Goal: Transaction & Acquisition: Purchase product/service

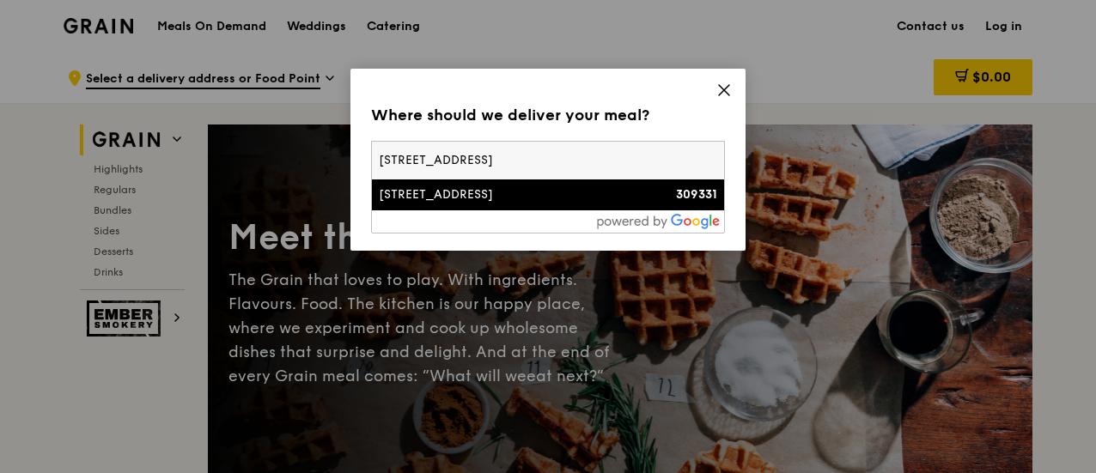
type input "3 essex road"
click at [551, 190] on div "[STREET_ADDRESS]" at bounding box center [506, 194] width 254 height 17
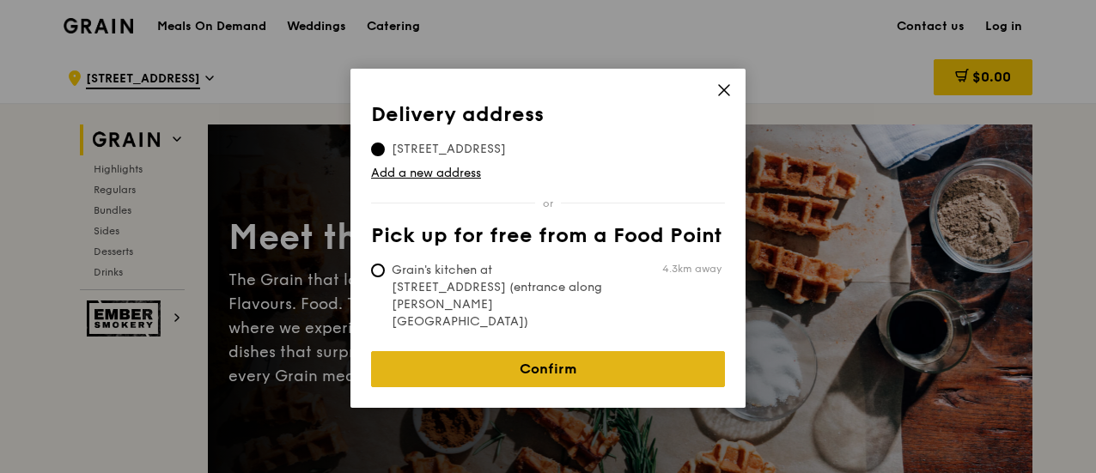
click at [548, 351] on link "Confirm" at bounding box center [548, 369] width 354 height 36
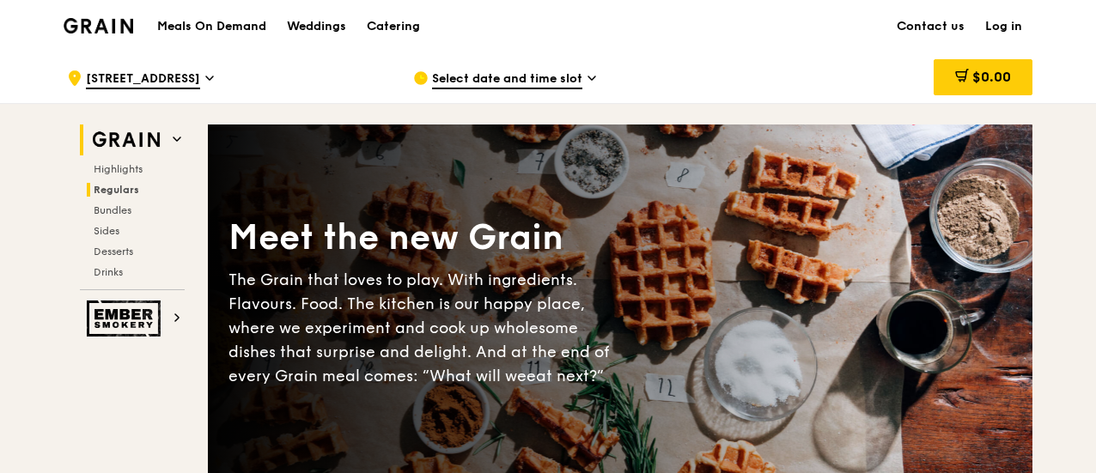
click at [115, 185] on span "Regulars" at bounding box center [117, 190] width 46 height 12
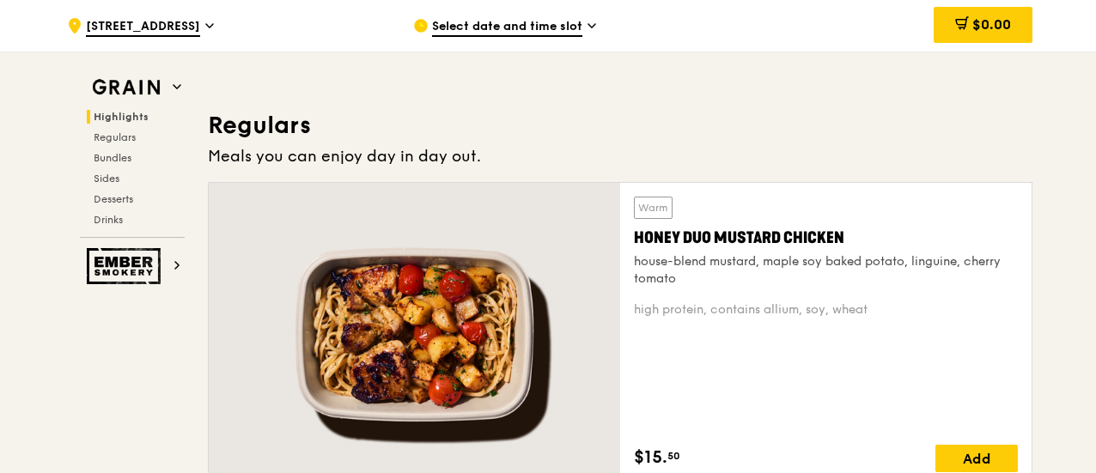
scroll to position [1111, 0]
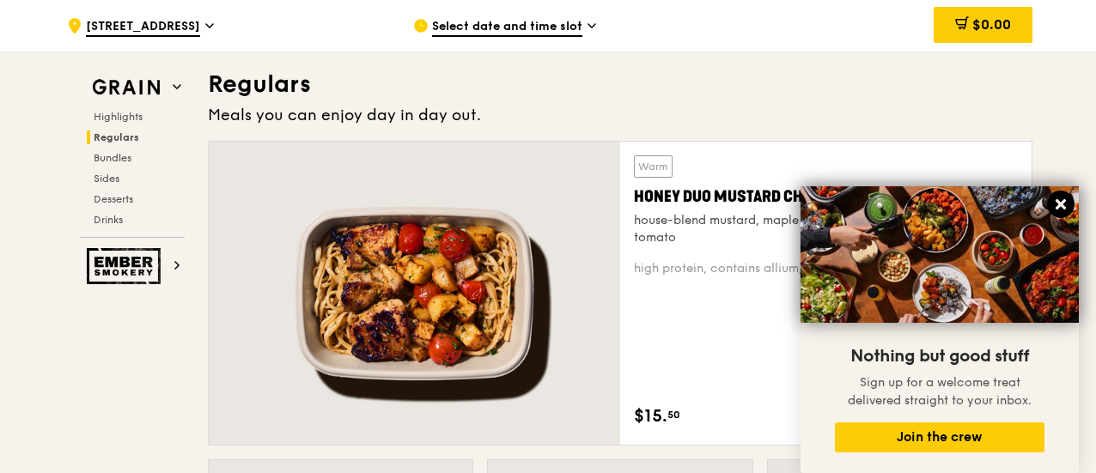
click at [1057, 205] on icon at bounding box center [1060, 204] width 15 height 15
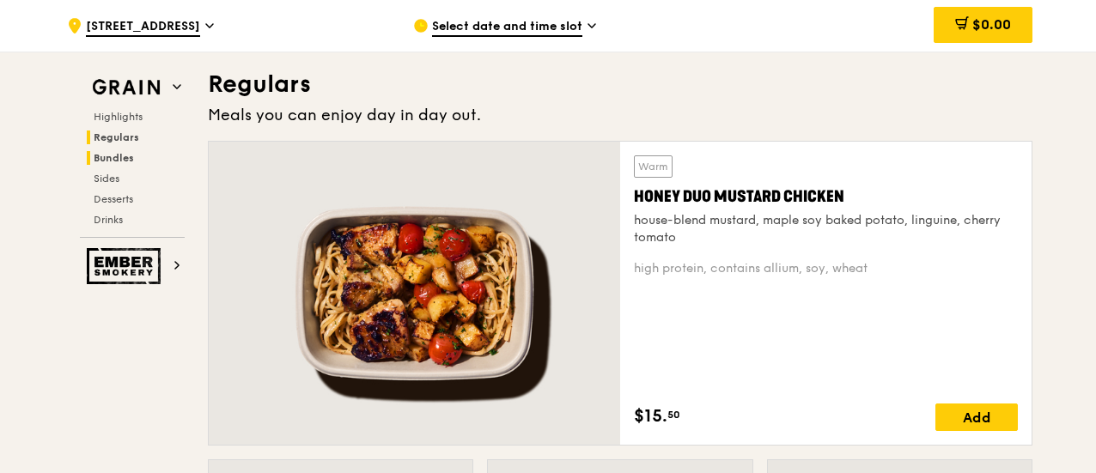
click at [113, 156] on span "Bundles" at bounding box center [114, 158] width 40 height 12
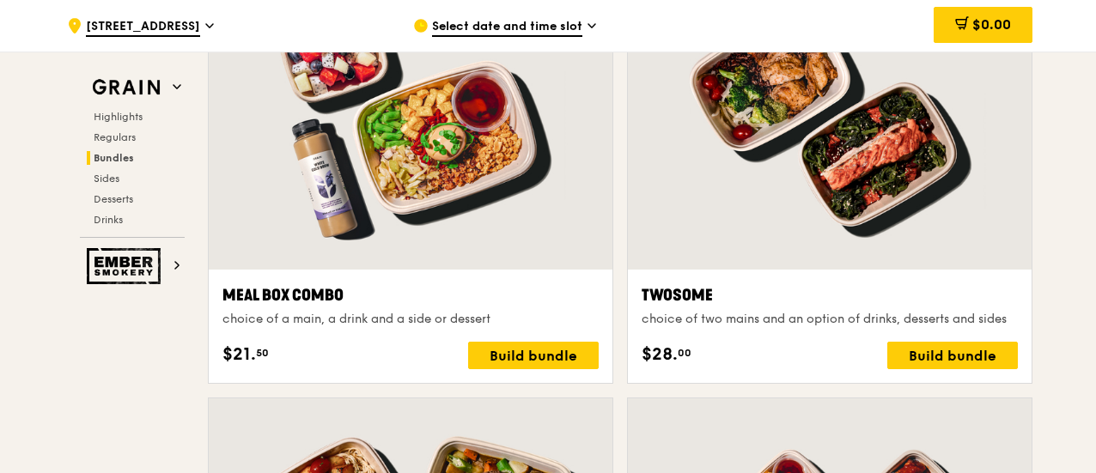
scroll to position [2452, 0]
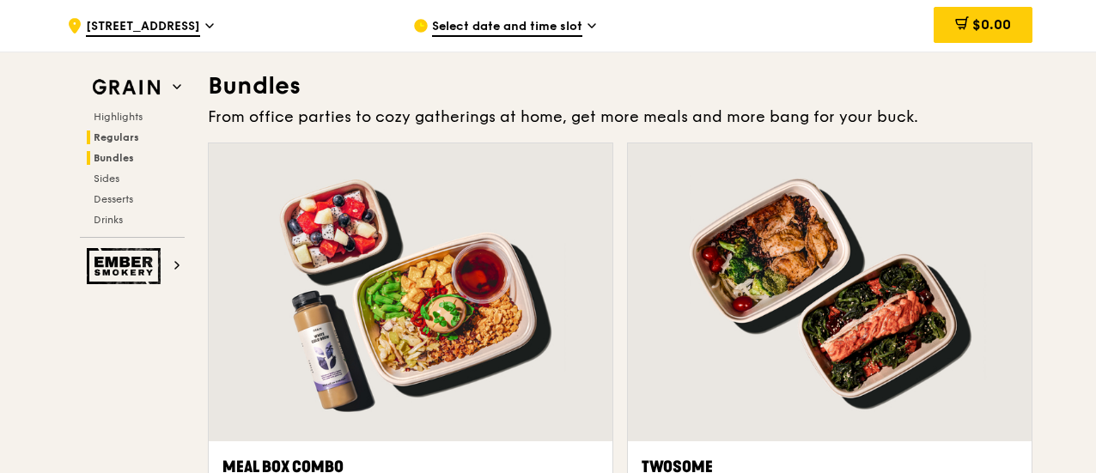
click at [114, 131] on span "Regulars" at bounding box center [117, 137] width 46 height 12
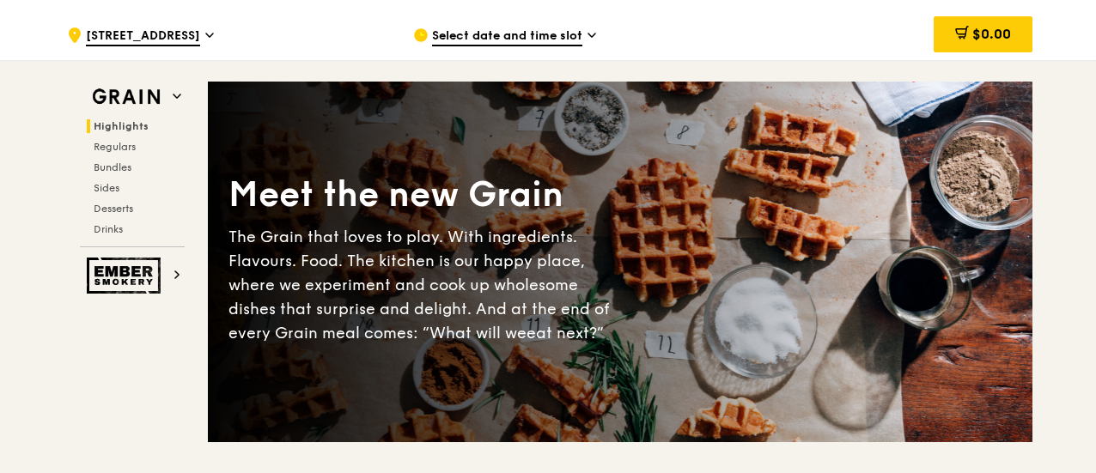
scroll to position [0, 0]
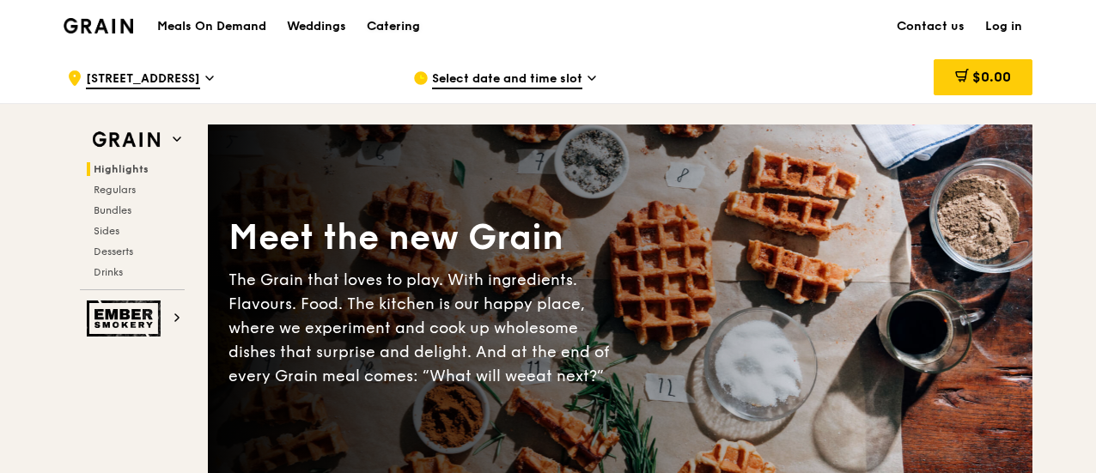
click at [418, 25] on div "Catering" at bounding box center [393, 27] width 53 height 52
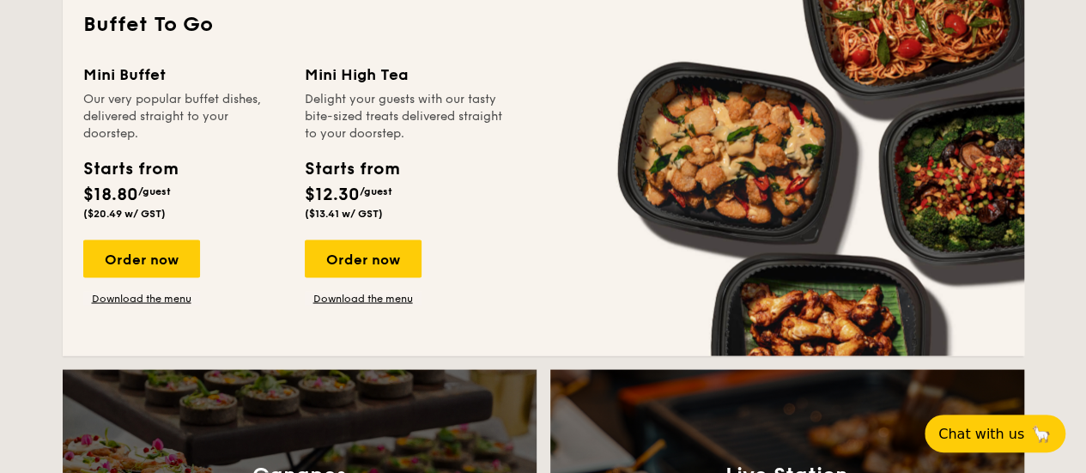
scroll to position [1460, 0]
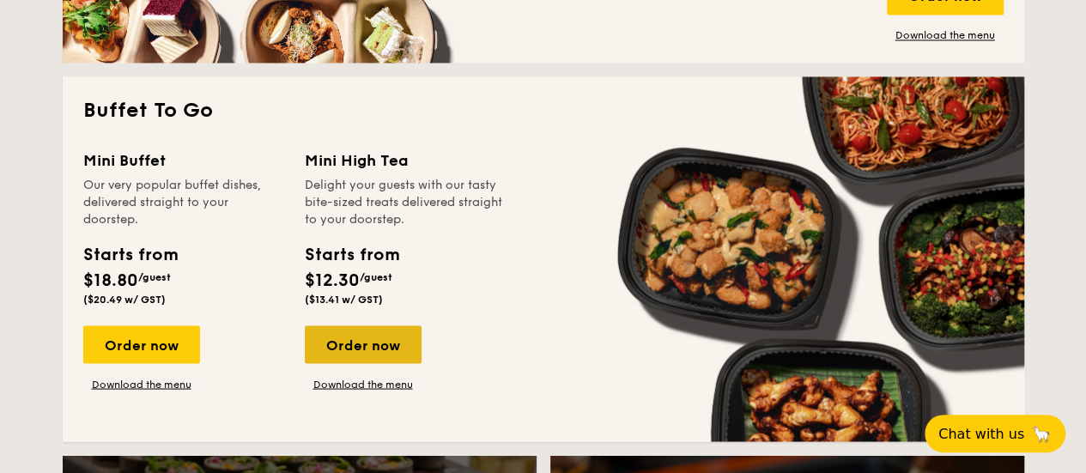
click at [374, 351] on div "Order now" at bounding box center [363, 345] width 117 height 38
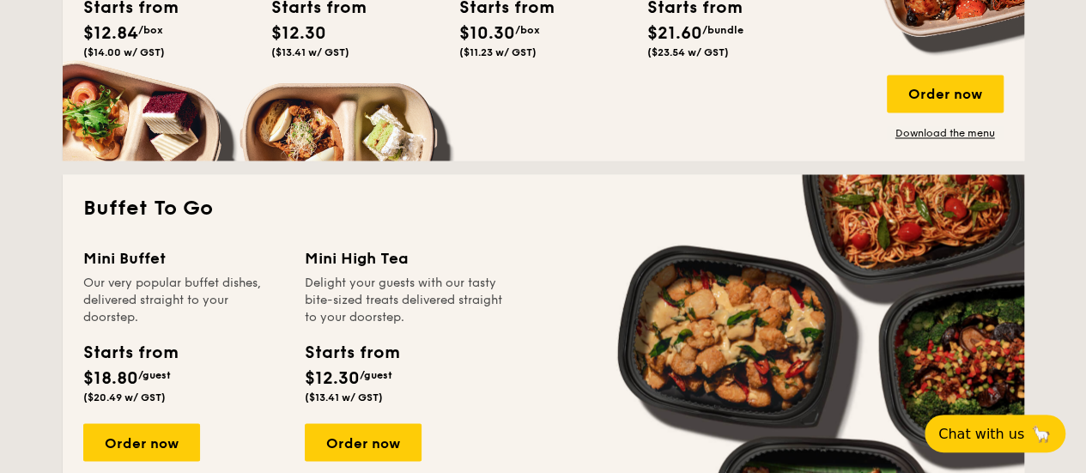
scroll to position [1105, 0]
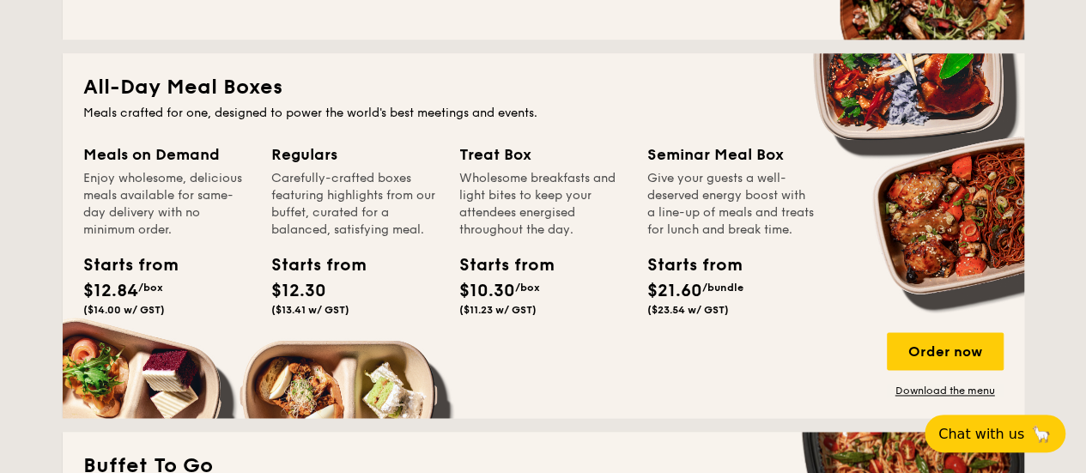
click at [300, 272] on div "Starts from" at bounding box center [309, 266] width 77 height 26
click at [912, 344] on div "Order now" at bounding box center [945, 351] width 117 height 38
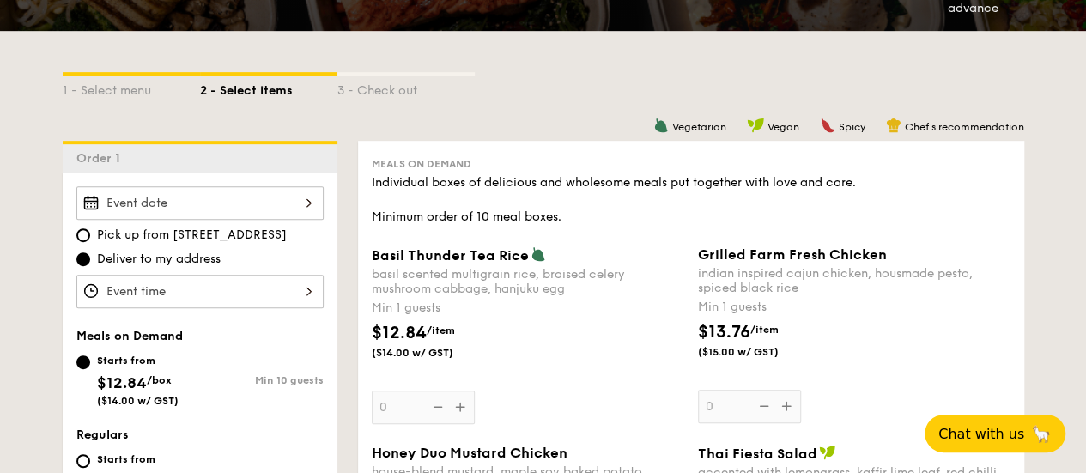
scroll to position [429, 0]
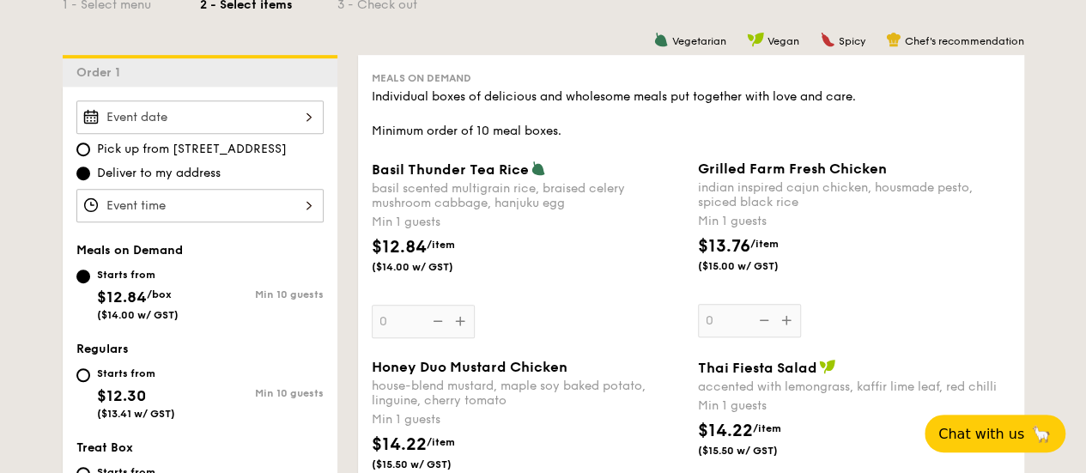
click at [265, 207] on div at bounding box center [199, 205] width 247 height 33
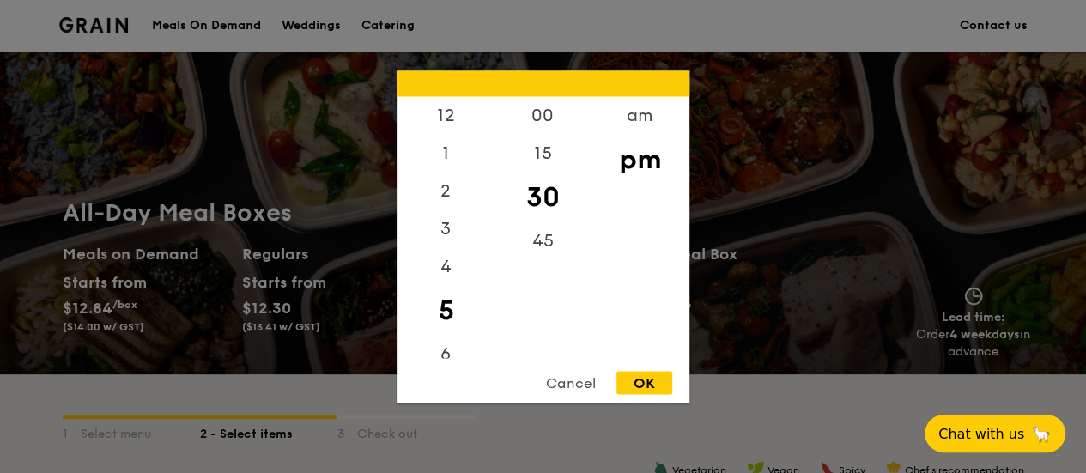
scroll to position [344, 0]
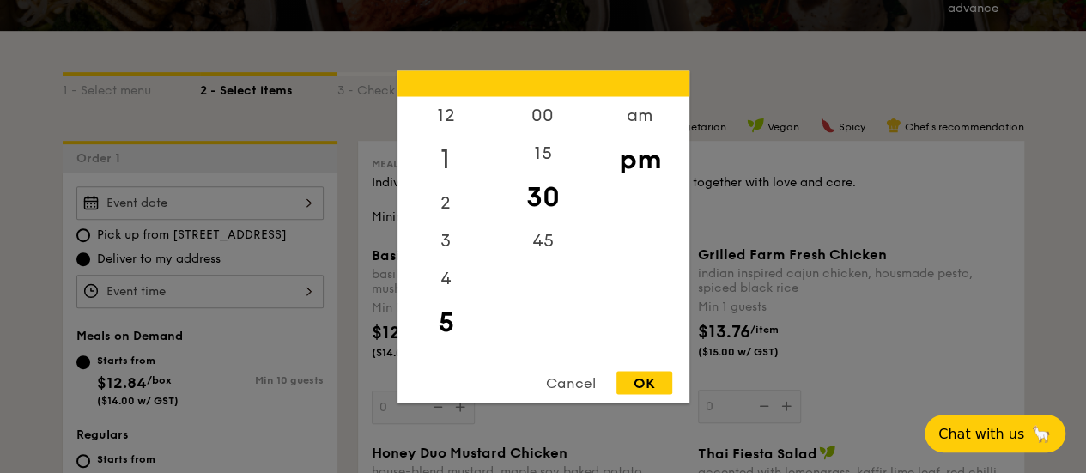
click at [450, 148] on div "1" at bounding box center [446, 159] width 97 height 50
click at [535, 118] on div "00" at bounding box center [543, 121] width 97 height 50
click at [640, 375] on div "OK" at bounding box center [645, 382] width 56 height 23
type input "1:00PM"
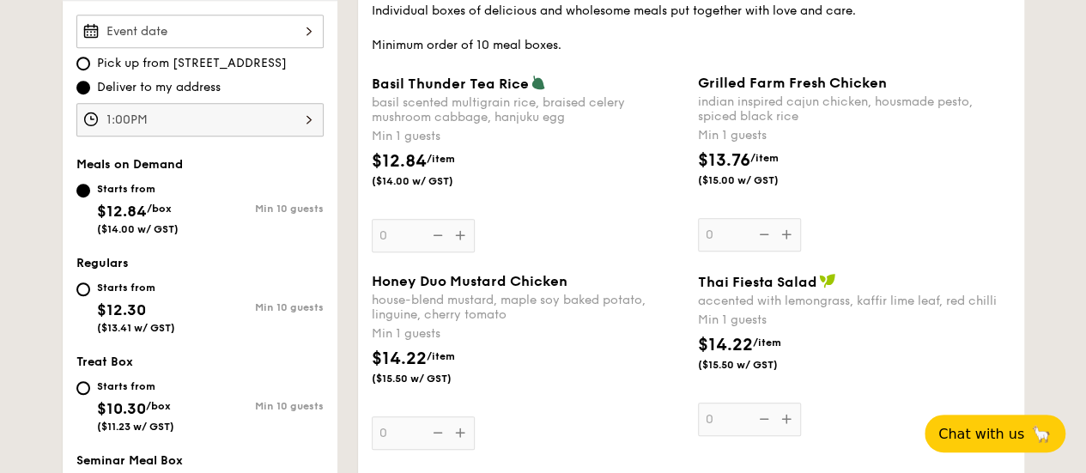
scroll to position [601, 0]
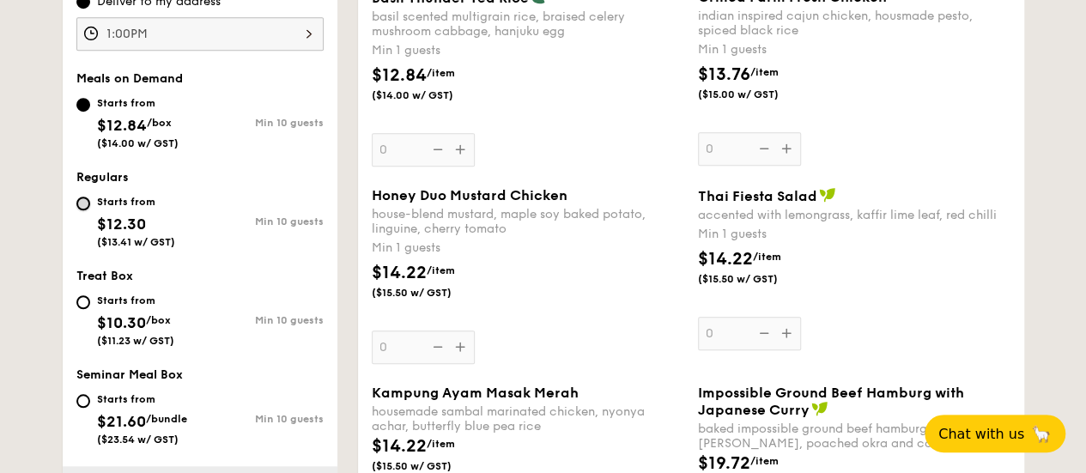
click at [85, 202] on input "Starts from $12.30 ($13.41 w/ GST) Min 10 guests" at bounding box center [83, 204] width 14 height 14
radio input "true"
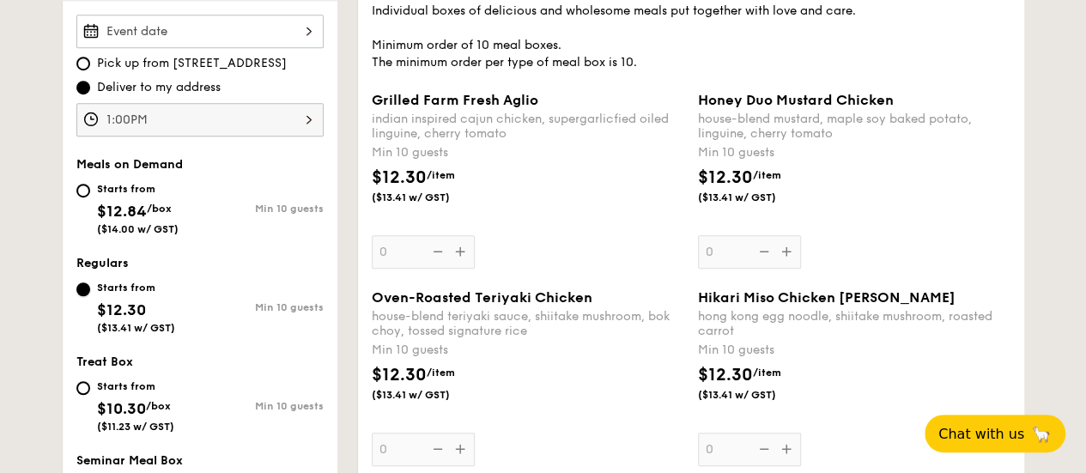
scroll to position [429, 0]
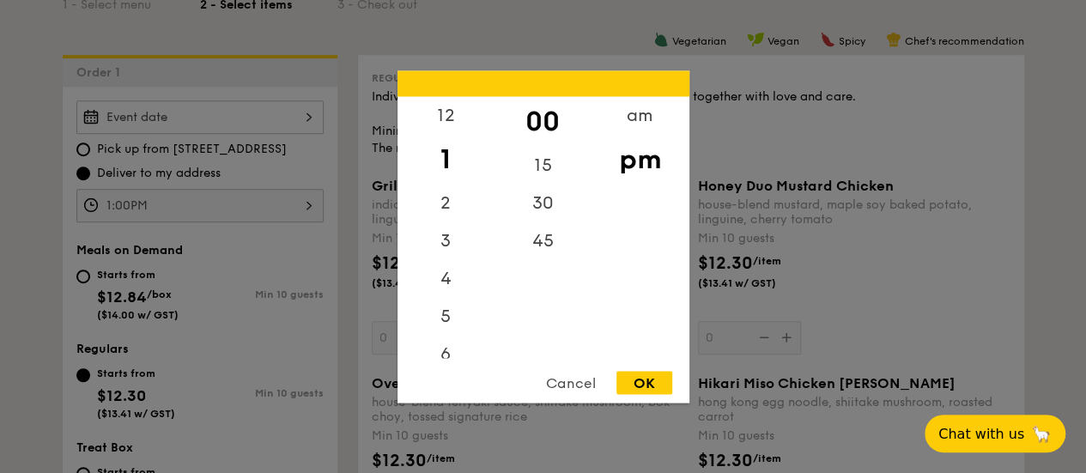
click at [277, 207] on div "1:00PM 12 1 2 3 4 5 6 7 8 9 10 11 00 15 30 45 am pm Cancel OK" at bounding box center [199, 205] width 247 height 33
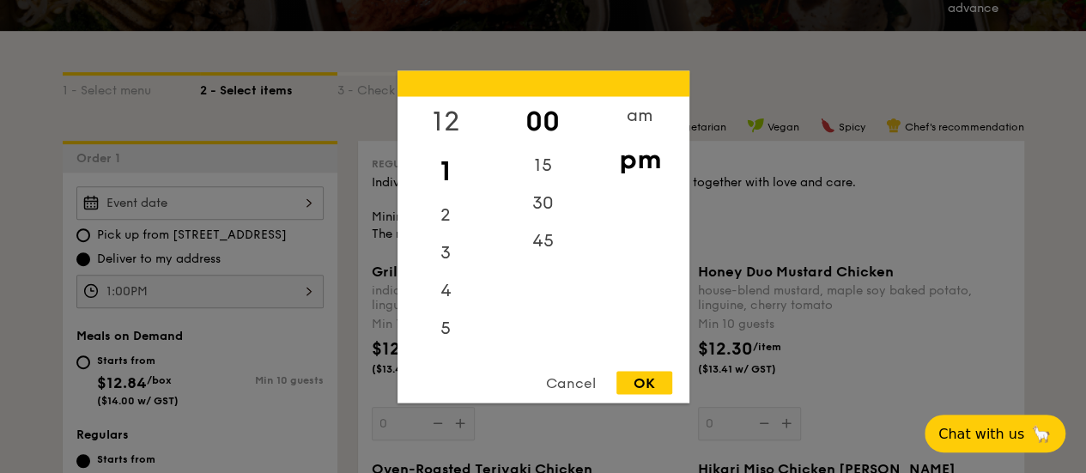
click at [443, 120] on div "12" at bounding box center [446, 121] width 97 height 50
click at [534, 214] on div "30" at bounding box center [543, 209] width 97 height 50
click at [645, 380] on div "OK" at bounding box center [645, 382] width 56 height 23
type input "12:30PM"
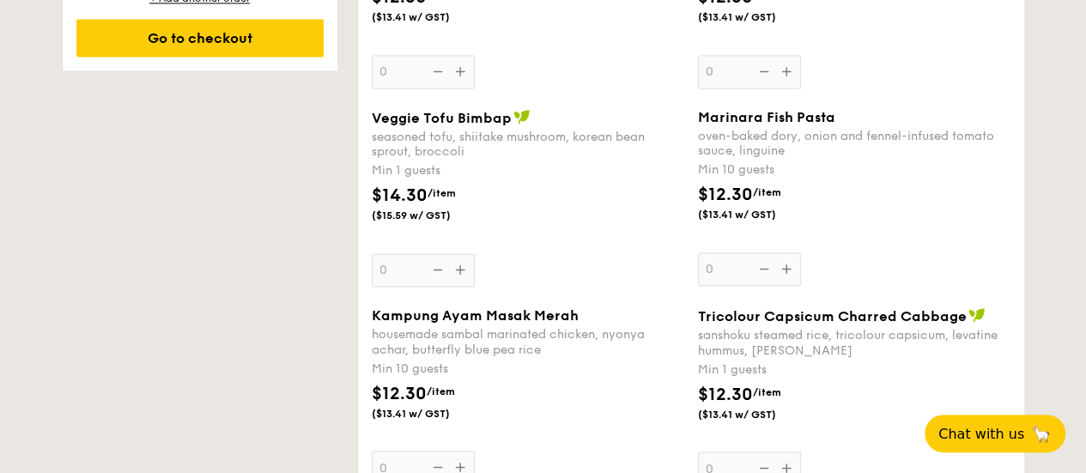
scroll to position [1117, 0]
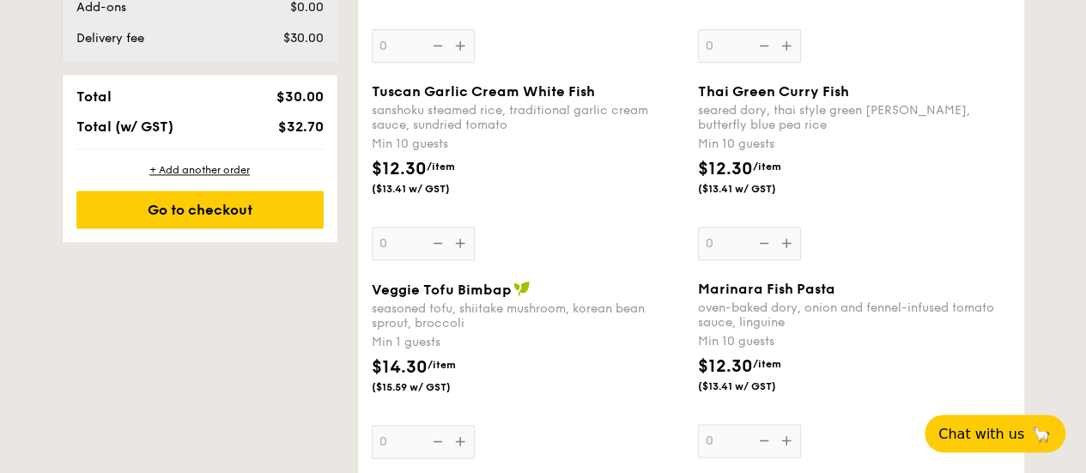
click at [737, 234] on div "Thai Green Curry Fish seared dory, thai style green curry, butterfly blue pea r…" at bounding box center [854, 171] width 313 height 177
click at [737, 234] on input "0" at bounding box center [749, 243] width 103 height 33
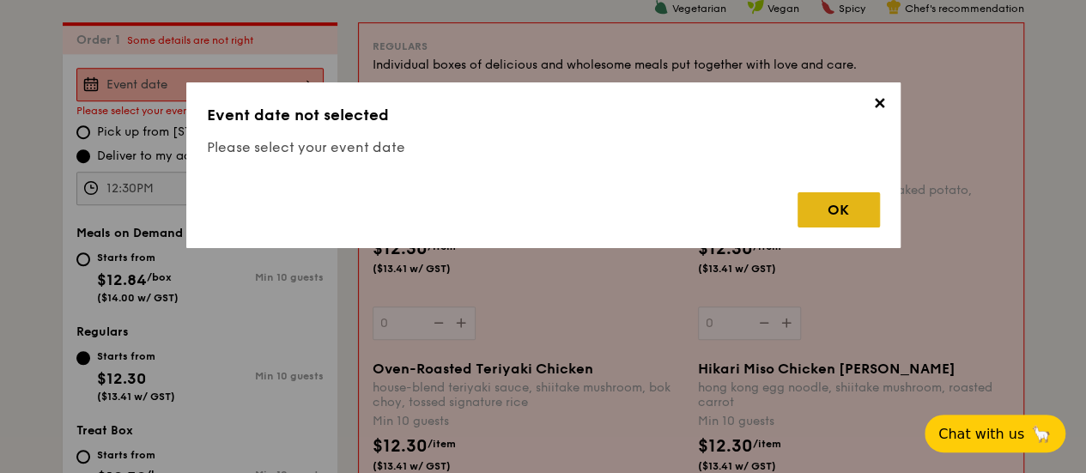
scroll to position [459, 0]
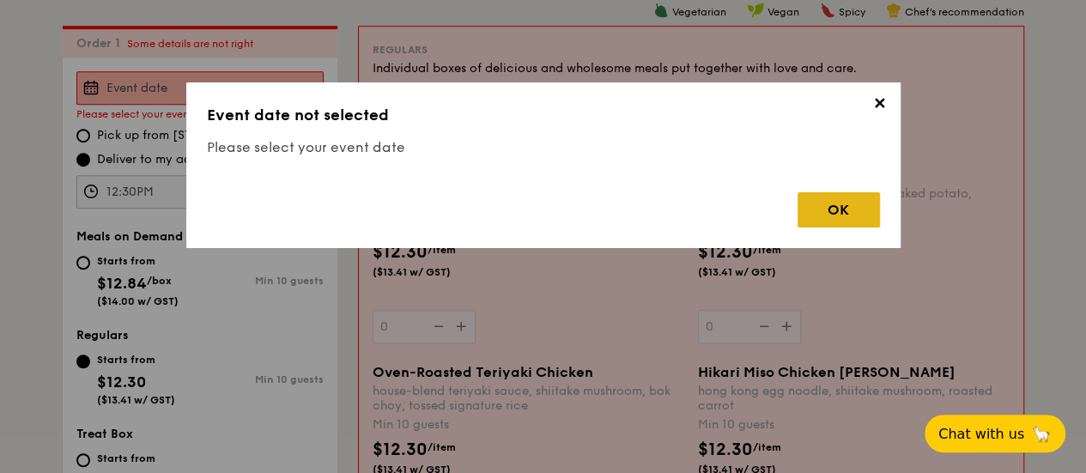
click at [825, 217] on div "OK" at bounding box center [839, 209] width 82 height 35
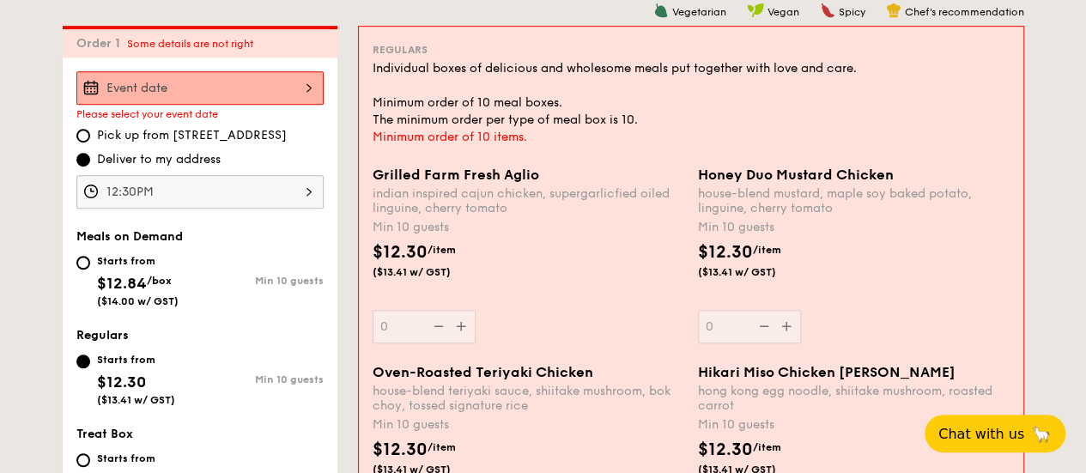
click at [227, 88] on div at bounding box center [199, 87] width 247 height 33
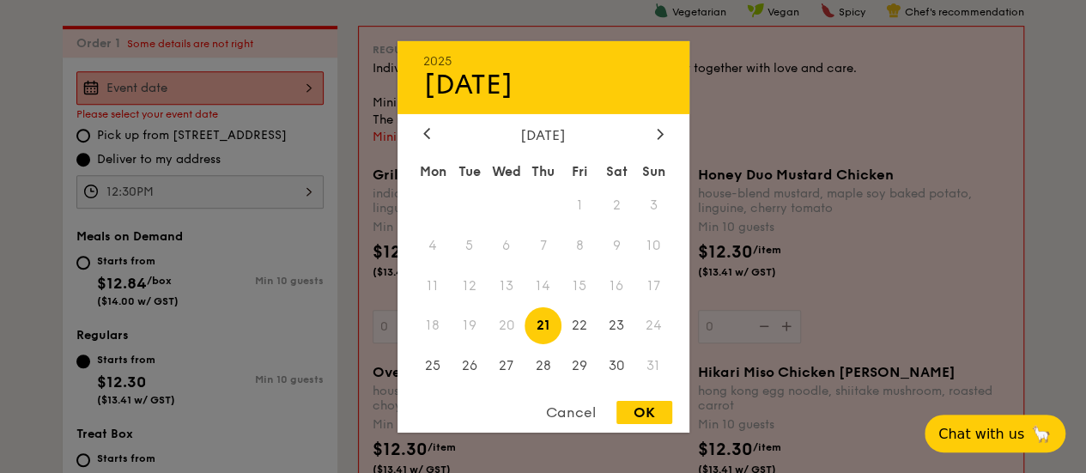
click at [539, 324] on span "21" at bounding box center [543, 325] width 37 height 37
click at [651, 415] on div "OK" at bounding box center [645, 412] width 56 height 23
type input "Aug 21, 2025"
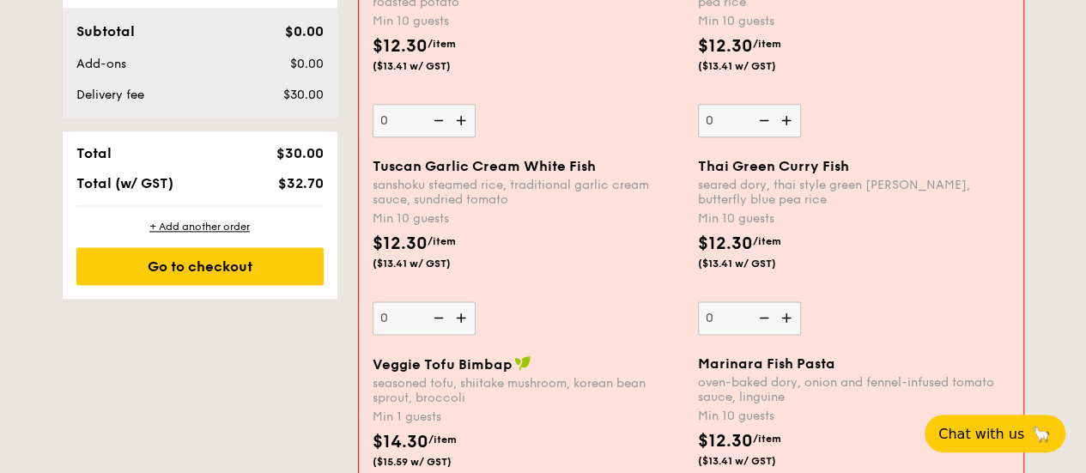
scroll to position [1146, 0]
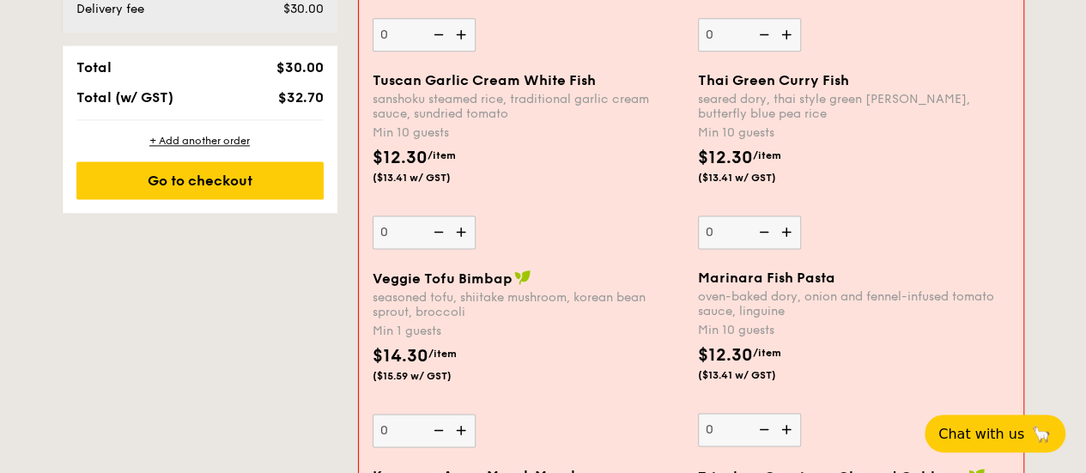
click at [788, 222] on img at bounding box center [789, 232] width 26 height 33
click at [788, 222] on input "0" at bounding box center [749, 232] width 103 height 33
type input "10"
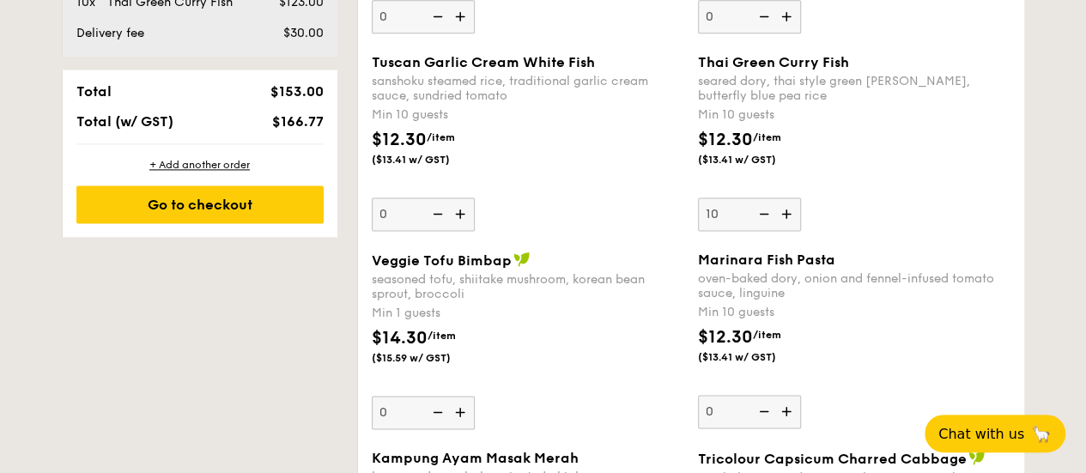
scroll to position [1170, 0]
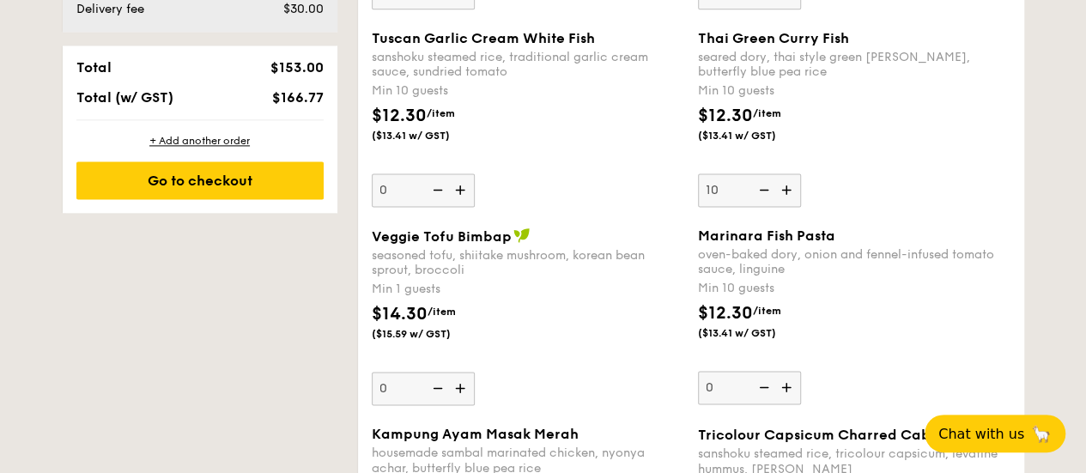
click at [976, 188] on div "Thai Green Curry Fish seared dory, thai style green curry, butterfly blue pea r…" at bounding box center [854, 118] width 313 height 177
click at [801, 188] on input "10" at bounding box center [749, 189] width 103 height 33
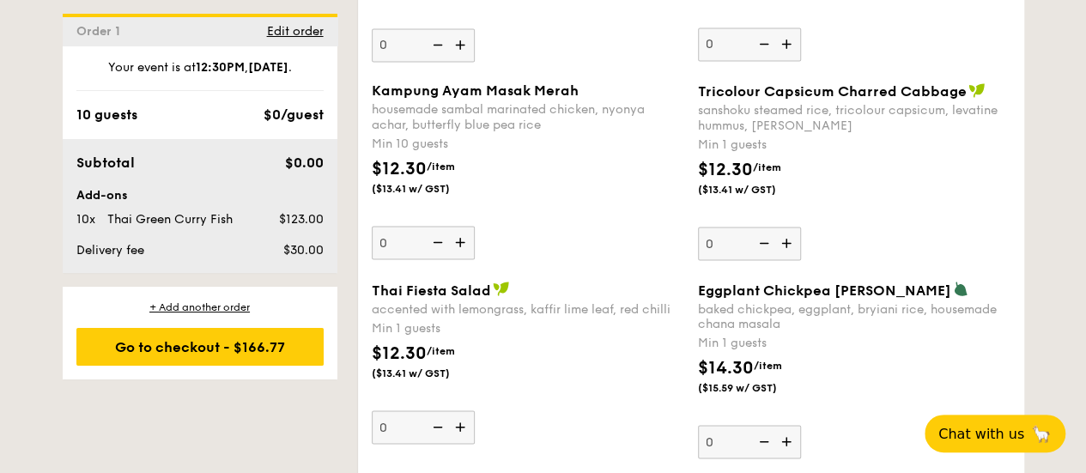
scroll to position [1427, 0]
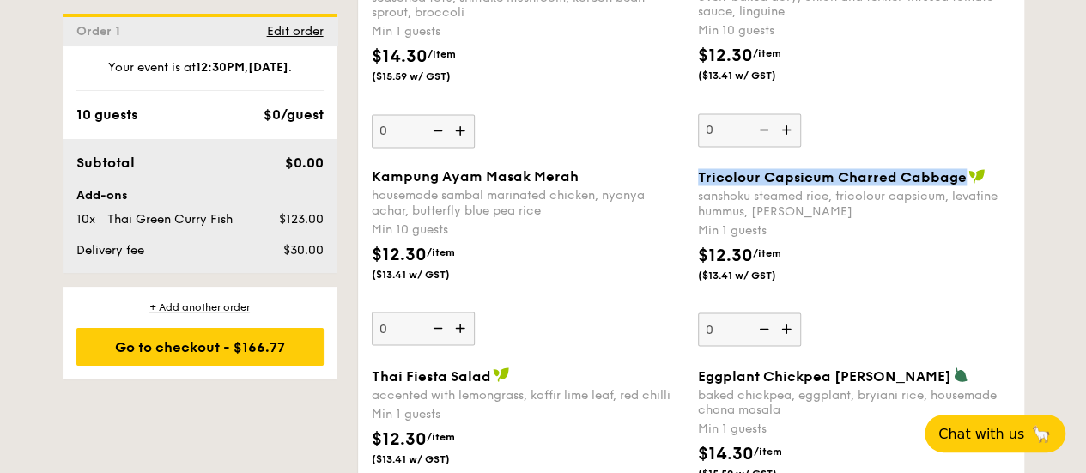
drag, startPoint x: 958, startPoint y: 175, endPoint x: 698, endPoint y: 173, distance: 260.2
click at [698, 173] on span "Tricolour Capsicum Charred Cabbage" at bounding box center [832, 177] width 269 height 16
copy span "Tricolour Capsicum Charred Cabbage"
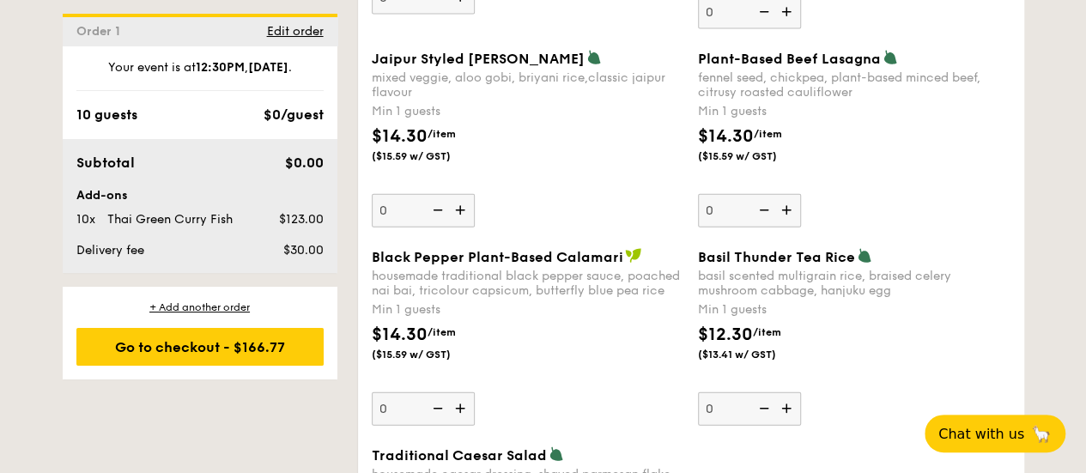
scroll to position [2029, 0]
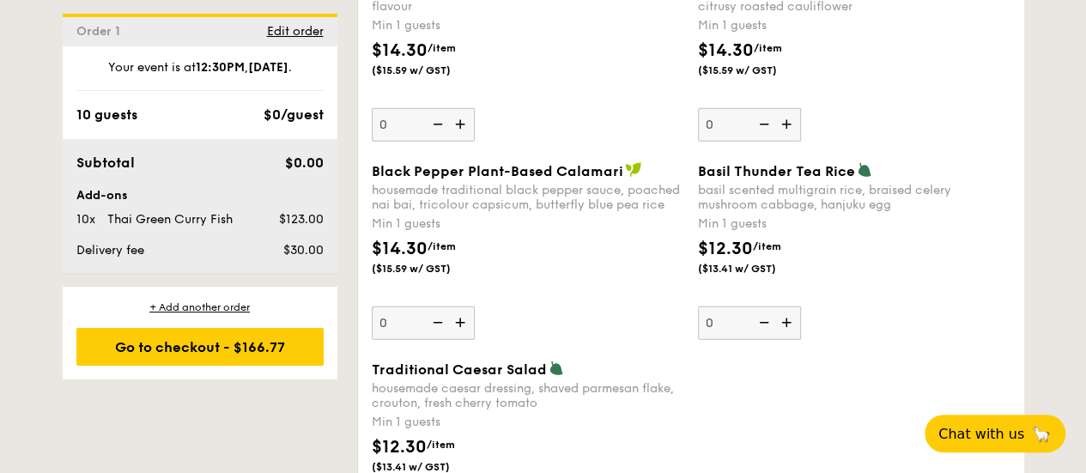
drag, startPoint x: 619, startPoint y: 165, endPoint x: 373, endPoint y: 167, distance: 246.5
click at [373, 167] on span "Black Pepper Plant-Based Calamari" at bounding box center [498, 171] width 252 height 16
copy span "Black Pepper Plant-Based Calamari"
click at [997, 216] on div "Min 1 guests" at bounding box center [854, 224] width 313 height 17
click at [801, 307] on input "0" at bounding box center [749, 323] width 103 height 33
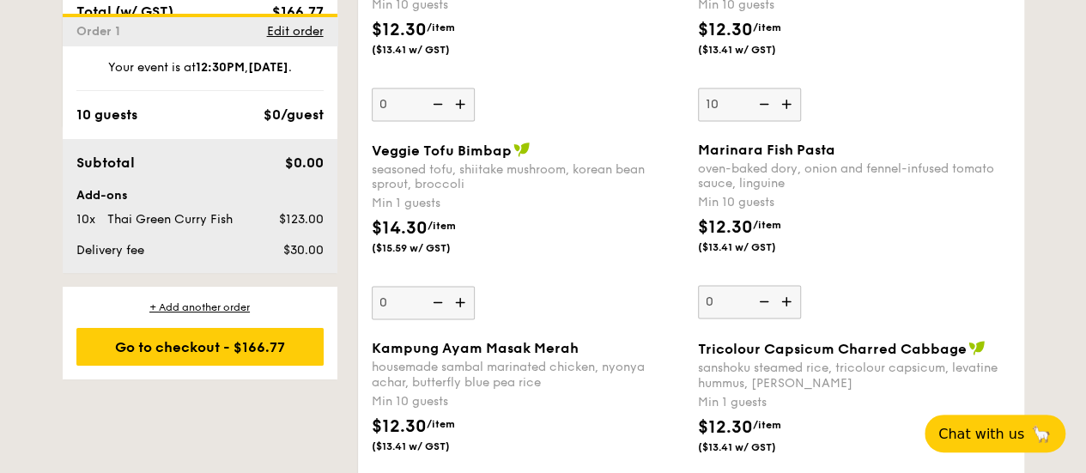
scroll to position [2108, 0]
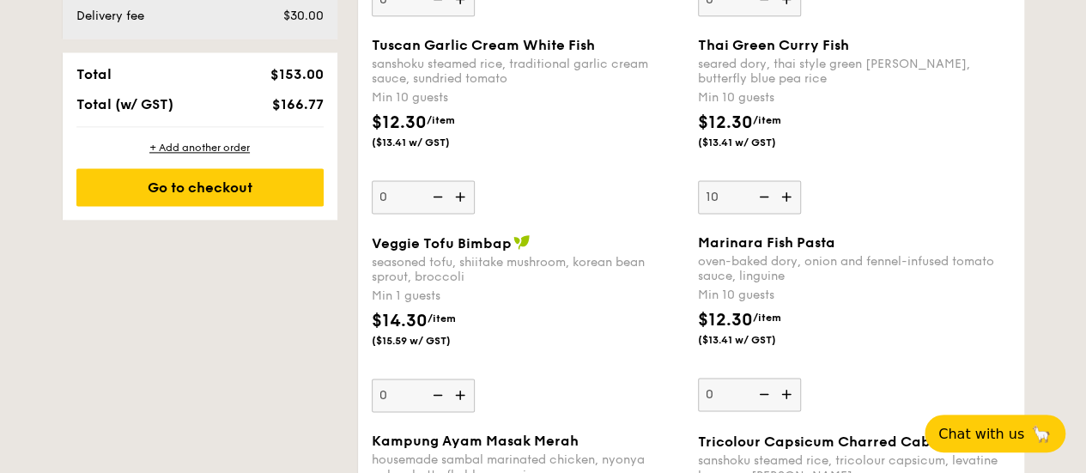
scroll to position [1249, 0]
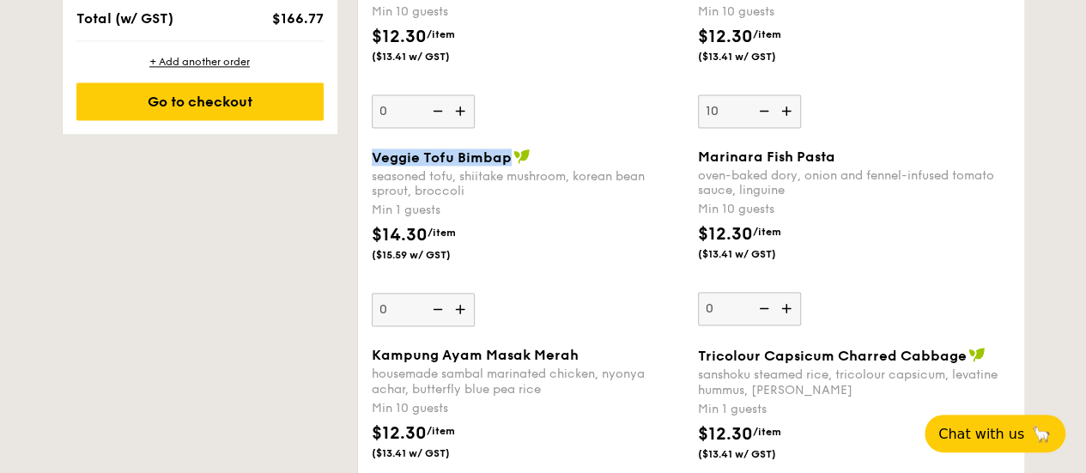
drag, startPoint x: 508, startPoint y: 155, endPoint x: 375, endPoint y: 156, distance: 132.3
click at [375, 156] on div "Veggie Tofu Bimbap" at bounding box center [528, 157] width 313 height 17
copy span "Veggie Tofu Bimbap"
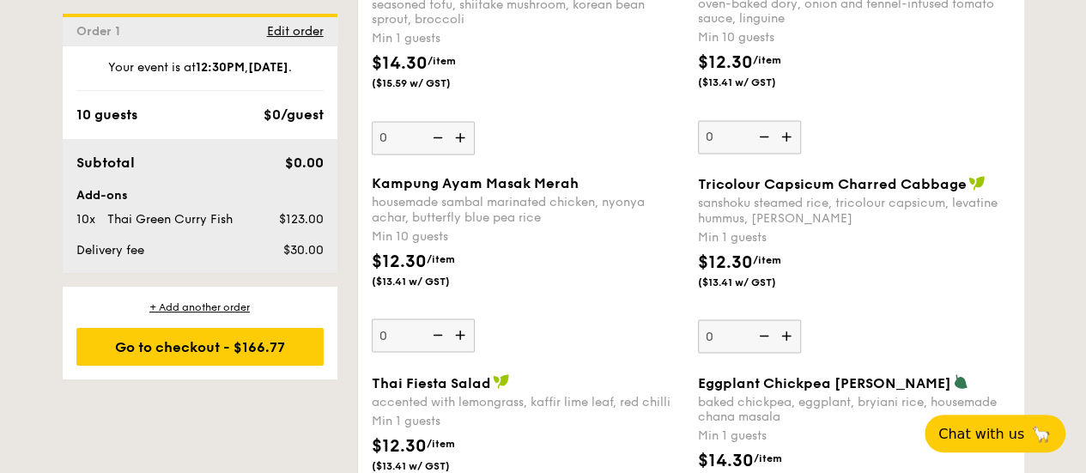
scroll to position [1506, 0]
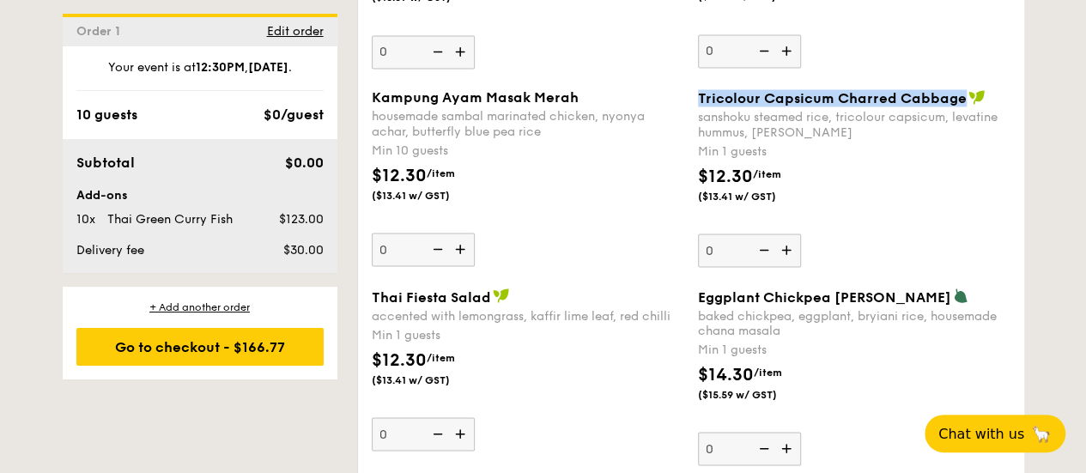
drag, startPoint x: 961, startPoint y: 94, endPoint x: 698, endPoint y: 97, distance: 262.8
click at [698, 97] on div "Tricolour Capsicum Charred Cabbage" at bounding box center [854, 97] width 313 height 17
copy span "Tricolour Capsicum Charred Cabbage"
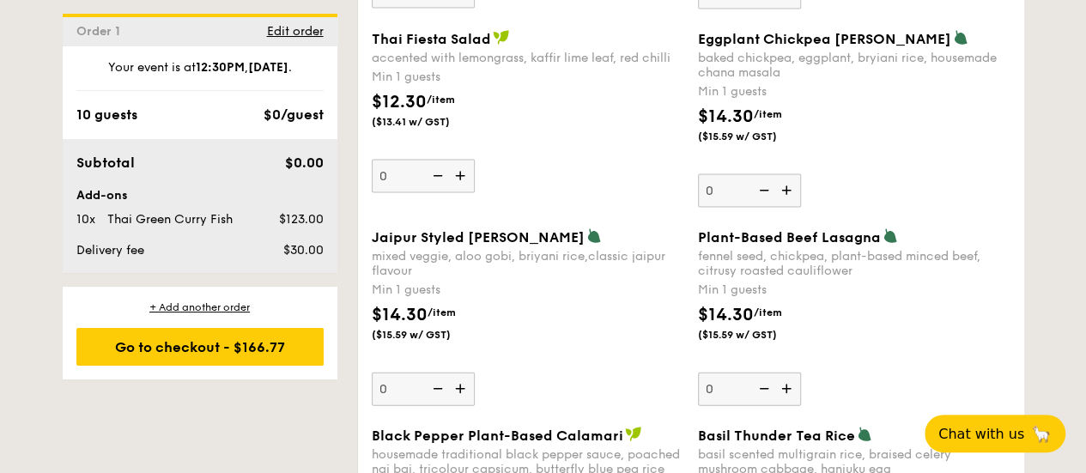
scroll to position [1850, 0]
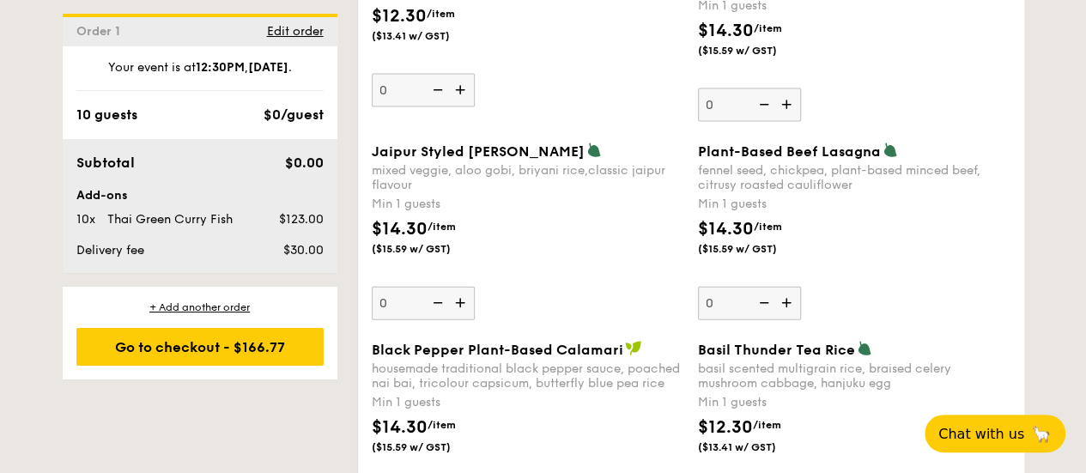
drag, startPoint x: 619, startPoint y: 344, endPoint x: 374, endPoint y: 348, distance: 245.7
click at [374, 348] on span "Black Pepper Plant-Based Calamari" at bounding box center [498, 350] width 252 height 16
click at [555, 382] on div "housemade traditional black pepper sauce, poached nai bai, tricolour capsicum, …" at bounding box center [528, 376] width 313 height 29
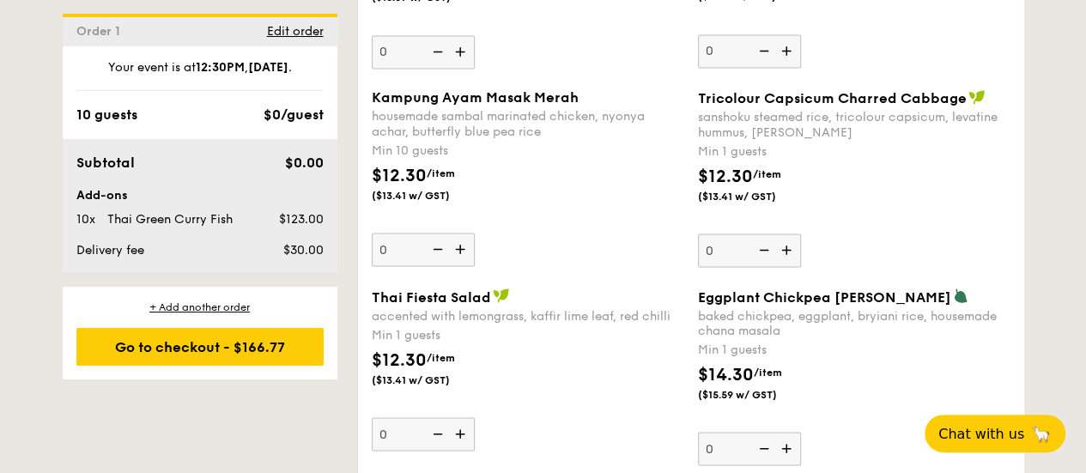
scroll to position [1421, 0]
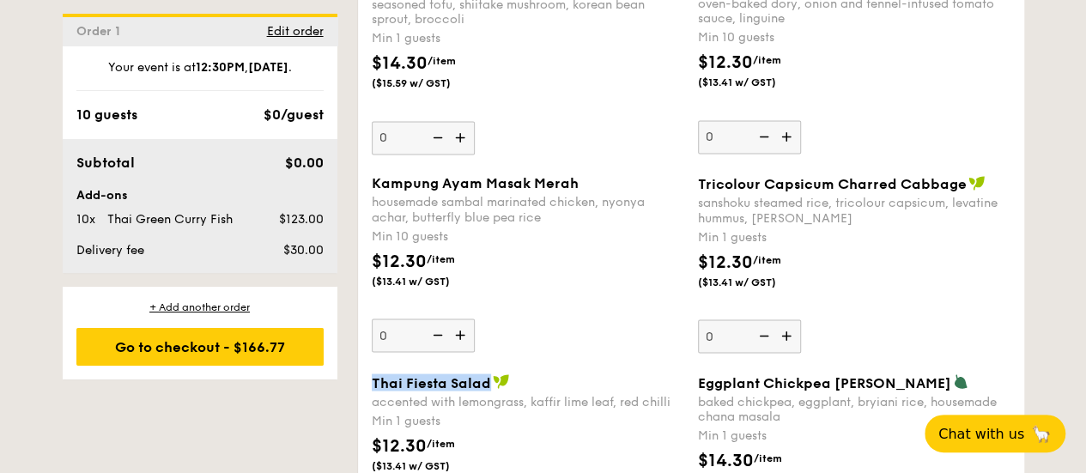
drag, startPoint x: 488, startPoint y: 378, endPoint x: 369, endPoint y: 378, distance: 118.5
click at [369, 378] on div "Thai Fiesta Salad accented with lemongrass, kaffir lime leaf, red chilli Min 1 …" at bounding box center [528, 455] width 326 height 163
copy span "Thai Fiesta Salad"
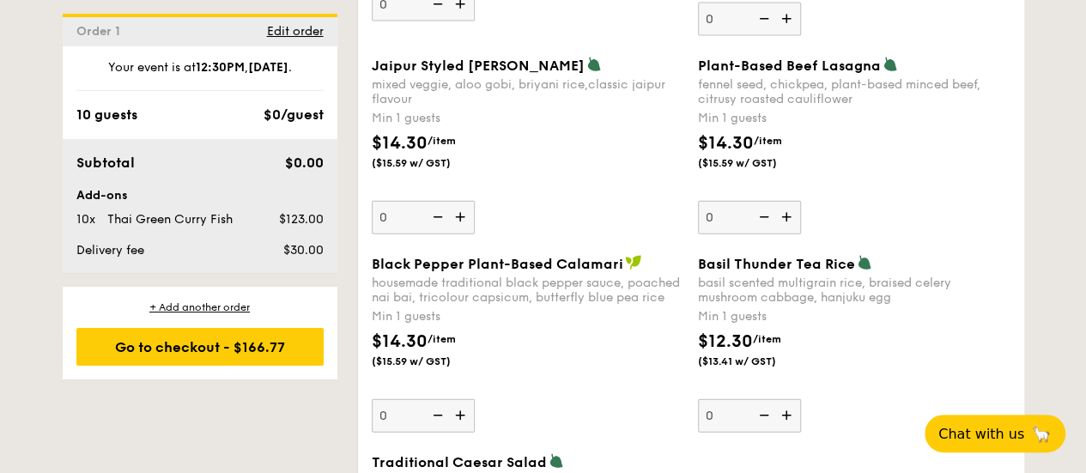
scroll to position [2022, 0]
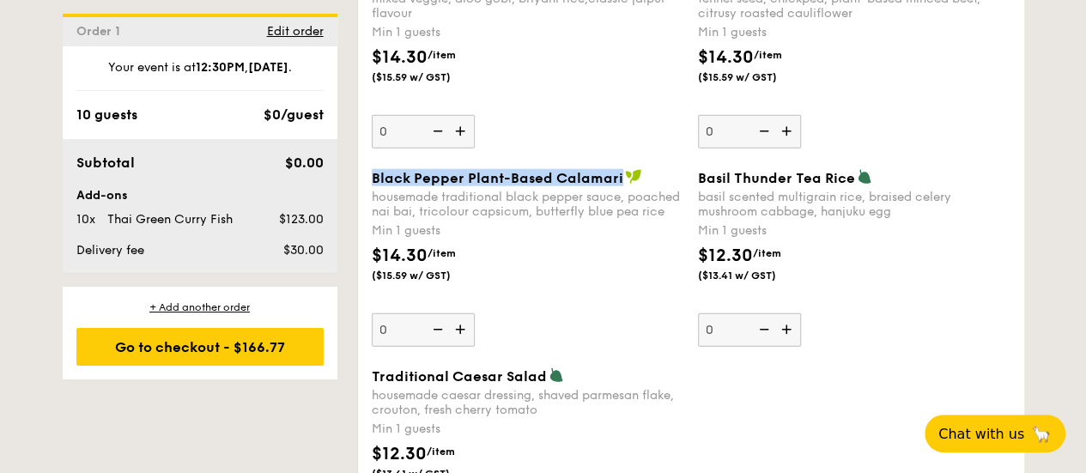
drag, startPoint x: 618, startPoint y: 168, endPoint x: 371, endPoint y: 164, distance: 246.5
click at [372, 170] on span "Black Pepper Plant-Based Calamari" at bounding box center [498, 178] width 252 height 16
copy span "Black Pepper Plant-Based Calamari"
click at [455, 325] on img at bounding box center [462, 329] width 26 height 33
click at [455, 325] on input "0" at bounding box center [423, 329] width 103 height 33
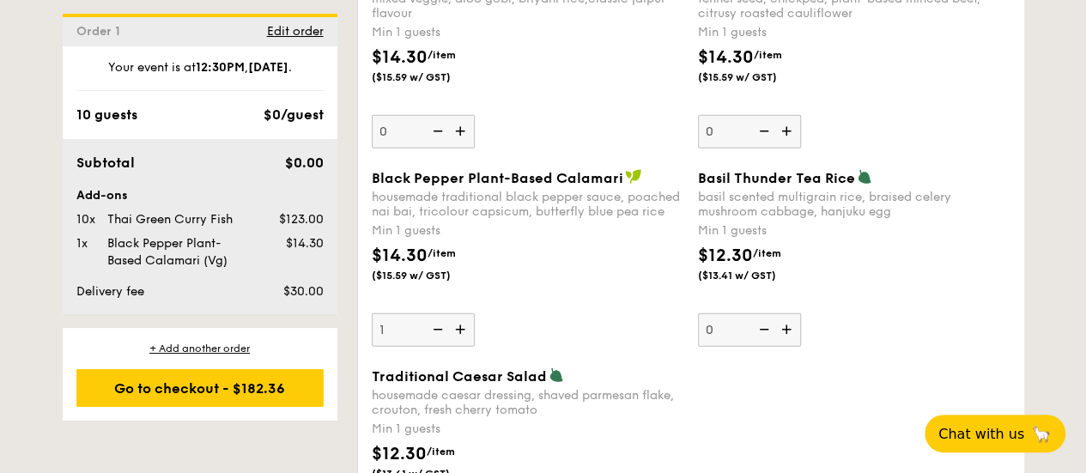
click at [461, 320] on img at bounding box center [462, 329] width 26 height 33
click at [461, 320] on input "1" at bounding box center [423, 329] width 103 height 33
click at [461, 320] on img at bounding box center [462, 329] width 26 height 33
click at [461, 320] on input "2" at bounding box center [423, 329] width 103 height 33
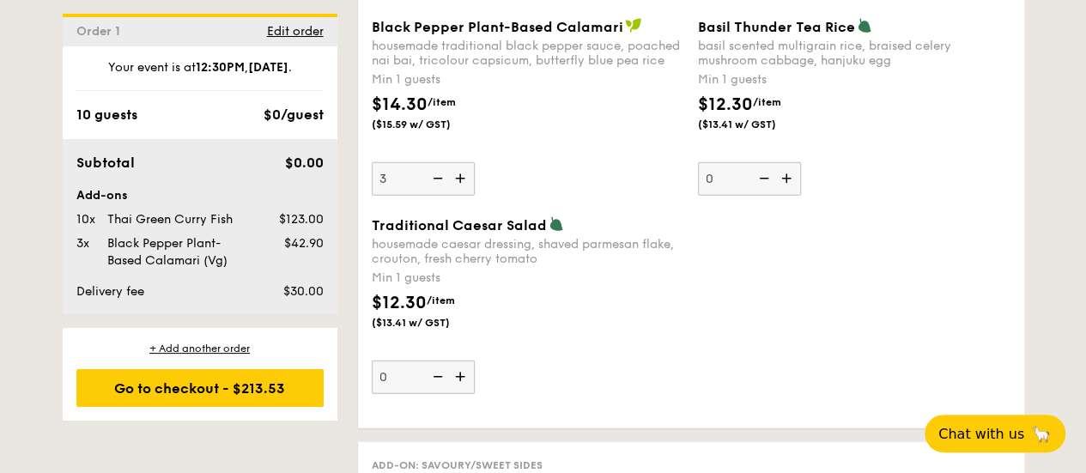
scroll to position [2094, 0]
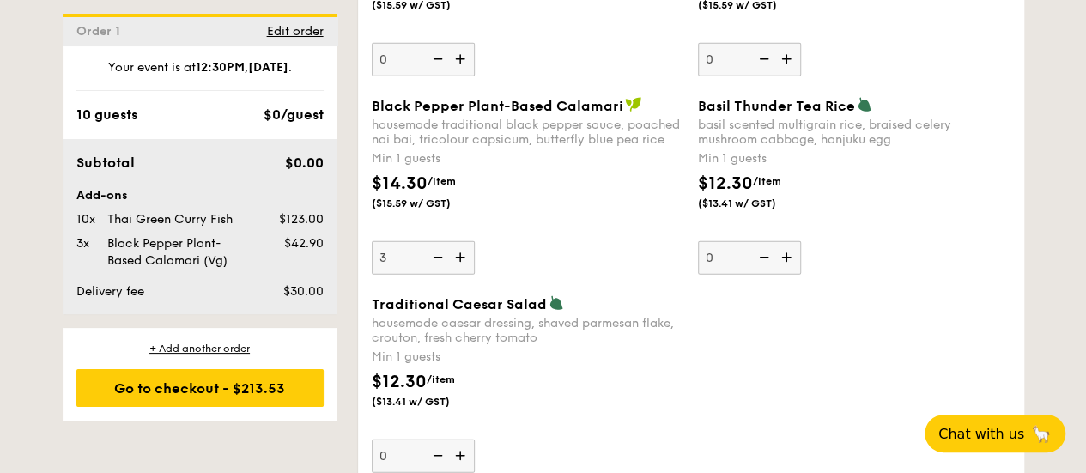
click at [460, 247] on img at bounding box center [462, 257] width 26 height 33
click at [460, 247] on input "3" at bounding box center [423, 257] width 103 height 33
type input "4"
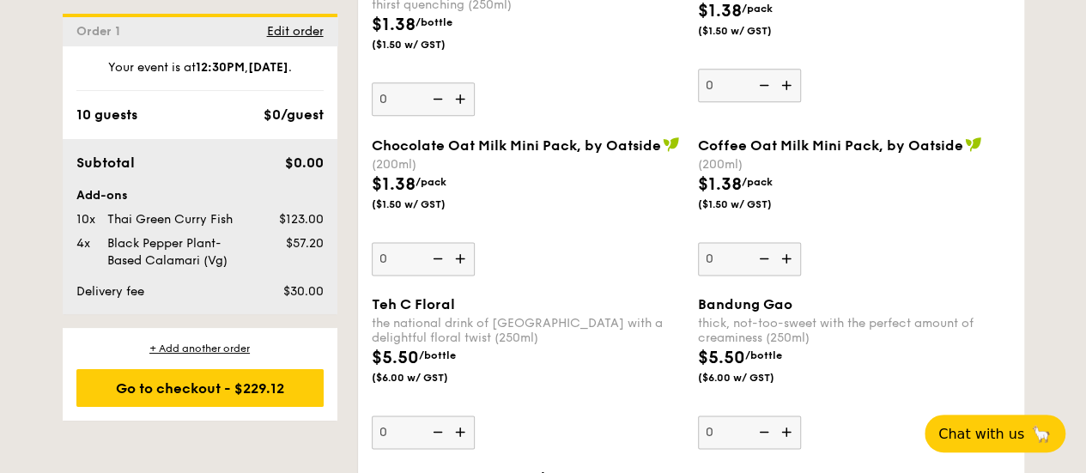
scroll to position [4499, 0]
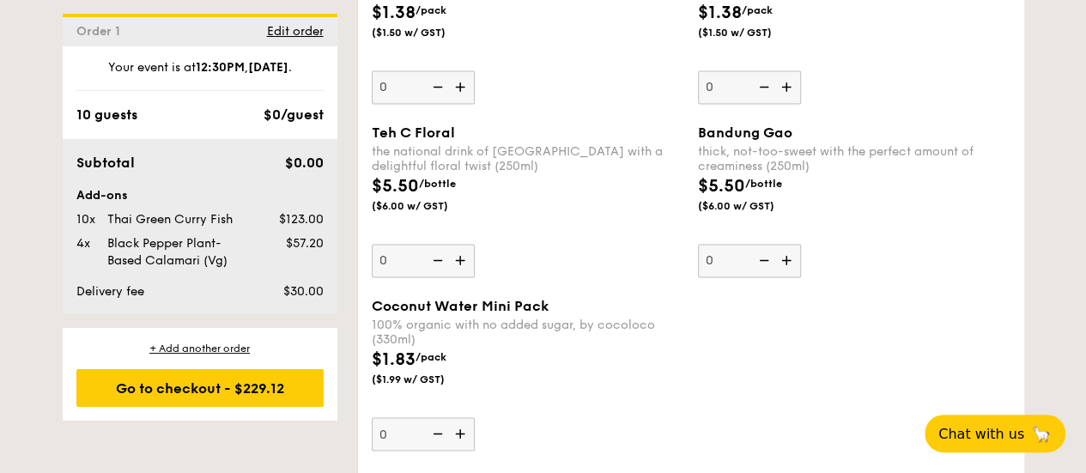
click at [463, 417] on img at bounding box center [462, 433] width 26 height 33
click at [463, 417] on input "0" at bounding box center [423, 433] width 103 height 33
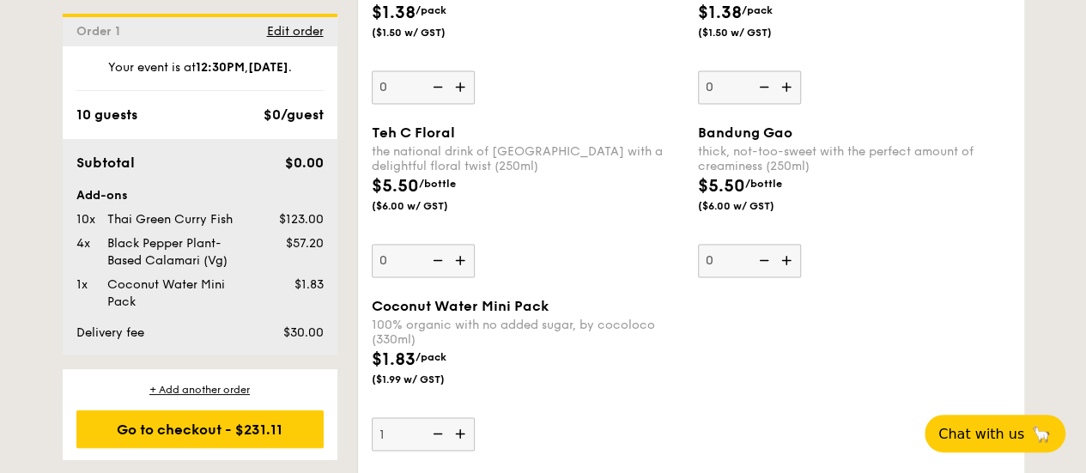
click at [463, 417] on img at bounding box center [462, 433] width 26 height 33
click at [463, 417] on input "1" at bounding box center [423, 433] width 103 height 33
click at [463, 417] on img at bounding box center [462, 433] width 26 height 33
click at [463, 417] on input "2" at bounding box center [423, 433] width 103 height 33
click at [463, 417] on img at bounding box center [462, 433] width 26 height 33
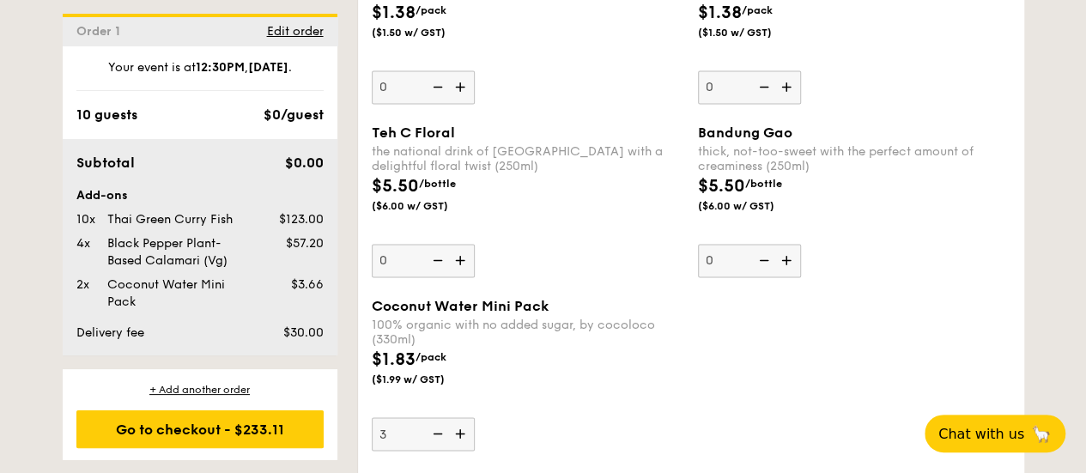
click at [463, 417] on input "3" at bounding box center [423, 433] width 103 height 33
click at [463, 417] on img at bounding box center [462, 433] width 26 height 33
click at [463, 417] on input "4" at bounding box center [423, 433] width 103 height 33
click at [463, 417] on img at bounding box center [462, 433] width 26 height 33
click at [463, 417] on input "5" at bounding box center [423, 433] width 103 height 33
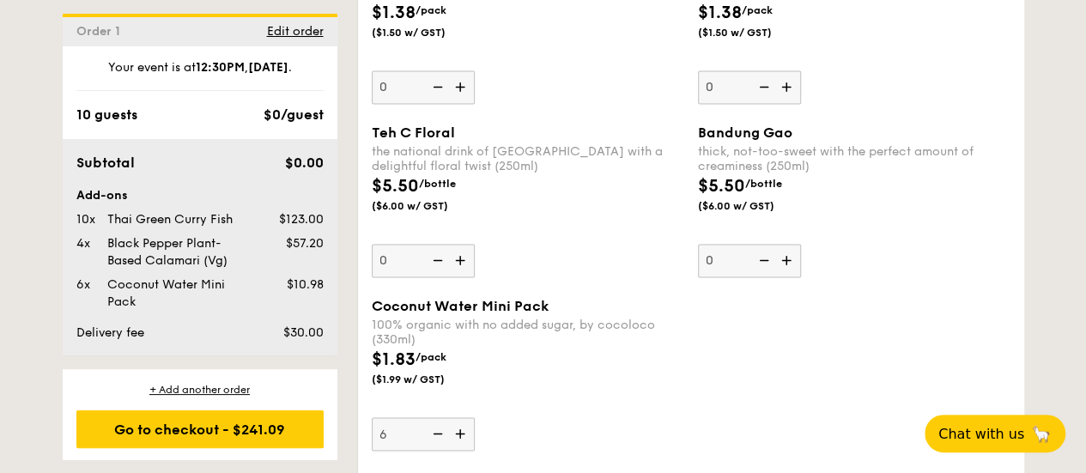
click at [463, 417] on img at bounding box center [462, 433] width 26 height 33
click at [463, 417] on input "6" at bounding box center [423, 433] width 103 height 33
click at [463, 417] on img at bounding box center [462, 433] width 26 height 33
click at [463, 417] on input "7" at bounding box center [423, 433] width 103 height 33
click at [463, 417] on img at bounding box center [462, 433] width 26 height 33
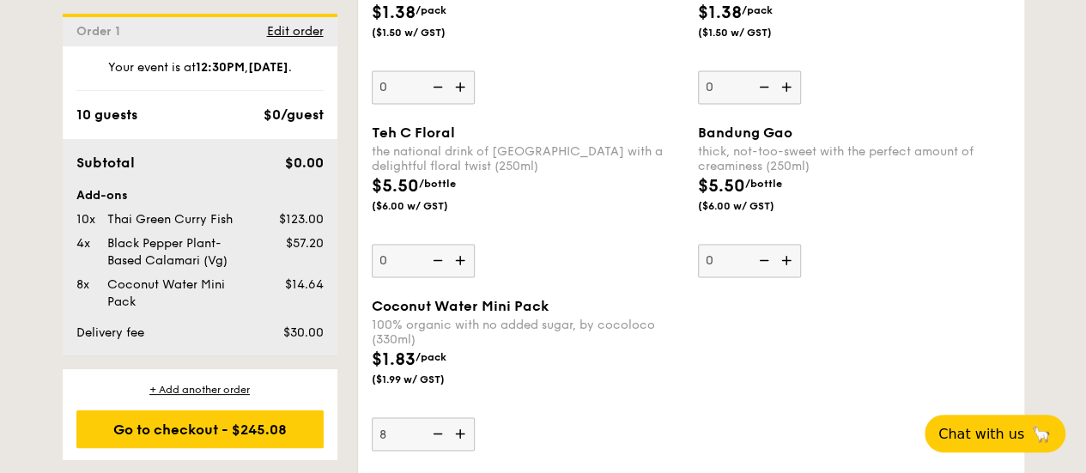
click at [463, 417] on input "8" at bounding box center [423, 433] width 103 height 33
click at [463, 417] on img at bounding box center [462, 433] width 26 height 33
click at [463, 417] on input "9" at bounding box center [423, 433] width 103 height 33
click at [463, 417] on img at bounding box center [462, 433] width 26 height 33
click at [463, 417] on input "10" at bounding box center [423, 433] width 103 height 33
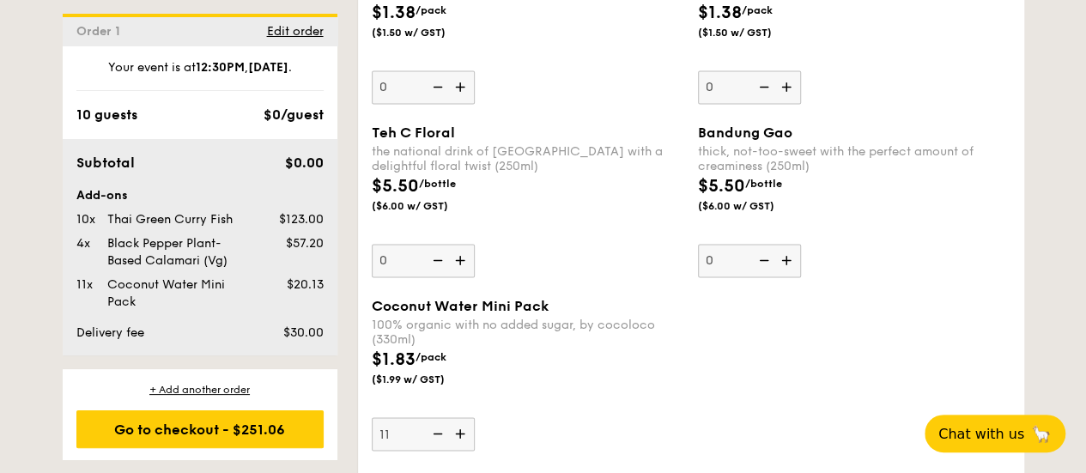
click at [463, 417] on img at bounding box center [462, 433] width 26 height 33
click at [463, 417] on input "11" at bounding box center [423, 433] width 103 height 33
click at [463, 417] on img at bounding box center [462, 433] width 26 height 33
click at [463, 417] on input "12" at bounding box center [423, 433] width 103 height 33
click at [463, 417] on img at bounding box center [462, 433] width 26 height 33
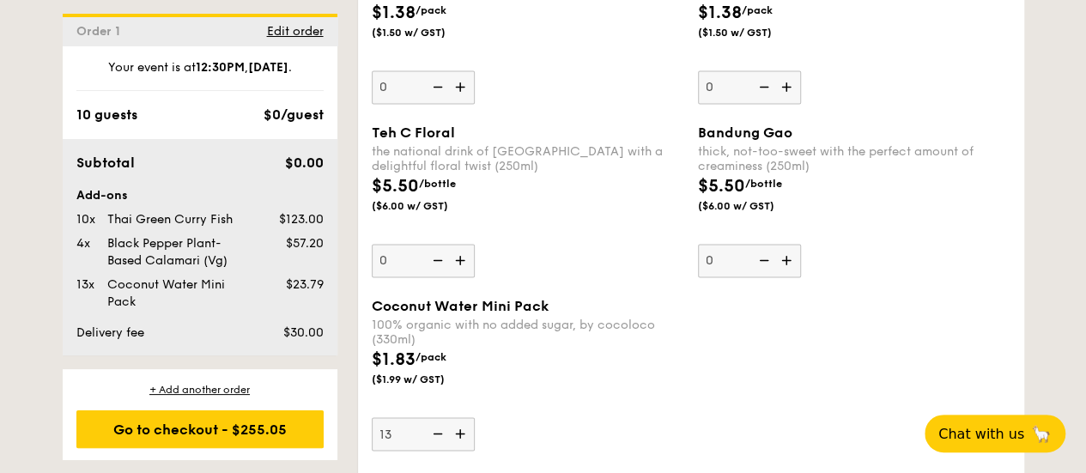
click at [463, 417] on input "13" at bounding box center [423, 433] width 103 height 33
type input "14"
click at [515, 398] on div "Coconut Water Mini Pack 100% organic with no added sugar, by cocoloco (330ml) $…" at bounding box center [528, 374] width 313 height 153
click at [475, 417] on input "14" at bounding box center [423, 433] width 103 height 33
click at [515, 398] on div "Coconut Water Mini Pack 100% organic with no added sugar, by cocoloco (330ml) $…" at bounding box center [528, 374] width 313 height 153
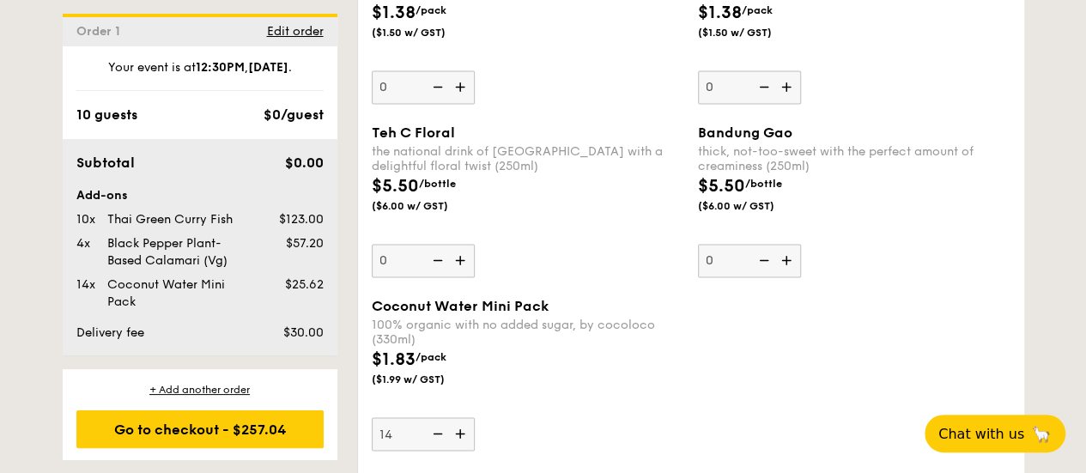
click at [475, 417] on input "14" at bounding box center [423, 433] width 103 height 33
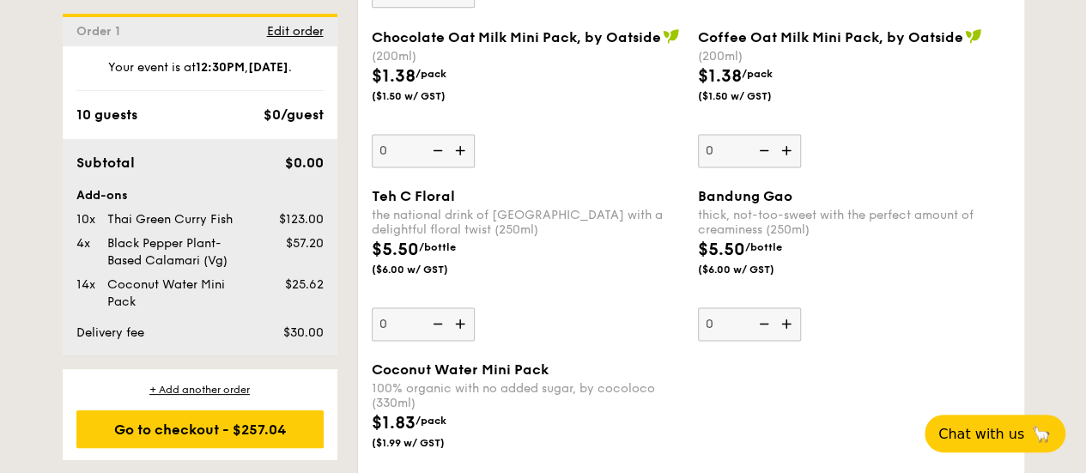
scroll to position [4521, 0]
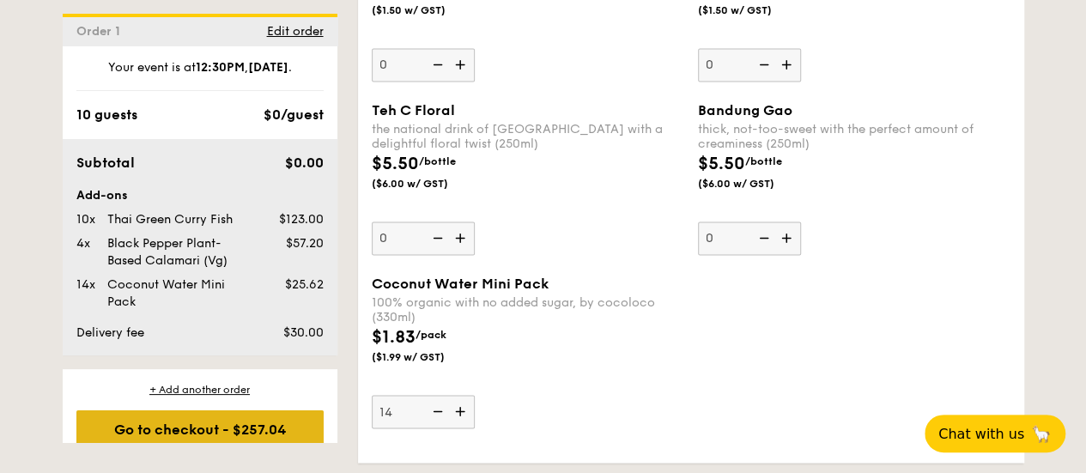
click at [217, 414] on div "Go to checkout - $257.04" at bounding box center [199, 430] width 247 height 38
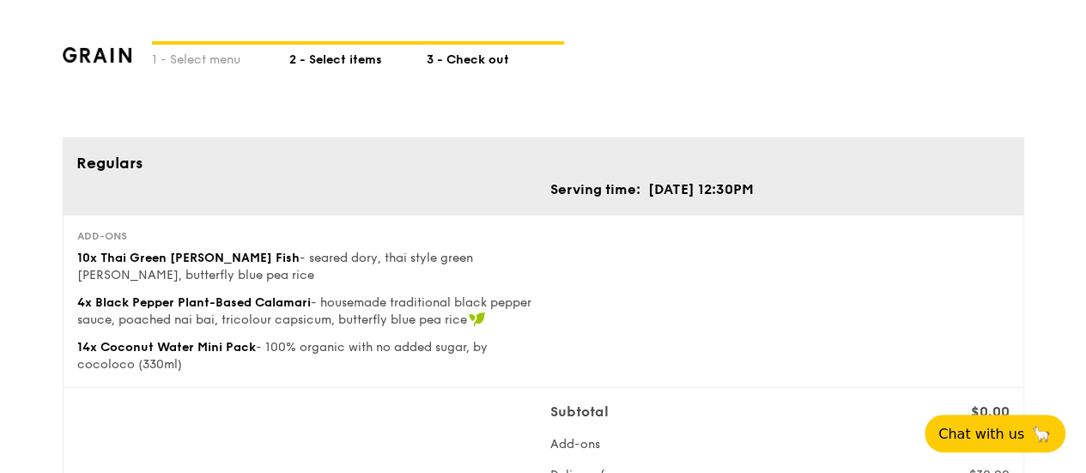
click at [356, 58] on div "2 - Select items" at bounding box center [357, 57] width 137 height 24
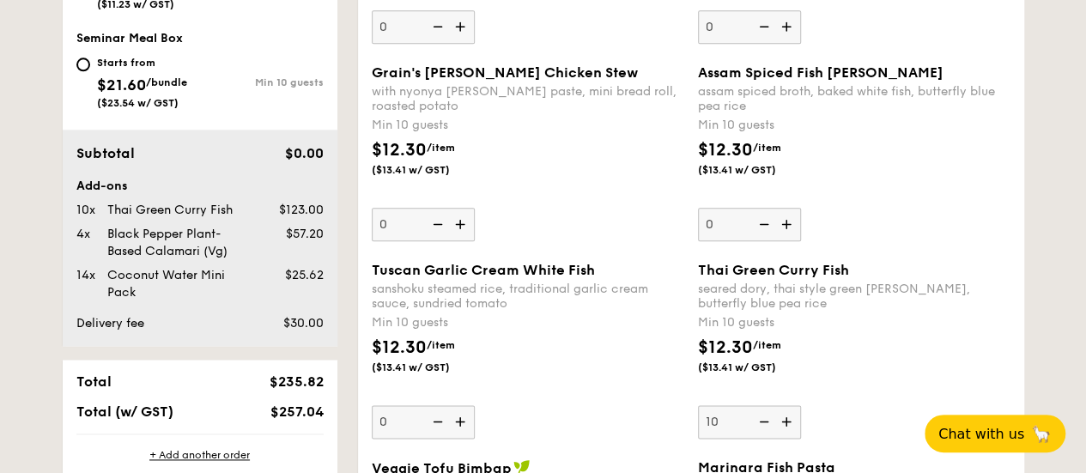
scroll to position [852, 0]
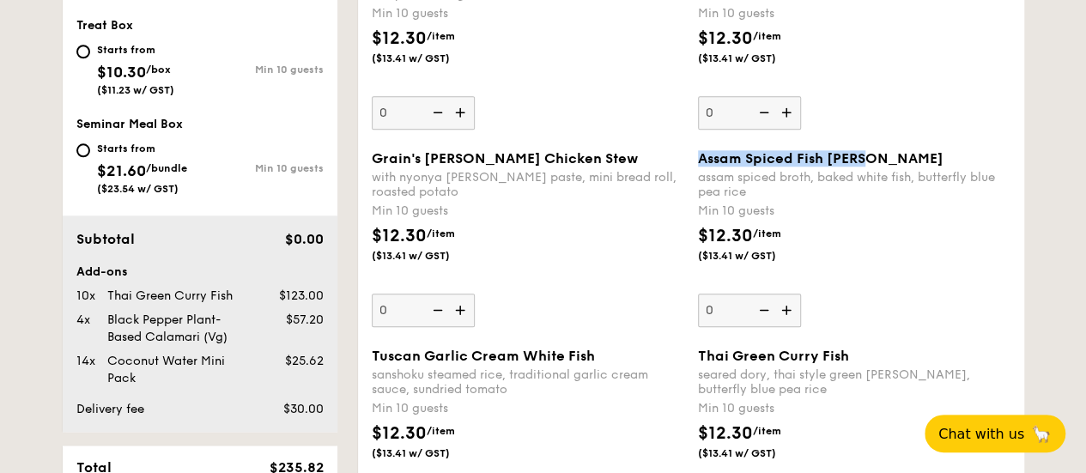
drag, startPoint x: 866, startPoint y: 155, endPoint x: 699, endPoint y: 154, distance: 166.6
click at [699, 154] on span "Assam Spiced Fish Curry" at bounding box center [821, 158] width 246 height 16
copy span "Assam Spiced Fish Curry"
click at [785, 177] on div "assam spiced broth, baked white fish, butterfly blue pea rice" at bounding box center [854, 184] width 313 height 29
click at [785, 294] on input "0" at bounding box center [749, 310] width 103 height 33
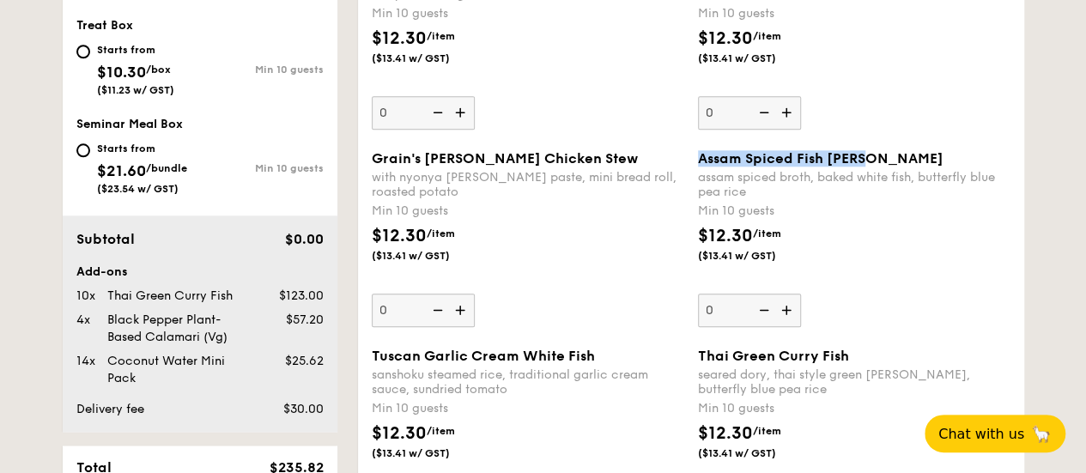
drag, startPoint x: 870, startPoint y: 158, endPoint x: 699, endPoint y: 154, distance: 171.0
click at [699, 154] on div "Assam Spiced Fish Curry" at bounding box center [854, 158] width 313 height 16
copy span "Assam Spiced Fish Curry"
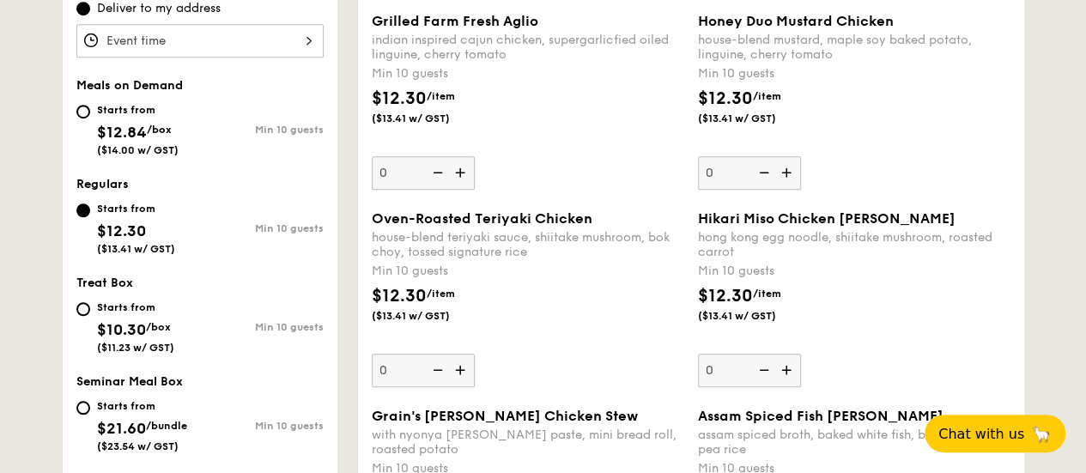
scroll to position [680, 0]
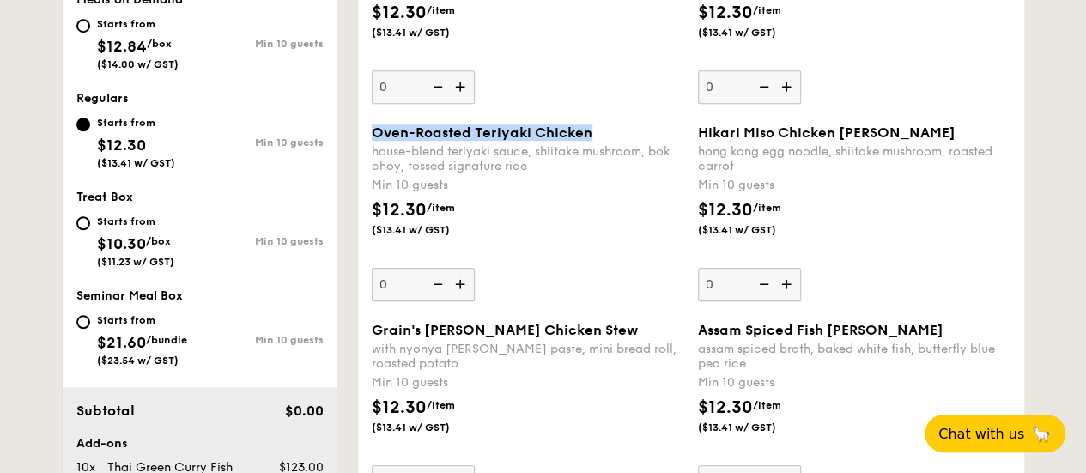
drag, startPoint x: 587, startPoint y: 133, endPoint x: 366, endPoint y: 138, distance: 220.8
click at [366, 138] on div "Oven-Roasted Teriyaki Chicken house-blend teriyaki sauce, shiitake mushroom, bo…" at bounding box center [528, 213] width 326 height 177
copy span "Oven-Roasted Teriyaki Chicken"
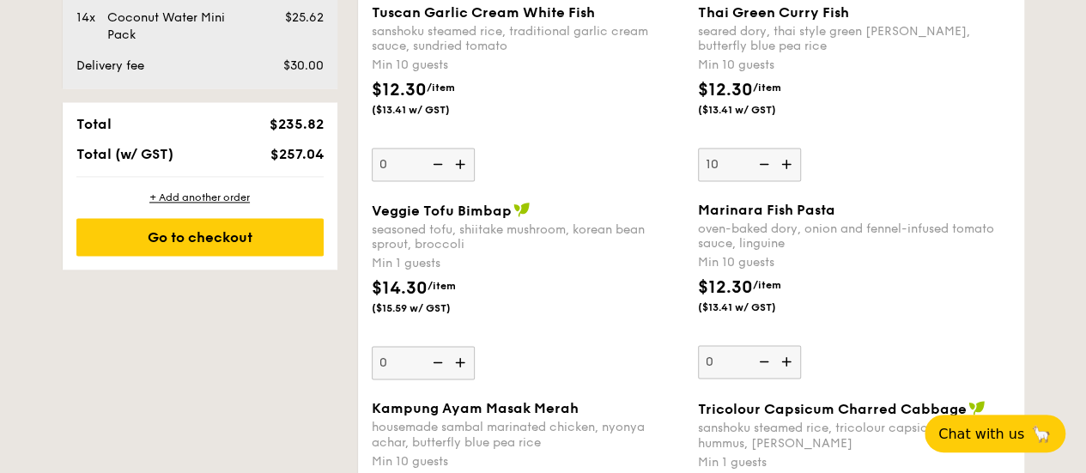
scroll to position [1110, 0]
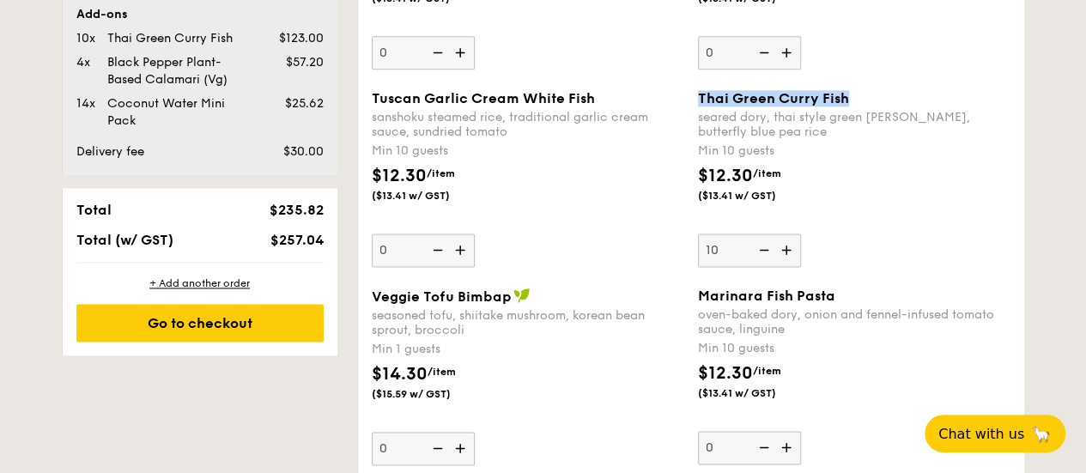
drag, startPoint x: 843, startPoint y: 96, endPoint x: 700, endPoint y: 90, distance: 143.6
click at [700, 90] on span "Thai Green Curry Fish" at bounding box center [773, 98] width 151 height 16
copy span "Thai Green Curry Fish"
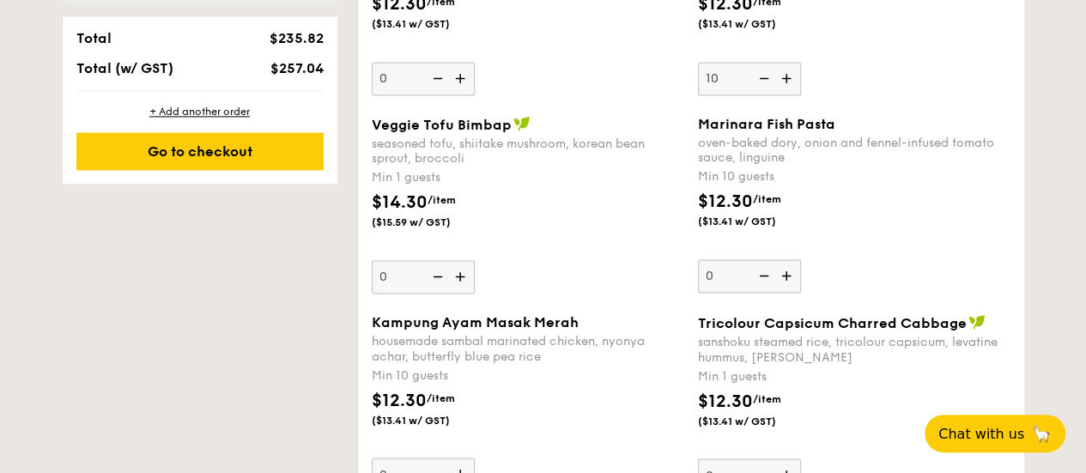
scroll to position [1367, 0]
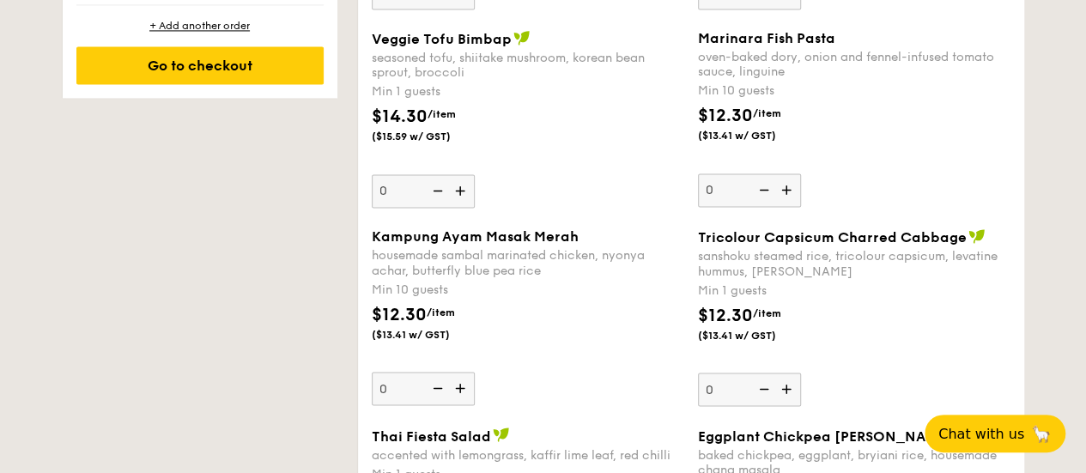
click at [463, 380] on img at bounding box center [462, 388] width 26 height 33
click at [463, 380] on input "0" at bounding box center [423, 388] width 103 height 33
type input "10"
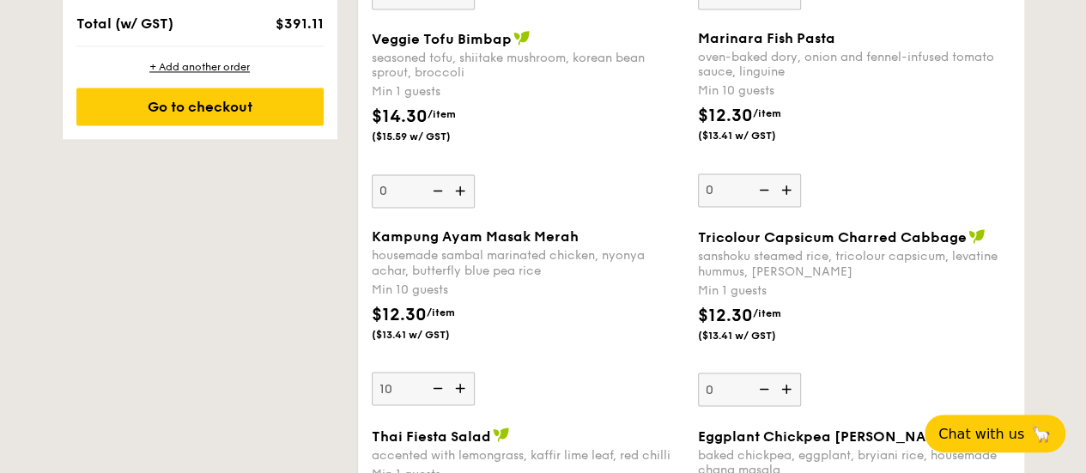
scroll to position [1409, 0]
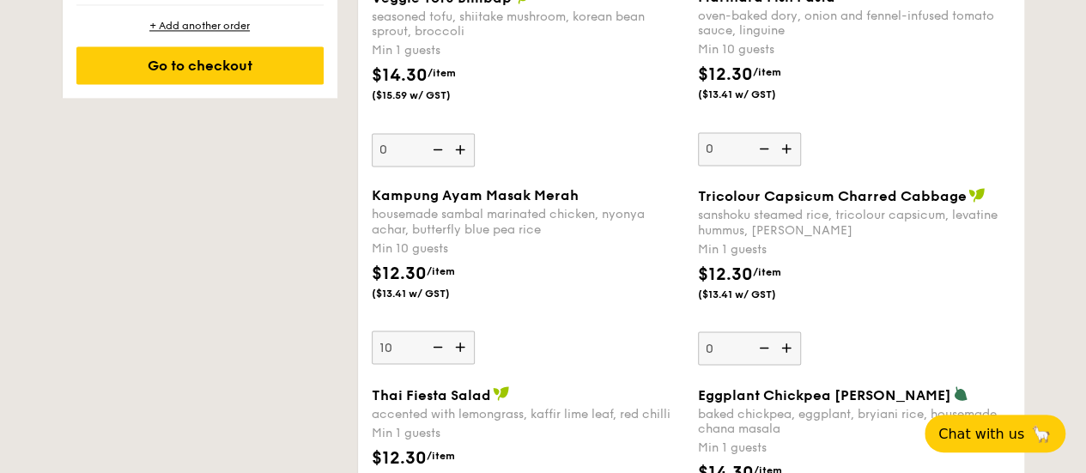
click at [579, 281] on div "$12.30 /item ($13.41 w/ GST)" at bounding box center [528, 290] width 326 height 60
click at [475, 331] on input "10" at bounding box center [423, 347] width 103 height 33
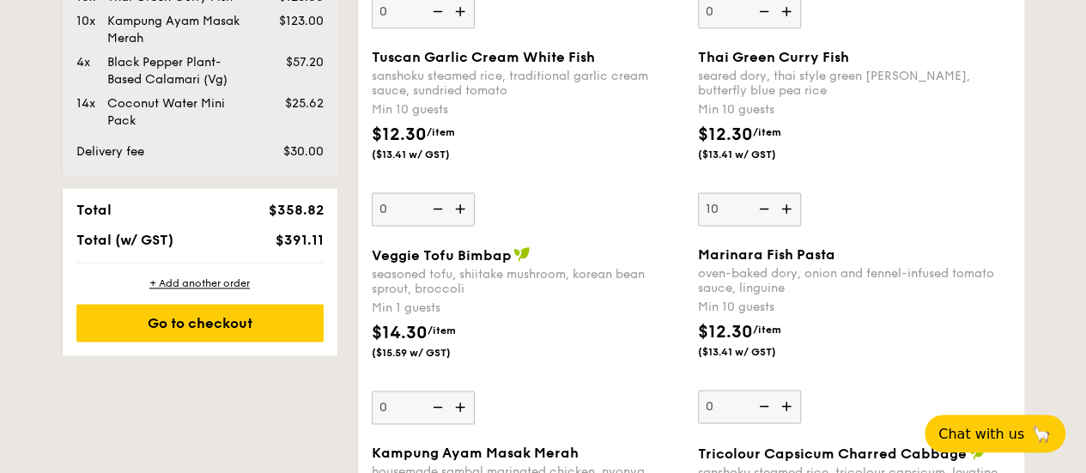
scroll to position [1065, 0]
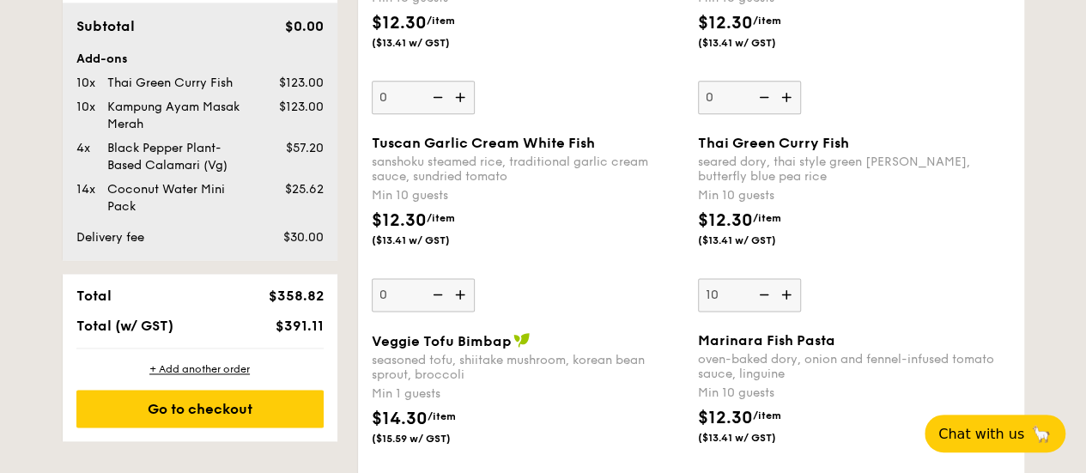
click at [763, 290] on img at bounding box center [763, 294] width 26 height 33
click at [763, 290] on input "10" at bounding box center [749, 294] width 103 height 33
type input "0"
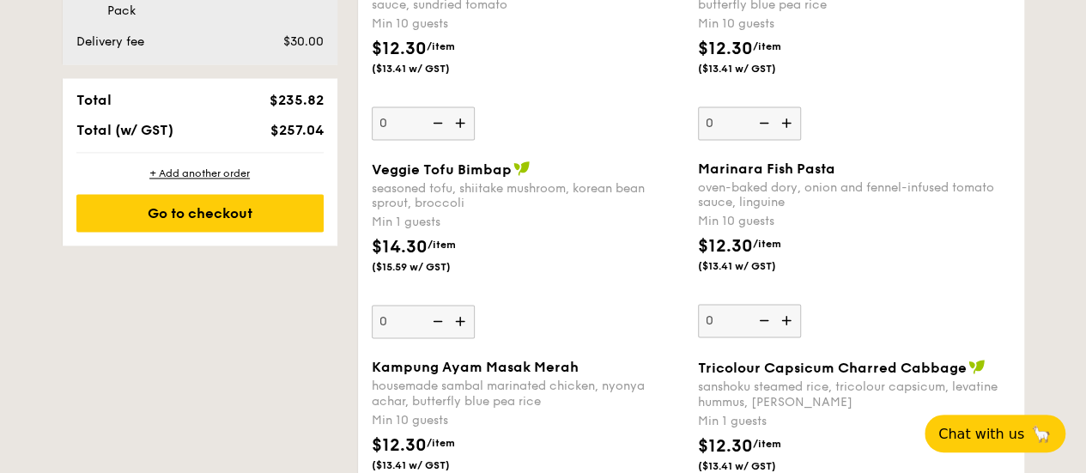
scroll to position [1409, 0]
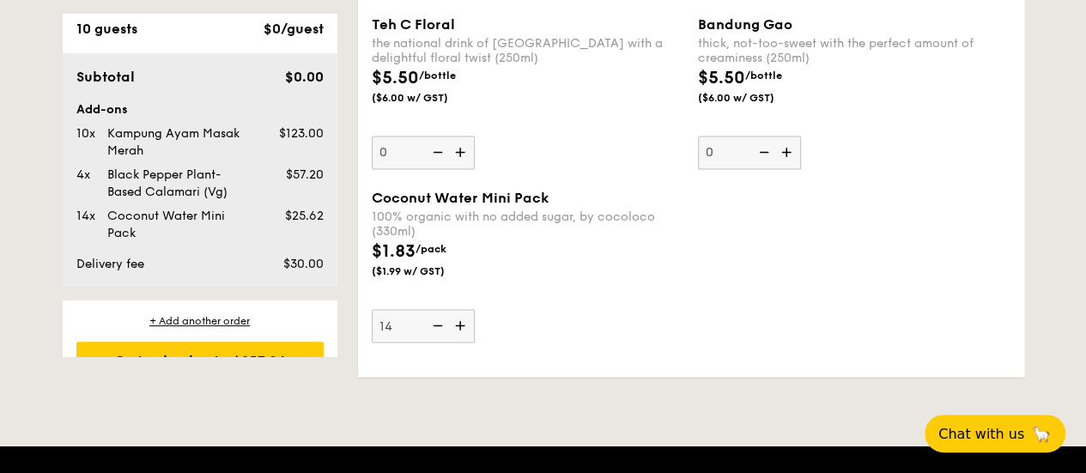
scroll to position [124, 0]
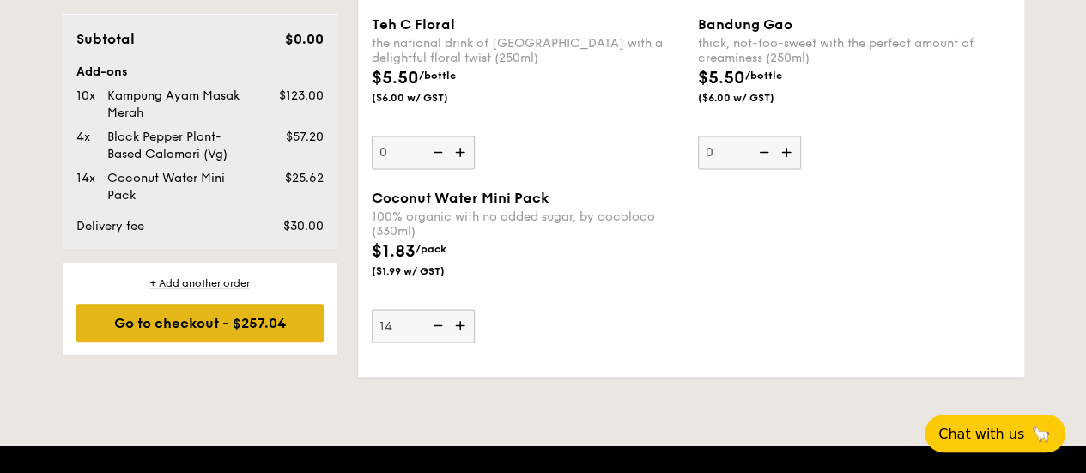
click at [177, 326] on div "Go to checkout - $257.04" at bounding box center [199, 323] width 247 height 38
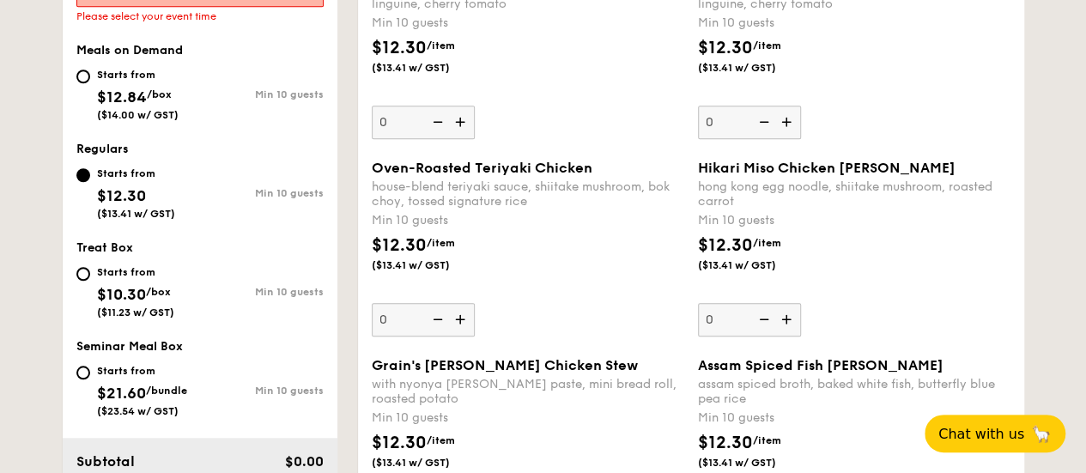
scroll to position [459, 0]
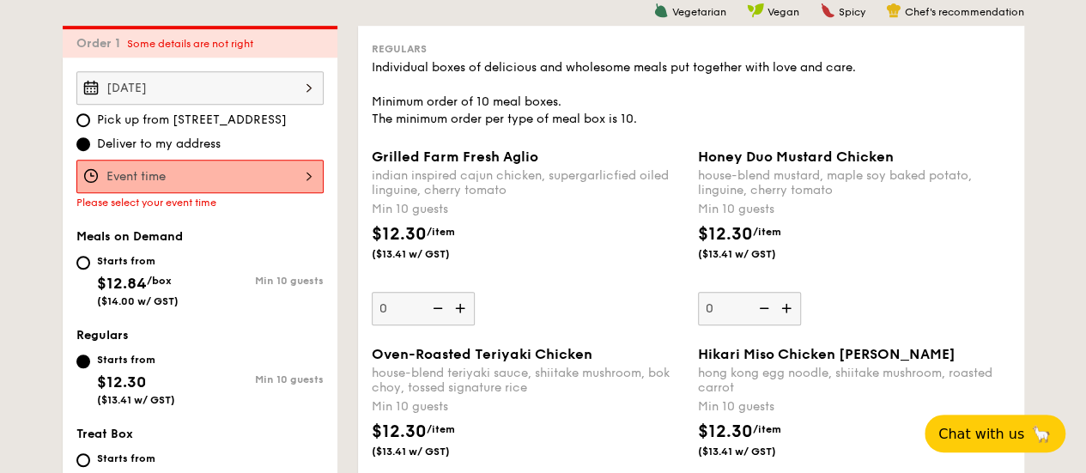
click at [247, 171] on div at bounding box center [199, 176] width 247 height 33
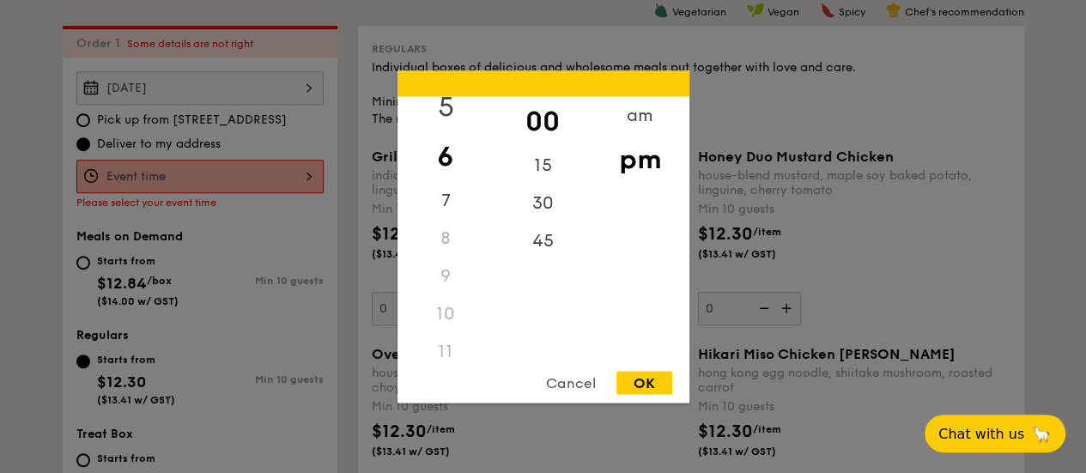
scroll to position [203, 0]
click at [641, 118] on div "am" at bounding box center [640, 121] width 97 height 50
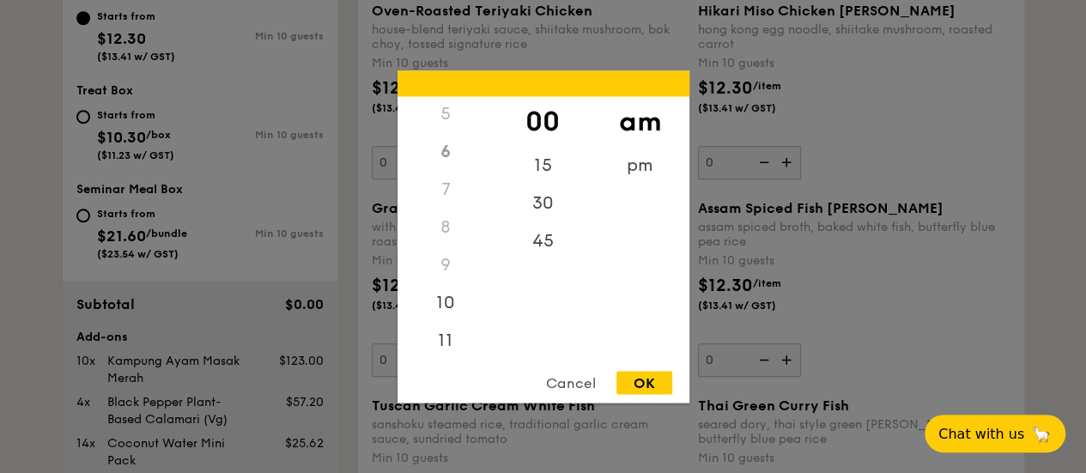
scroll to position [888, 0]
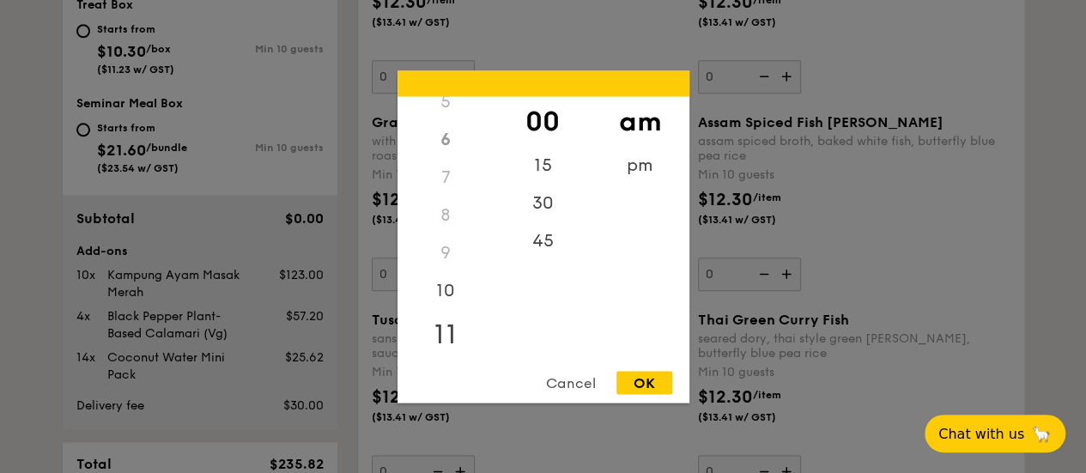
click at [461, 333] on div "11" at bounding box center [446, 334] width 97 height 50
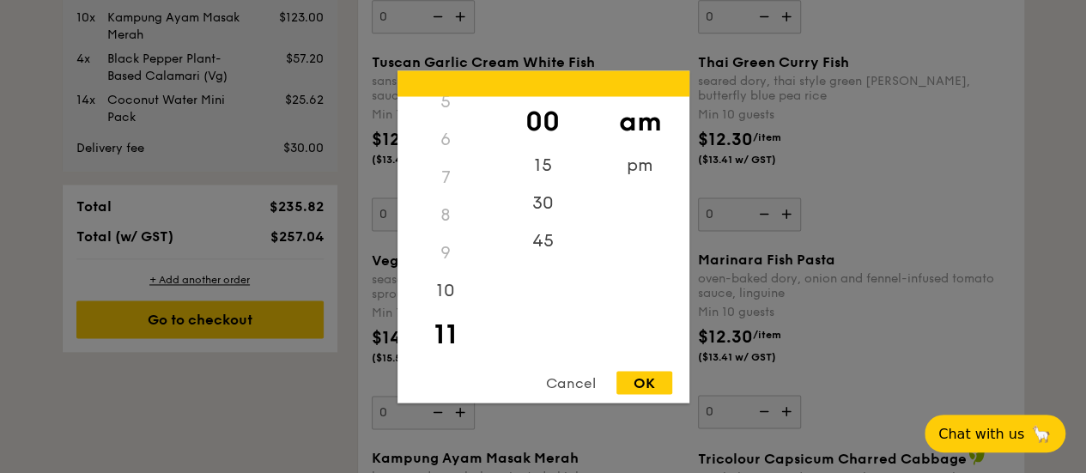
scroll to position [203, 0]
click at [445, 334] on div "11" at bounding box center [446, 334] width 97 height 50
click at [536, 249] on div "45" at bounding box center [543, 247] width 97 height 50
click at [630, 172] on div "pm" at bounding box center [640, 171] width 97 height 50
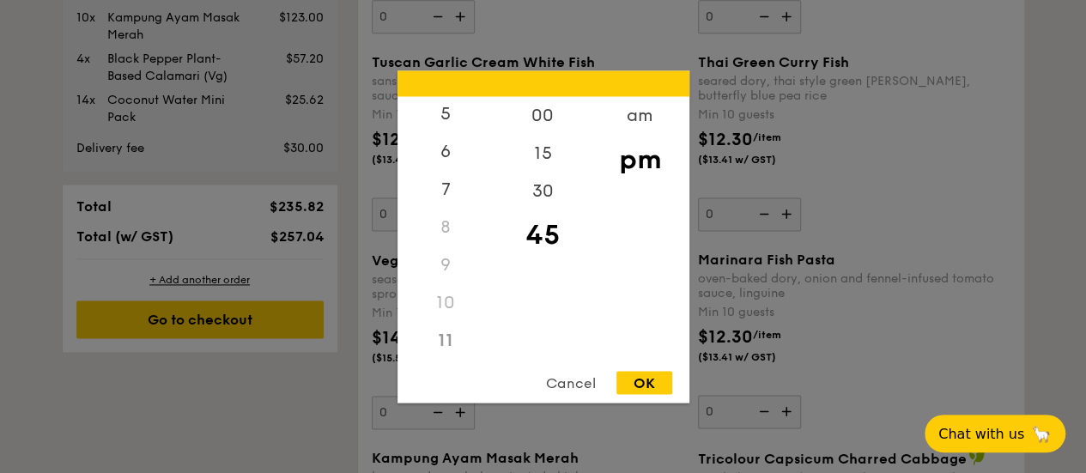
scroll to position [0, 0]
click at [451, 119] on div "12" at bounding box center [446, 121] width 97 height 50
click at [545, 192] on div "30" at bounding box center [543, 197] width 97 height 50
click at [642, 382] on div "OK" at bounding box center [645, 382] width 56 height 23
type input "12:30PM"
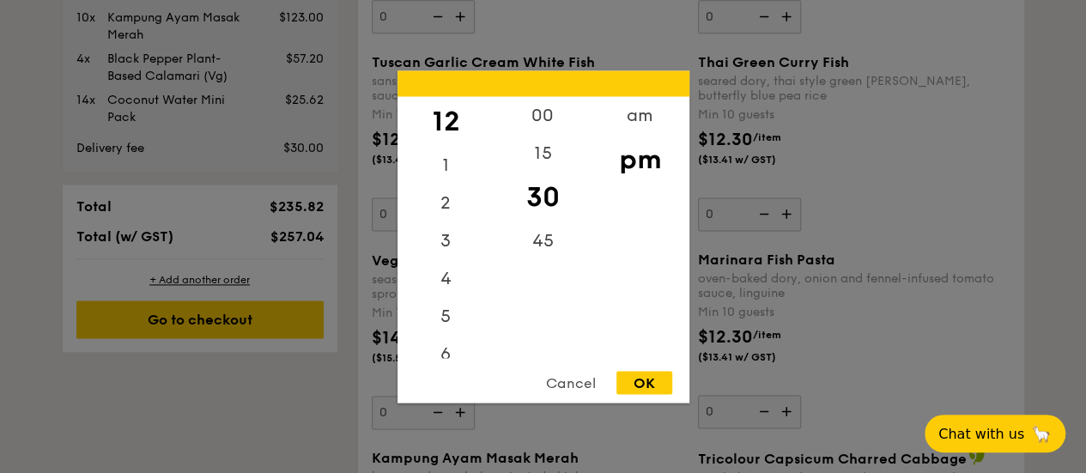
scroll to position [1129, 0]
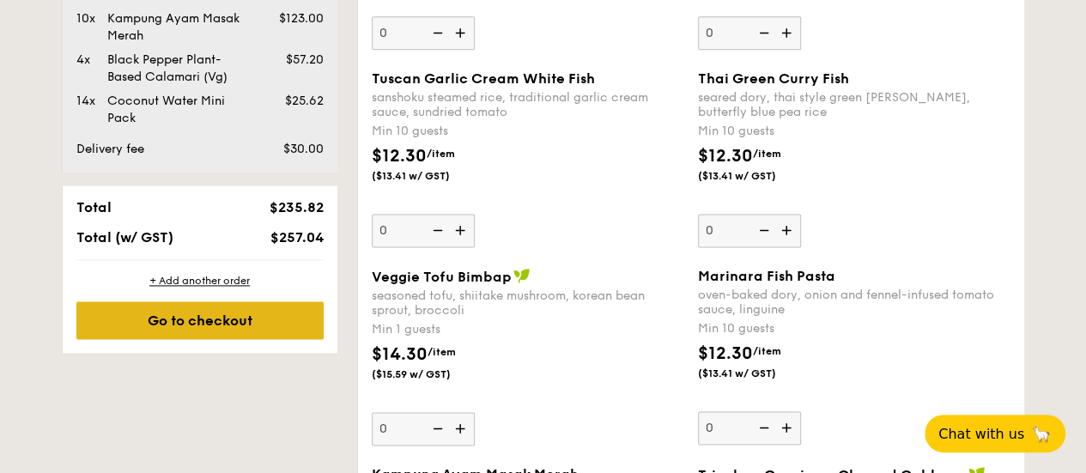
click at [192, 319] on div "Go to checkout" at bounding box center [199, 320] width 247 height 38
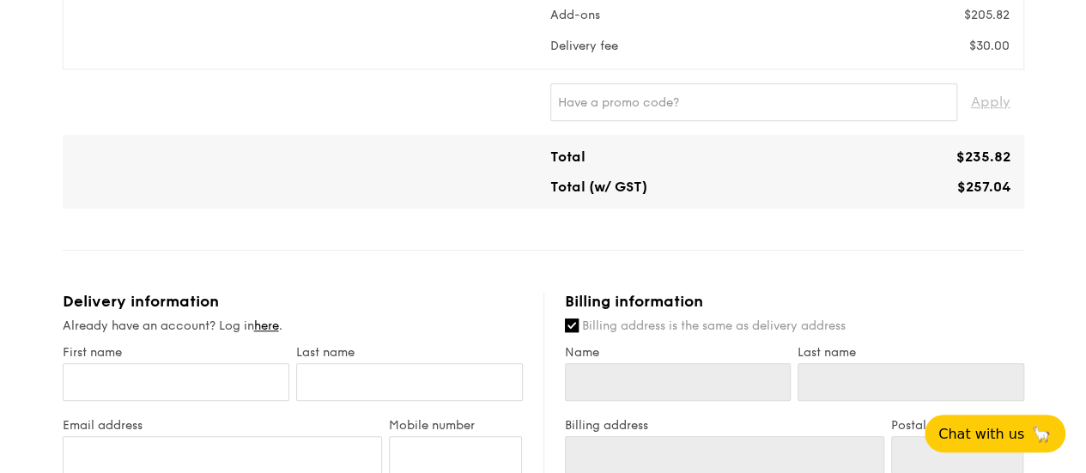
scroll to position [515, 0]
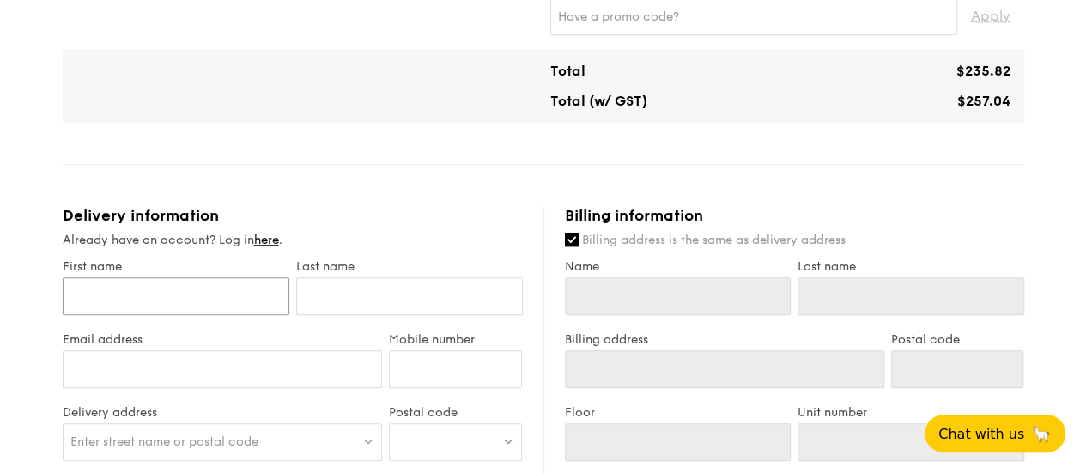
click at [178, 301] on input "First name" at bounding box center [176, 296] width 227 height 38
type input "N"
type input "No"
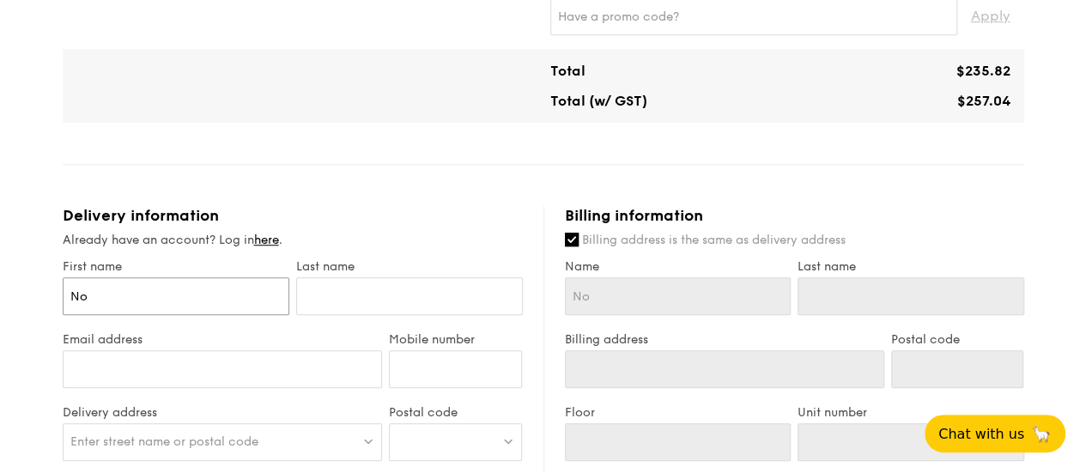
type input "Nor"
type input "Nora"
type input "Norai"
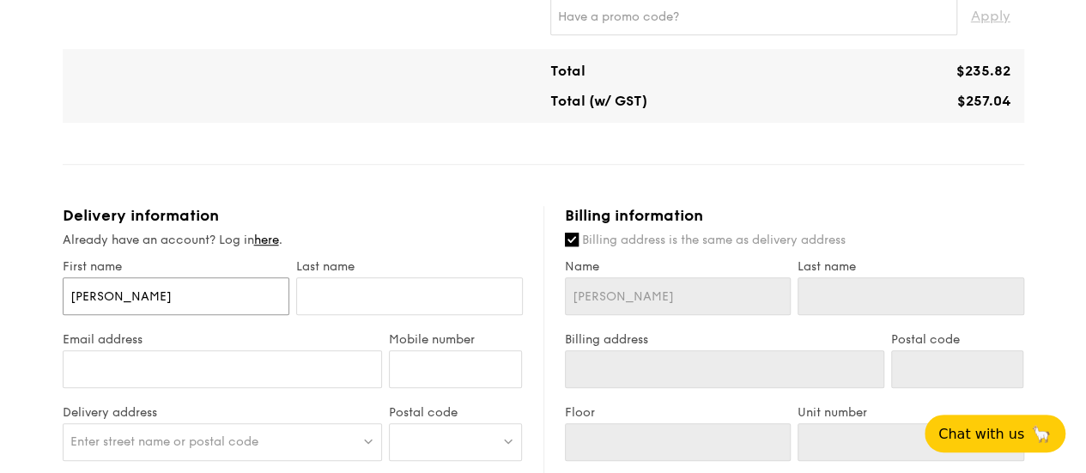
type input "Norai"
type input "Norais"
type input "Noraish"
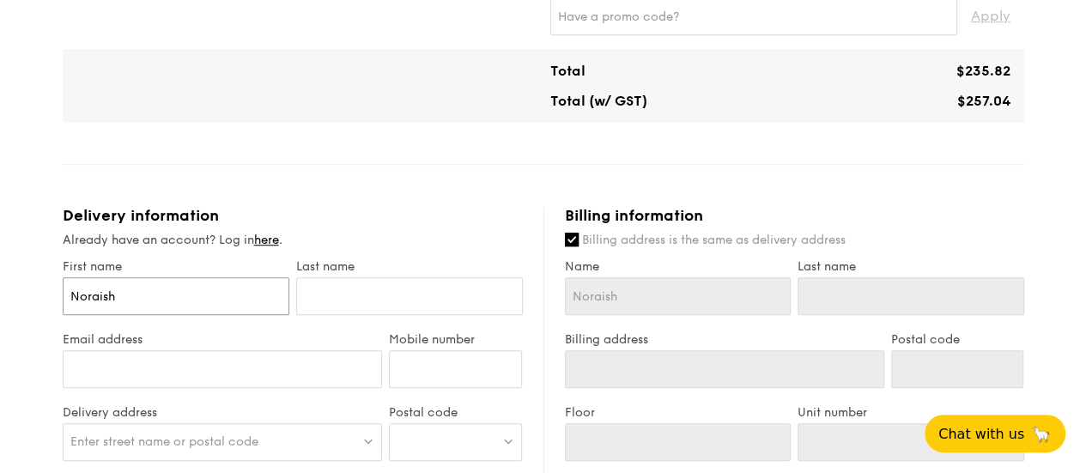
type input "Noraisha"
type input "Noraishah"
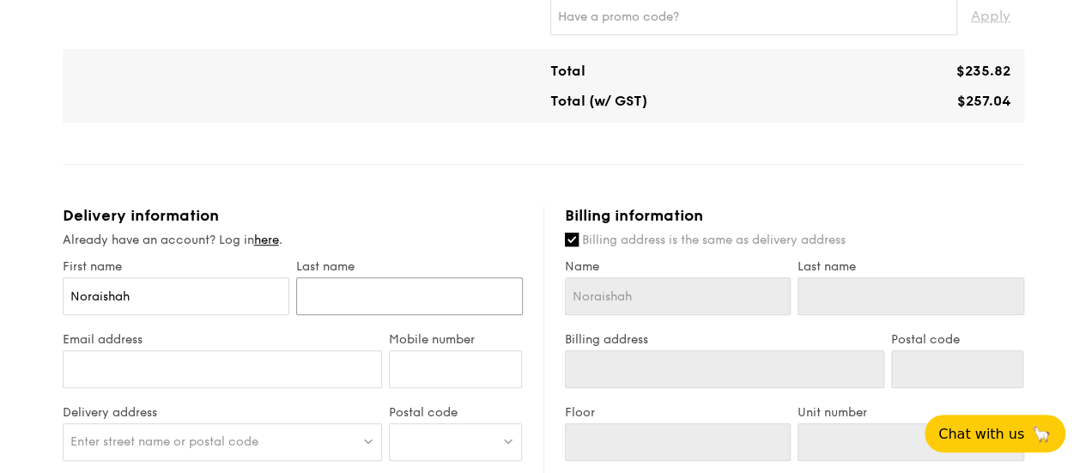
click at [341, 303] on input "text" at bounding box center [409, 296] width 227 height 38
type input "A"
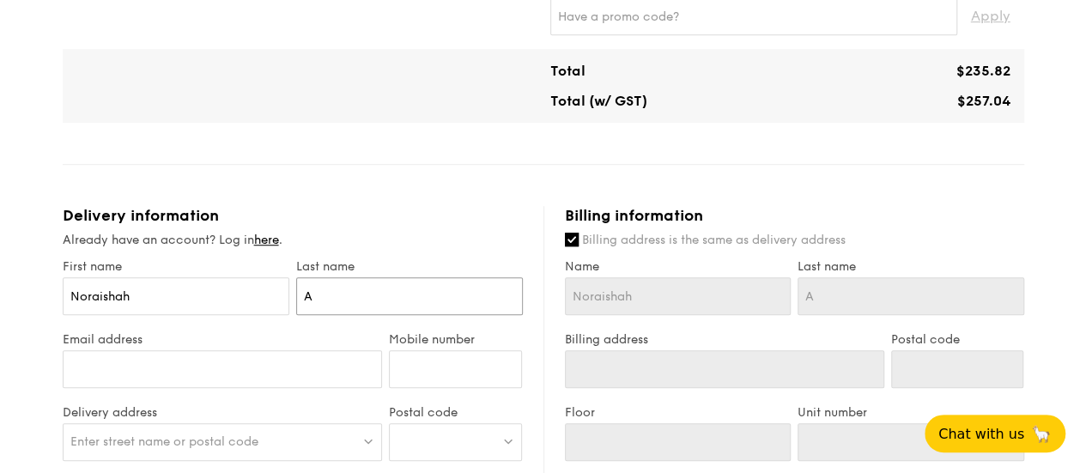
type input "A R"
type input "A Ra"
type input "A Rah"
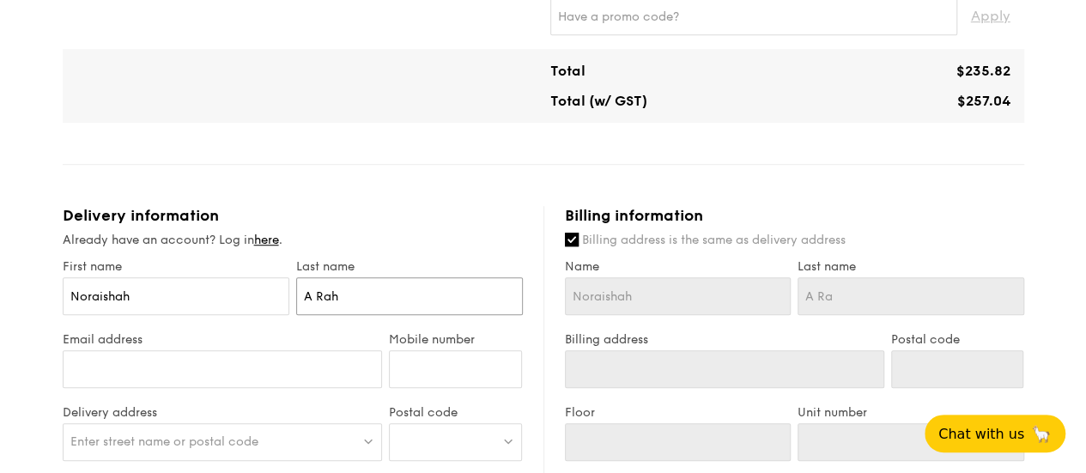
type input "A Rah"
type input "A Rahi"
type input "A Rahim"
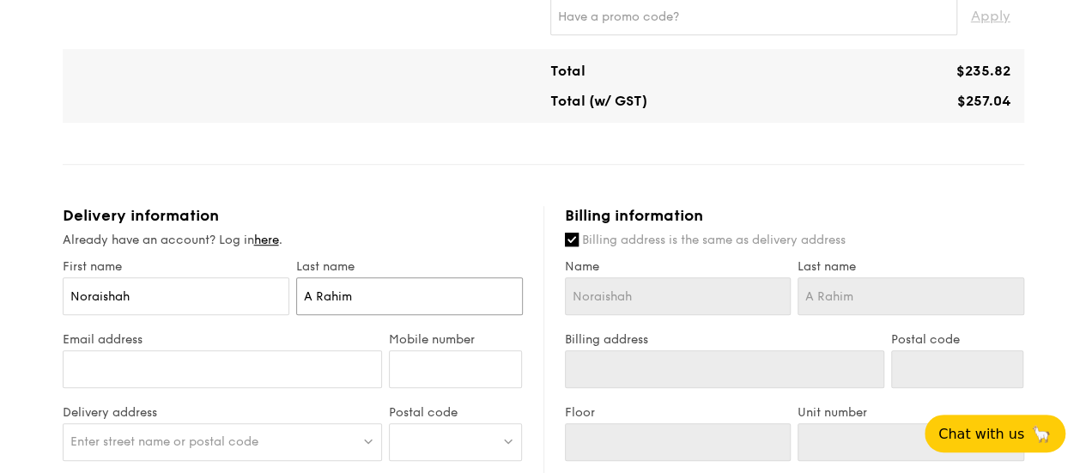
scroll to position [601, 0]
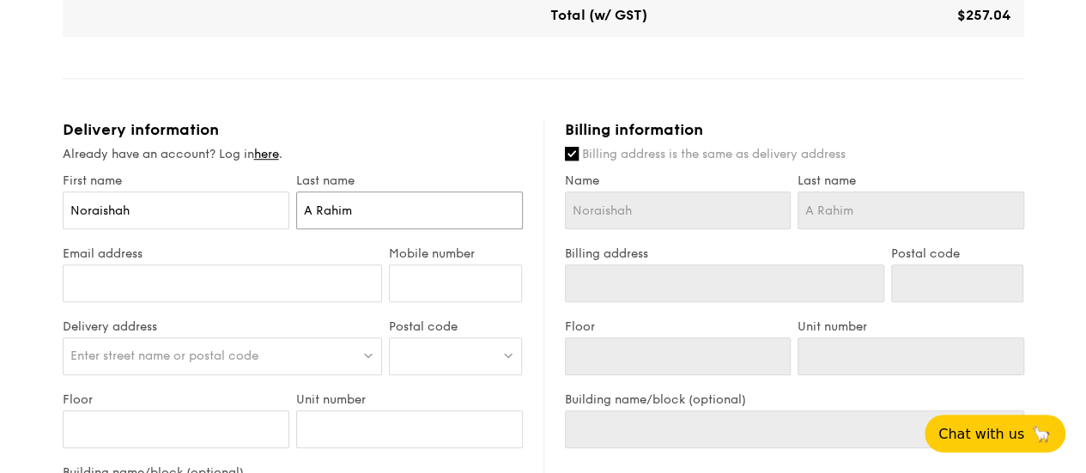
type input "A Rahim"
click at [293, 286] on input "Email address" at bounding box center [223, 284] width 320 height 38
type input "ac.intuit@gmail.com"
click at [447, 285] on input "Mobile number" at bounding box center [455, 284] width 133 height 38
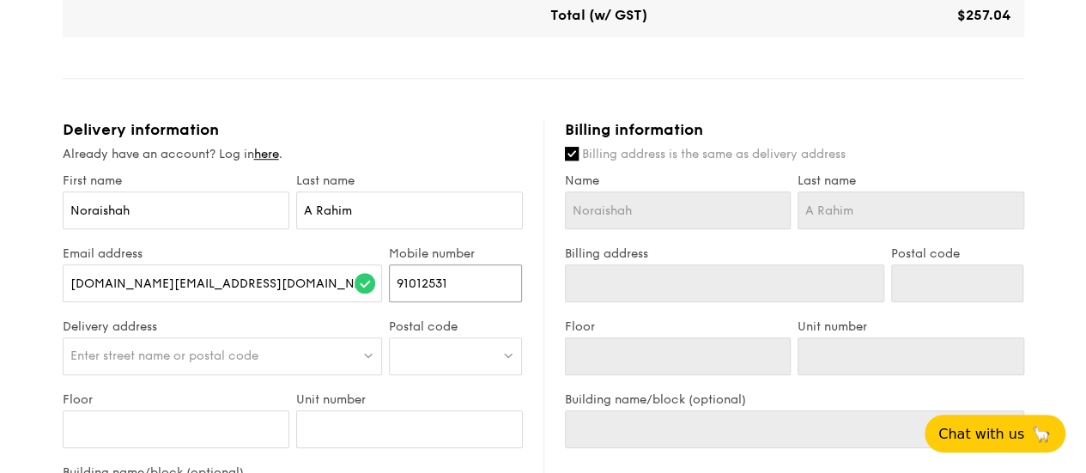
type input "91012531"
click at [341, 325] on label "Delivery address" at bounding box center [223, 326] width 320 height 15
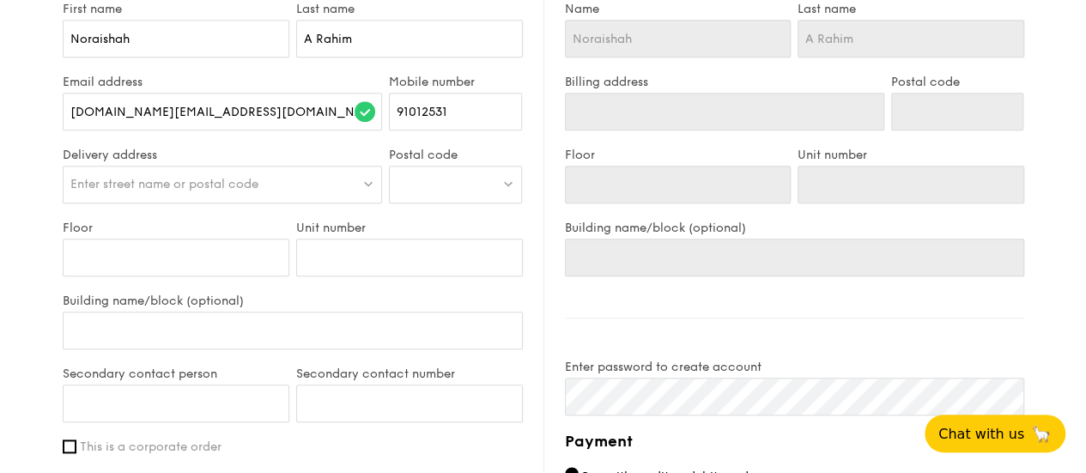
scroll to position [687, 0]
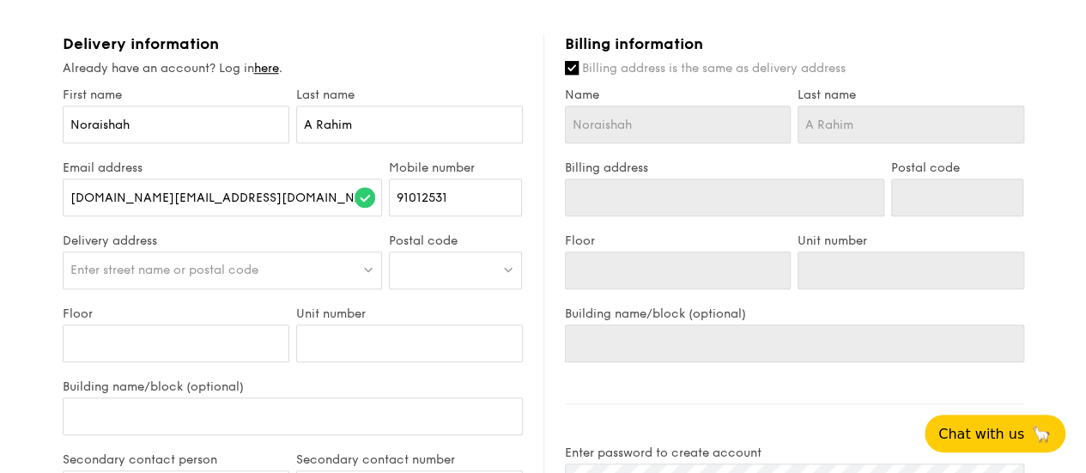
click at [367, 272] on img at bounding box center [368, 269] width 12 height 13
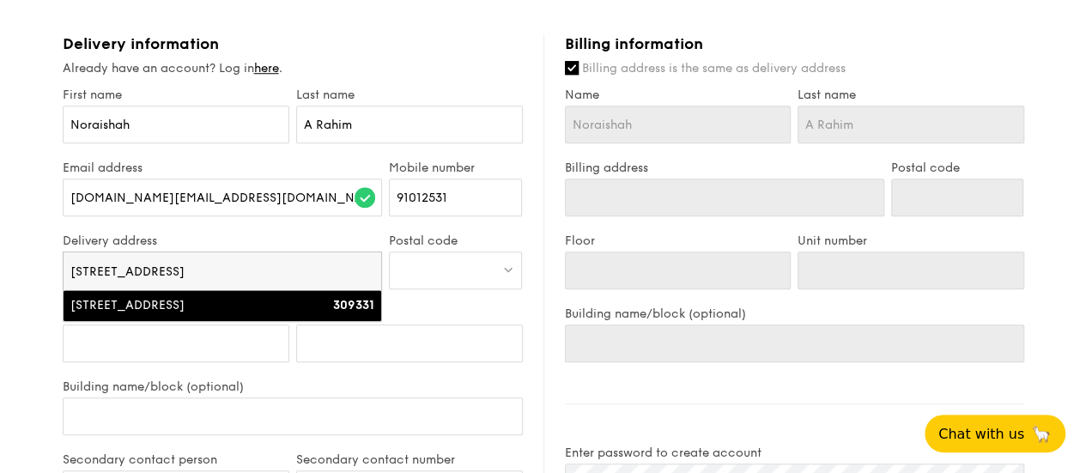
type input "3 essex road"
click at [280, 301] on div "[STREET_ADDRESS]" at bounding box center [184, 305] width 228 height 17
type input "[STREET_ADDRESS]"
type input "309331"
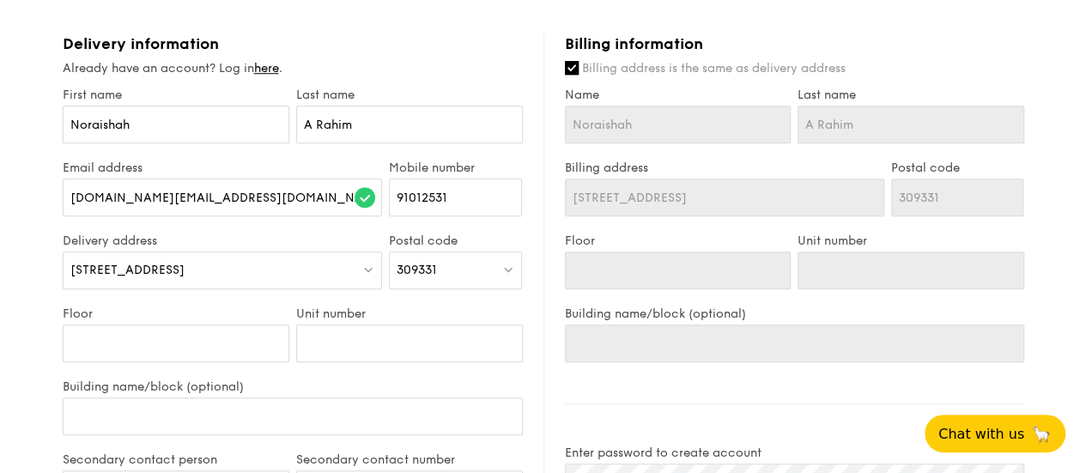
click at [21, 272] on div "1 - Select menu 2 - Select items 3 - Check out Regulars Serving time: Aug 21, 2…" at bounding box center [543, 129] width 1086 height 1632
click at [198, 342] on input "Floor" at bounding box center [176, 344] width 227 height 38
type input "0"
type input "01"
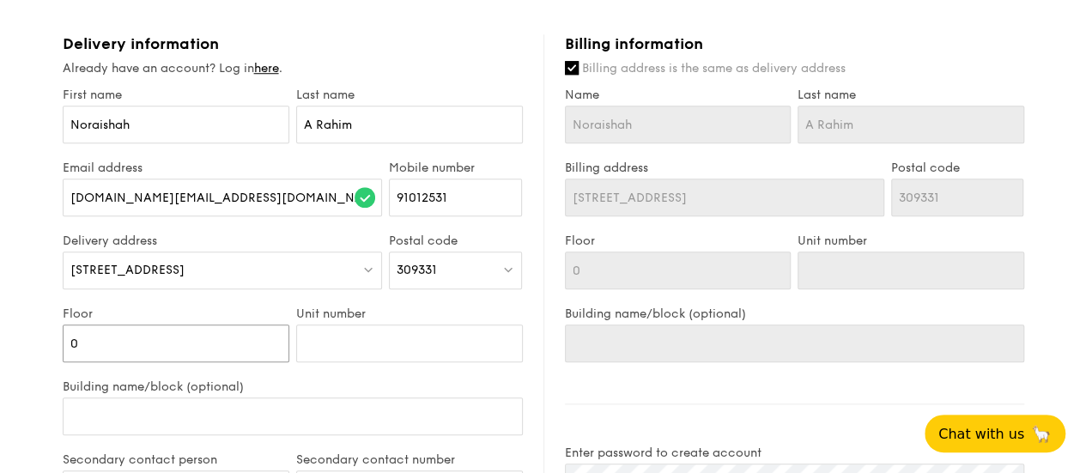
type input "01"
click at [364, 344] on input "Unit number" at bounding box center [409, 344] width 227 height 38
click at [353, 377] on div "Unit number" at bounding box center [410, 343] width 234 height 73
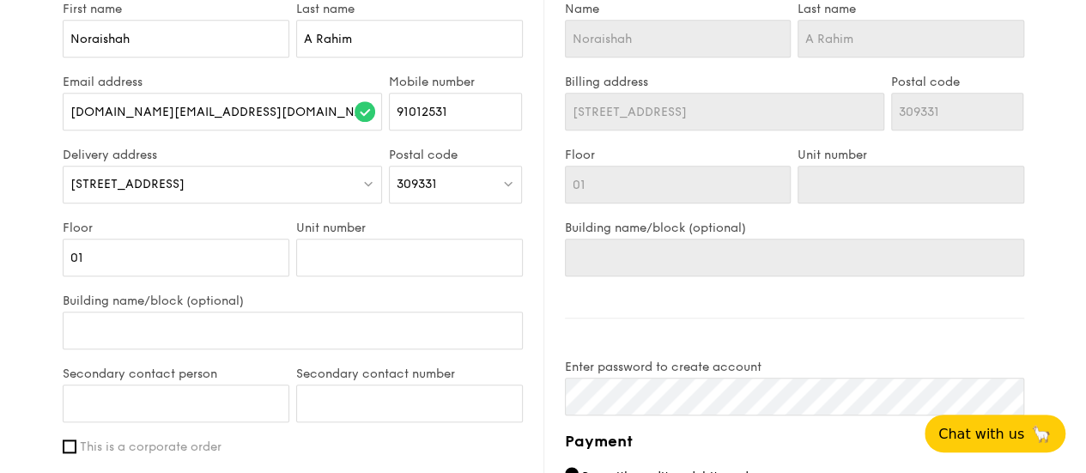
scroll to position [859, 0]
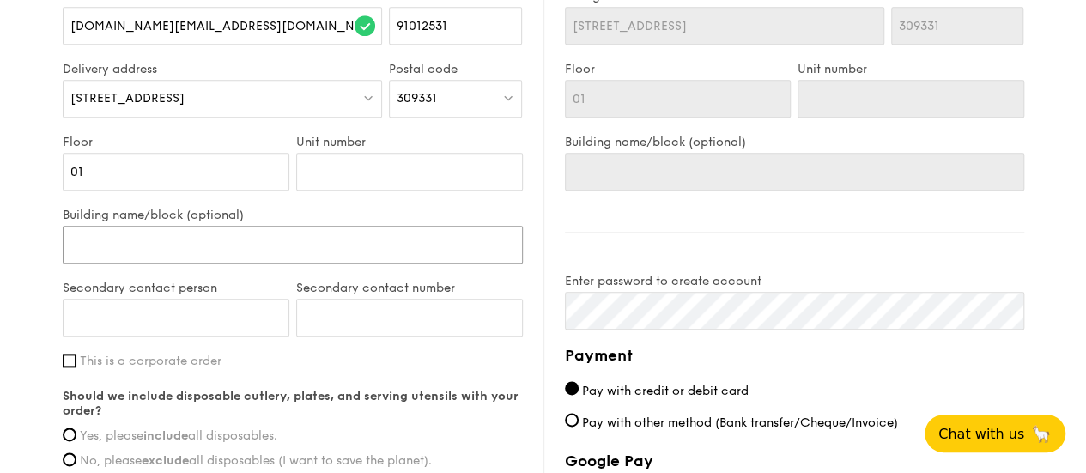
click at [295, 245] on input "Building name/block (optional)" at bounding box center [293, 245] width 460 height 38
type input "G"
type input "Ge"
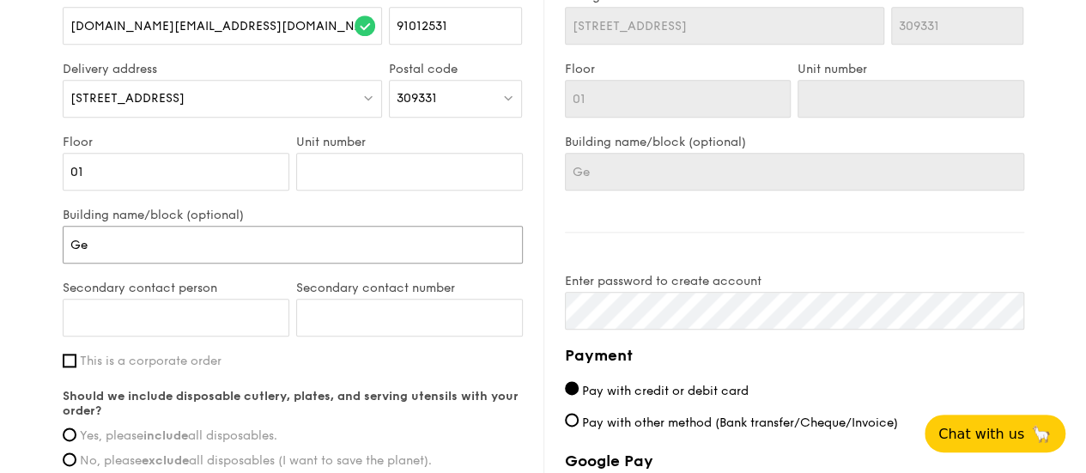
type input "Gen"
type input "Gene"
type input "Gener"
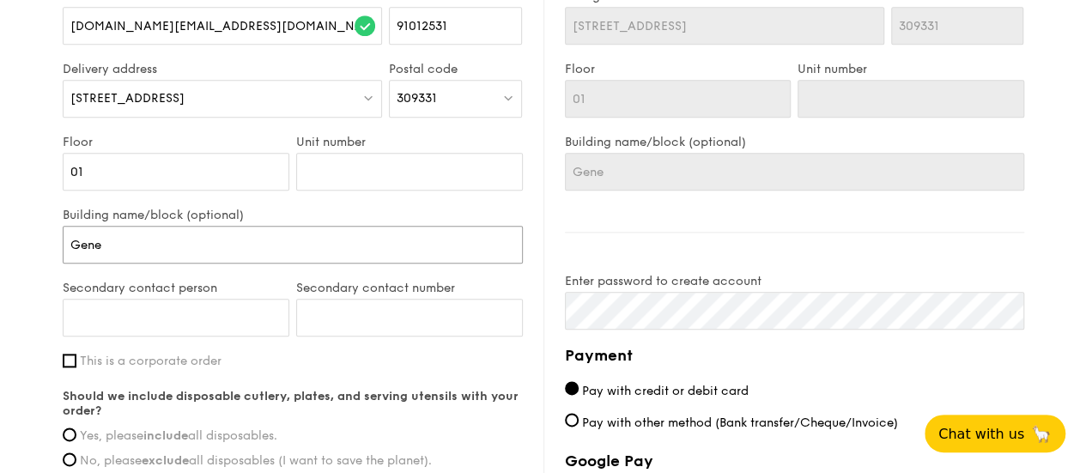
type input "Gener"
type input "Genera"
type input "General"
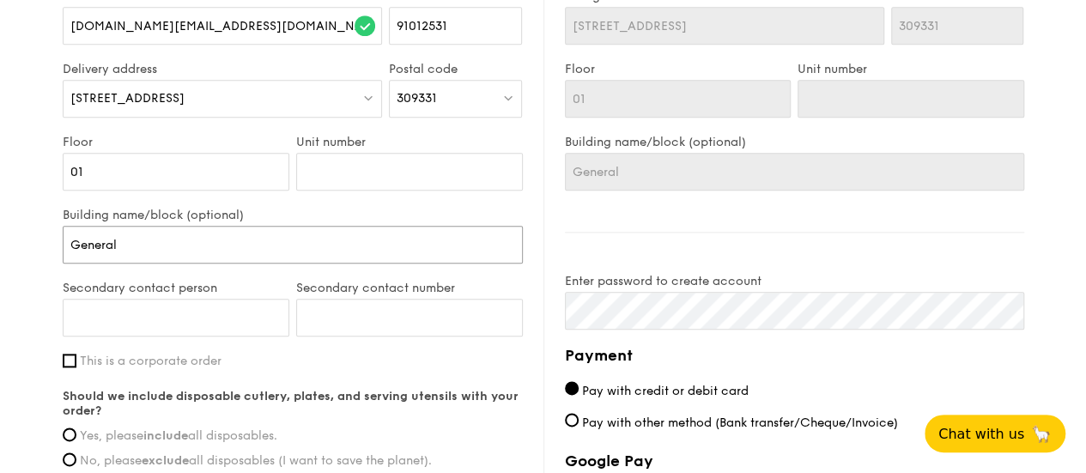
type input "General"
type input "General O"
type input "General Of"
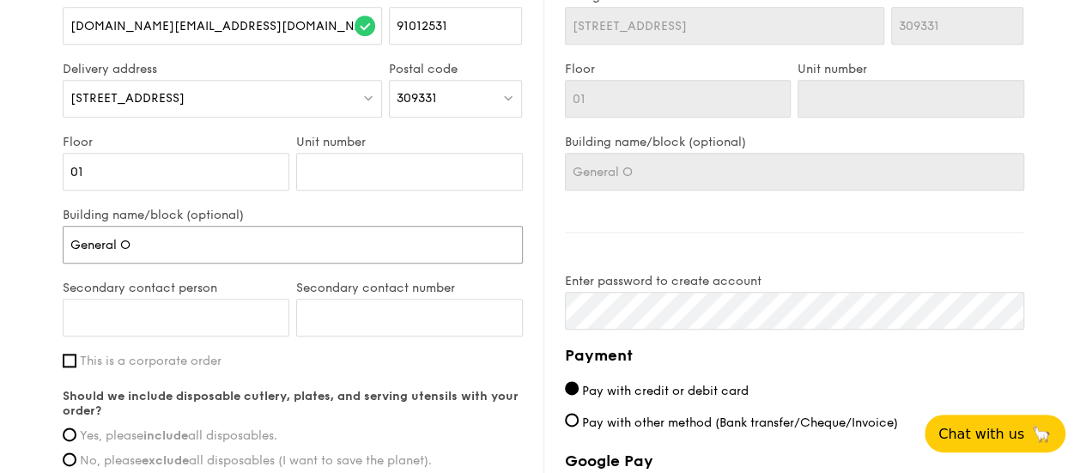
type input "General Of"
type input "General Off"
type input "General Offi"
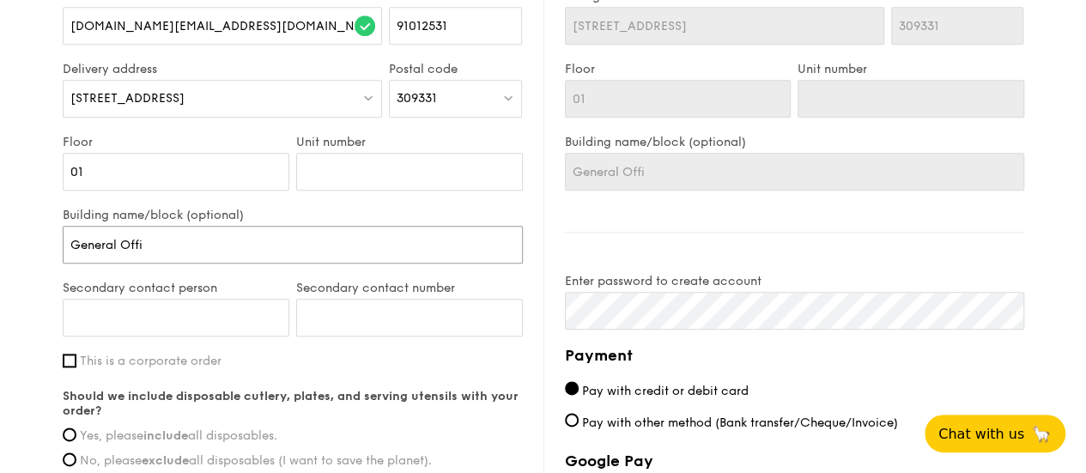
type input "General Offic"
type input "General Office"
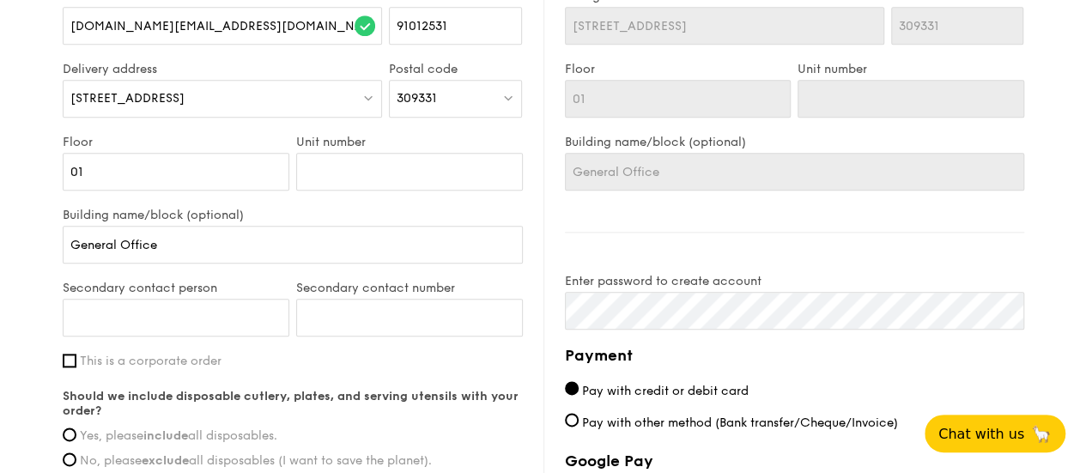
drag, startPoint x: 177, startPoint y: 243, endPoint x: 5, endPoint y: 234, distance: 172.0
click at [164, 319] on input "Secondary contact person" at bounding box center [176, 318] width 227 height 38
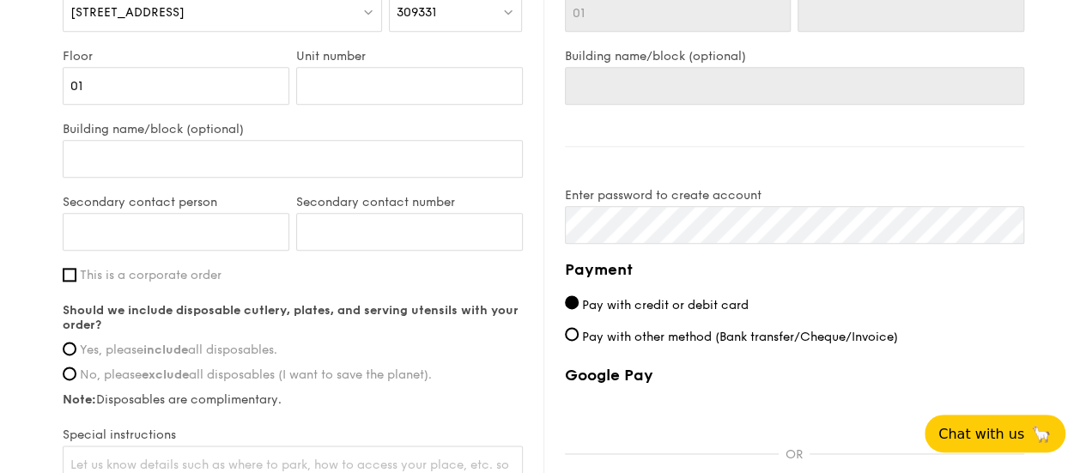
scroll to position [1031, 0]
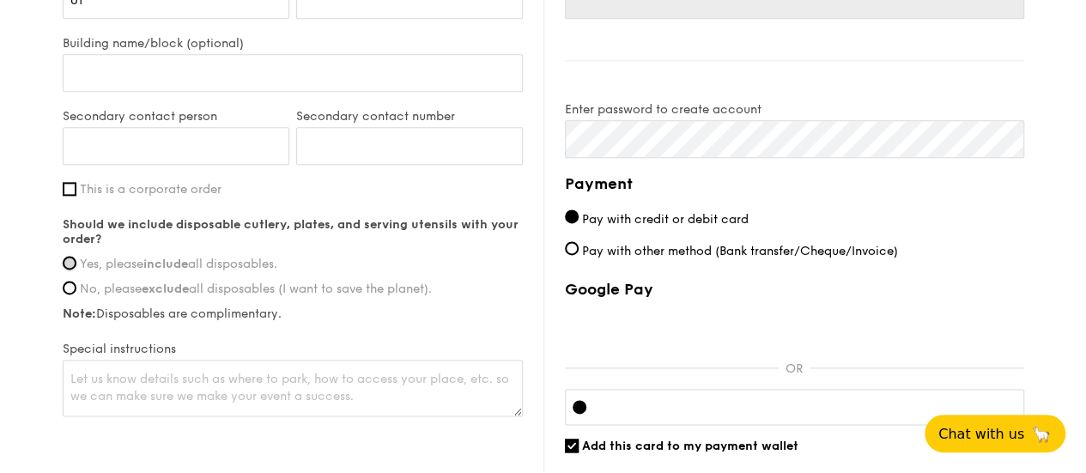
click at [64, 264] on input "Yes, please include all disposables." at bounding box center [70, 263] width 14 height 14
radio input "true"
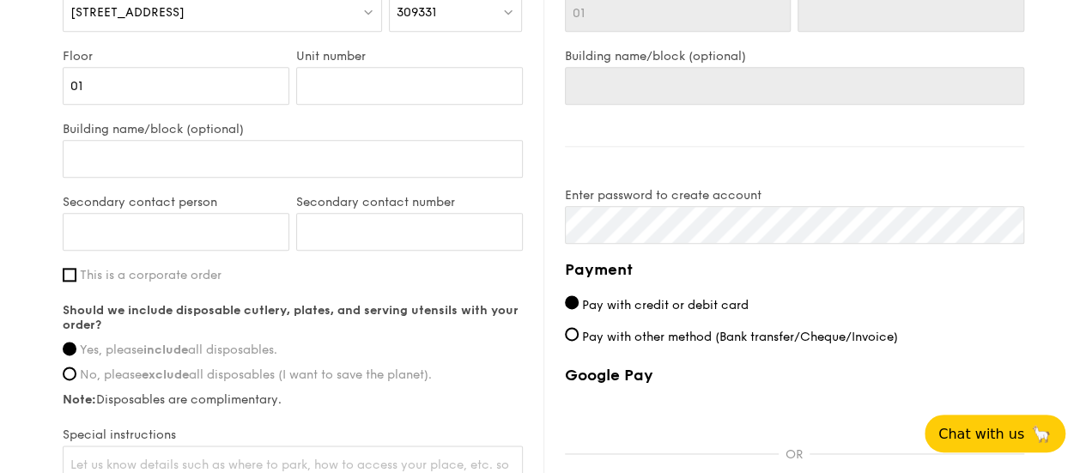
scroll to position [601, 0]
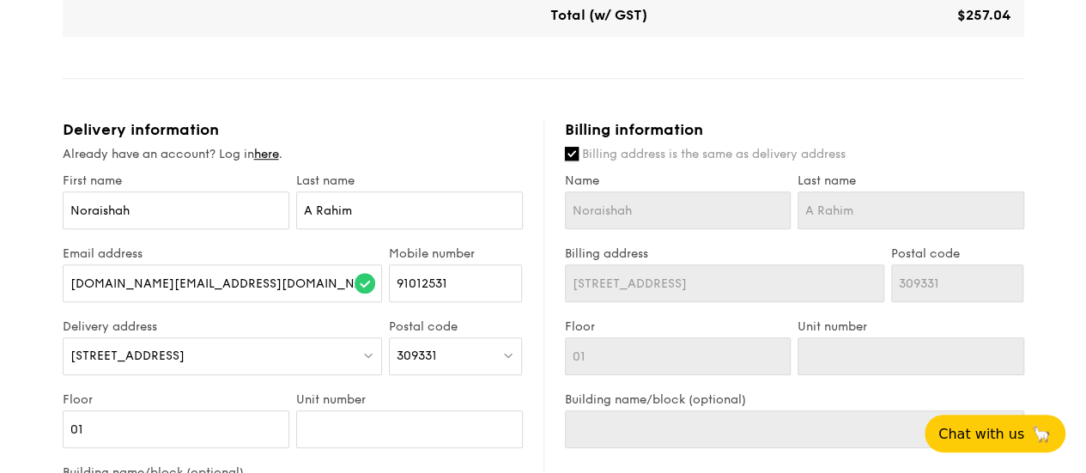
click at [576, 156] on input "Billing address is the same as delivery address" at bounding box center [572, 154] width 14 height 14
checkbox input "false"
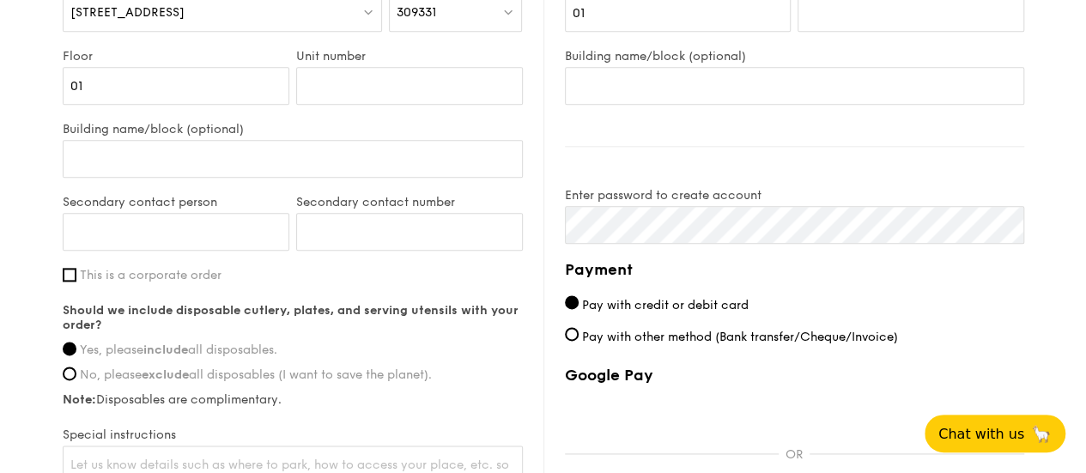
scroll to position [1031, 0]
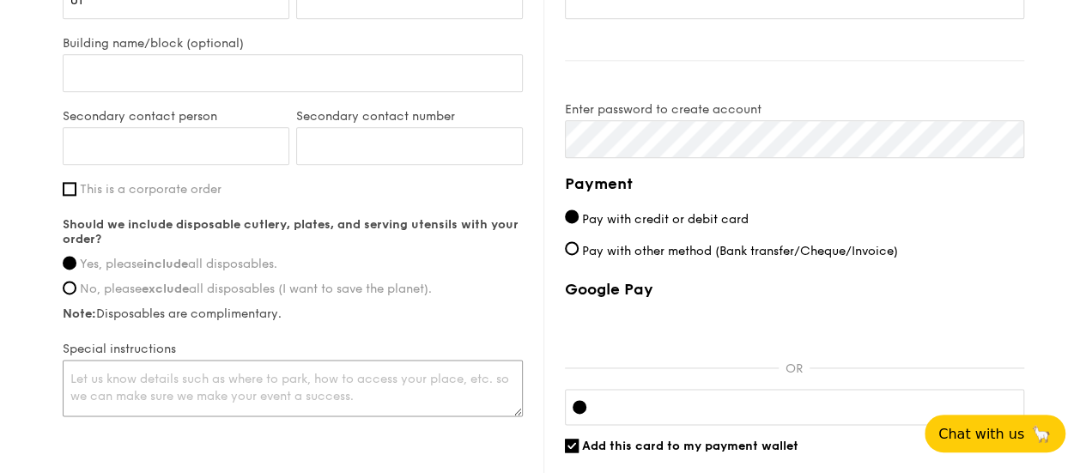
click at [366, 382] on textarea at bounding box center [293, 388] width 460 height 57
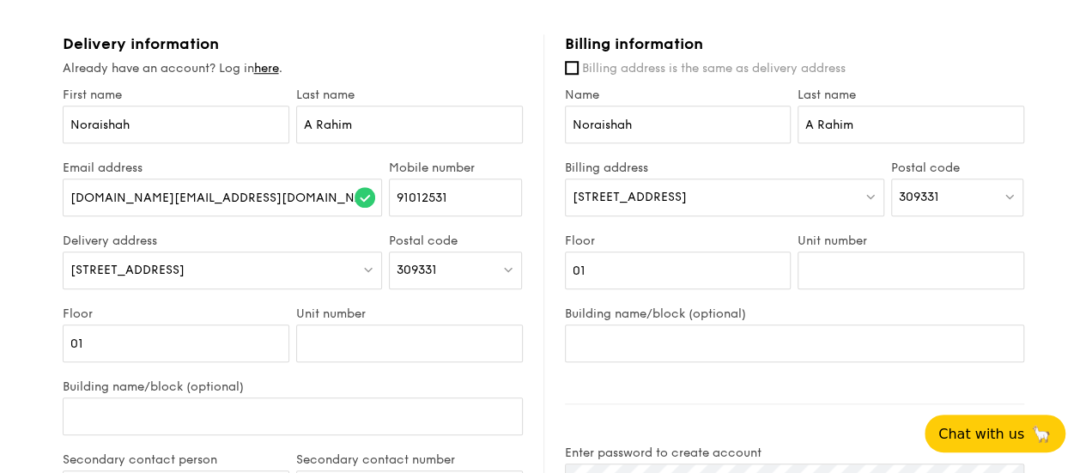
scroll to position [773, 0]
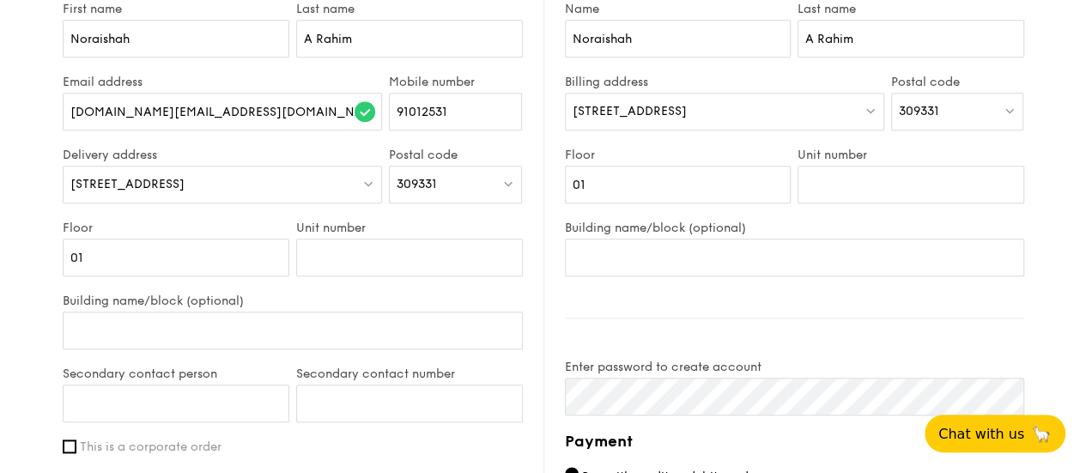
type textarea "To call me when you reach the school guard house."
click at [871, 107] on img at bounding box center [871, 110] width 12 height 13
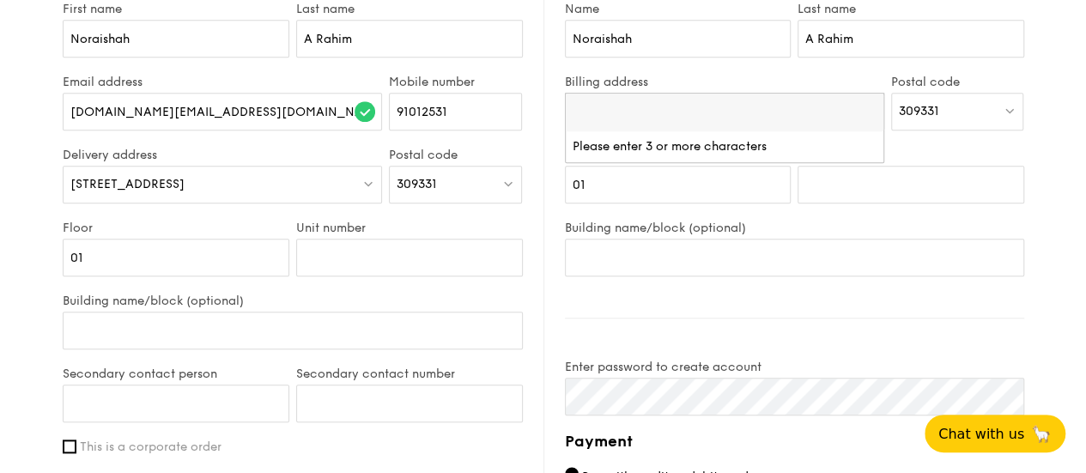
click at [764, 114] on input "search" at bounding box center [725, 113] width 318 height 38
type input "b"
type input "Blk 766 Bedok Reservoir View"
click at [926, 141] on div "Postal code 309331" at bounding box center [958, 111] width 140 height 73
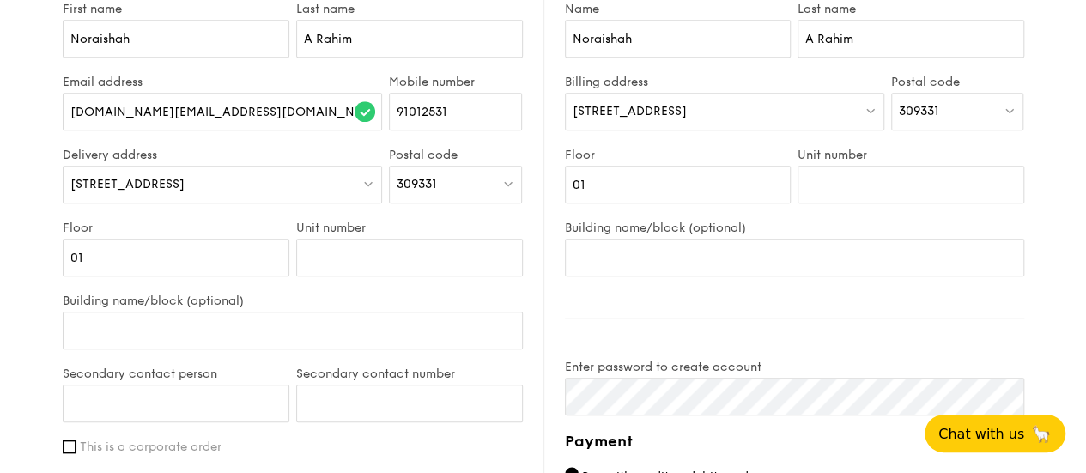
drag, startPoint x: 967, startPoint y: 111, endPoint x: 877, endPoint y: 92, distance: 92.1
click at [877, 92] on div "Billing address 3 Essex Road Postal code 309331" at bounding box center [795, 111] width 466 height 73
click at [929, 104] on span "309331" at bounding box center [919, 111] width 40 height 15
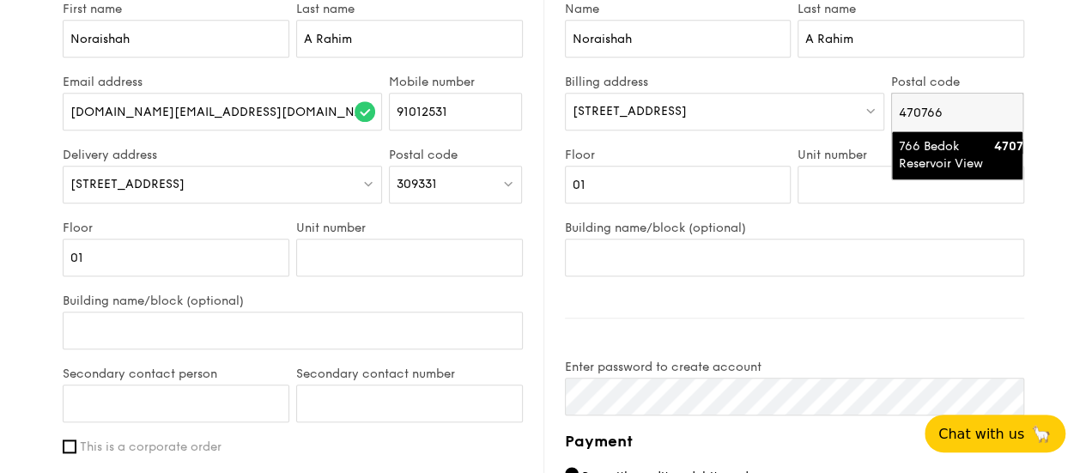
type input "470766"
click at [952, 144] on div "766 Bedok Reservoir View" at bounding box center [943, 155] width 88 height 34
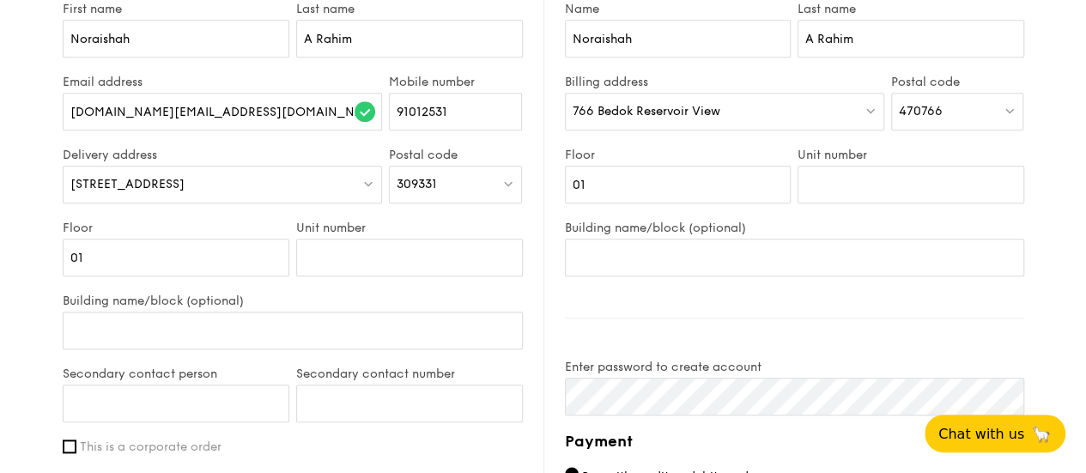
click at [577, 109] on span "766 Bedok Reservoir View" at bounding box center [647, 111] width 148 height 15
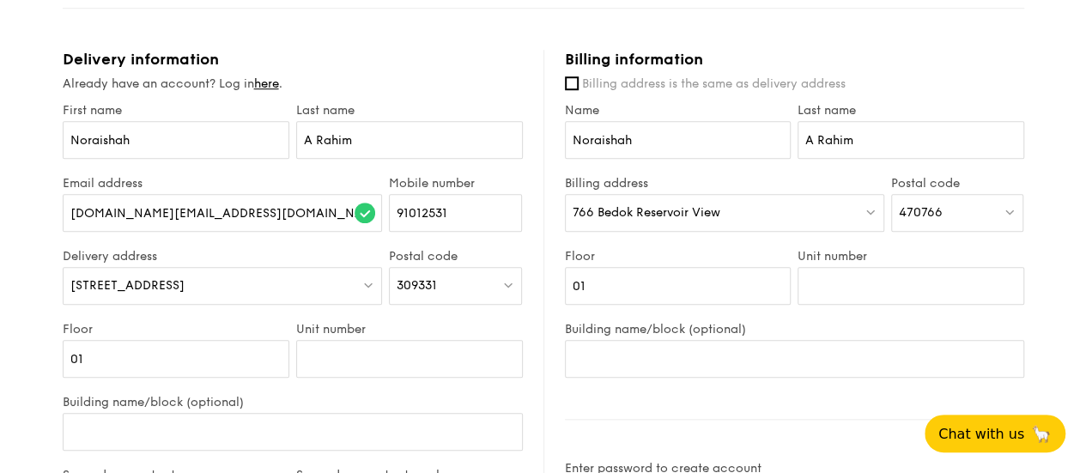
scroll to position [586, 0]
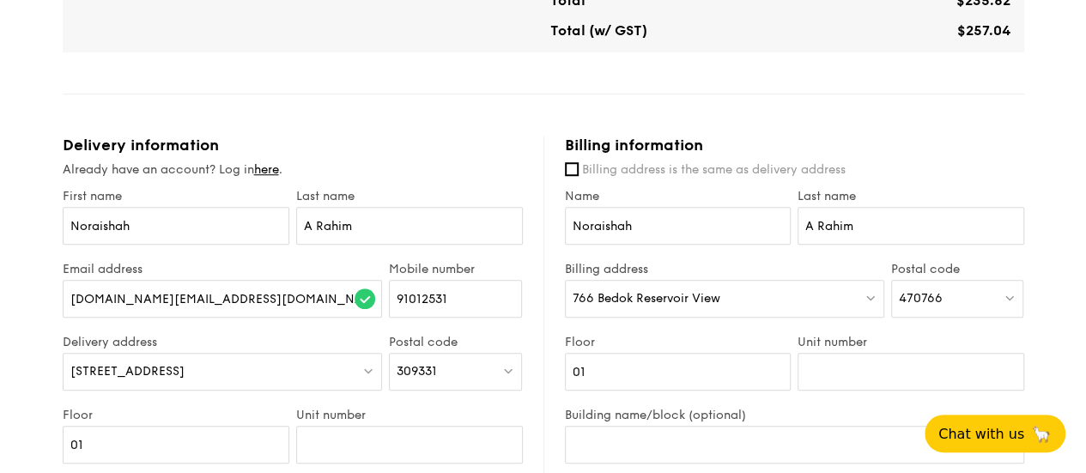
click at [635, 295] on span "766 Bedok Reservoir View" at bounding box center [647, 298] width 148 height 15
click at [871, 298] on input "Blk 766 Bedok Reservoir View" at bounding box center [725, 300] width 318 height 38
type input "Blk 766 Bedok Reservoir View"
click at [1058, 238] on div "1 - Select menu 2 - Select items 3 - Check out Regulars Serving time: Aug 21, 2…" at bounding box center [543, 230] width 1086 height 1632
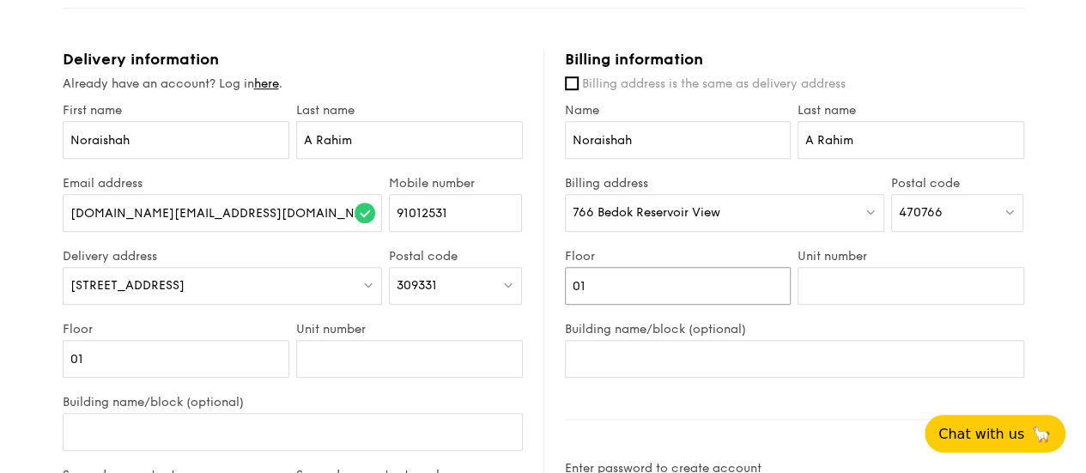
click at [692, 289] on input "01" at bounding box center [678, 286] width 227 height 38
type input "02"
click at [835, 288] on input "Unit number" at bounding box center [911, 286] width 227 height 38
type input "235"
click at [1043, 274] on div "1 - Select menu 2 - Select items 3 - Check out Regulars Serving time: Aug 21, 2…" at bounding box center [543, 144] width 1086 height 1632
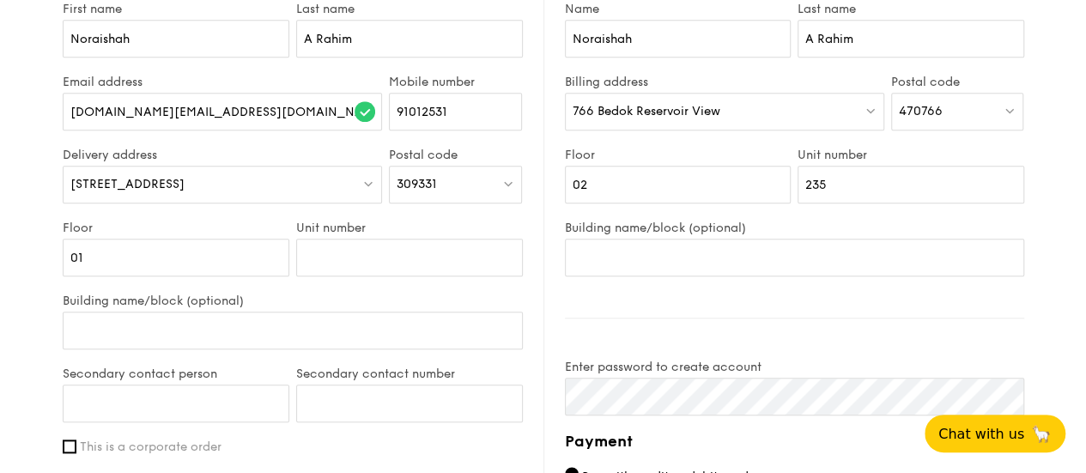
scroll to position [945, 0]
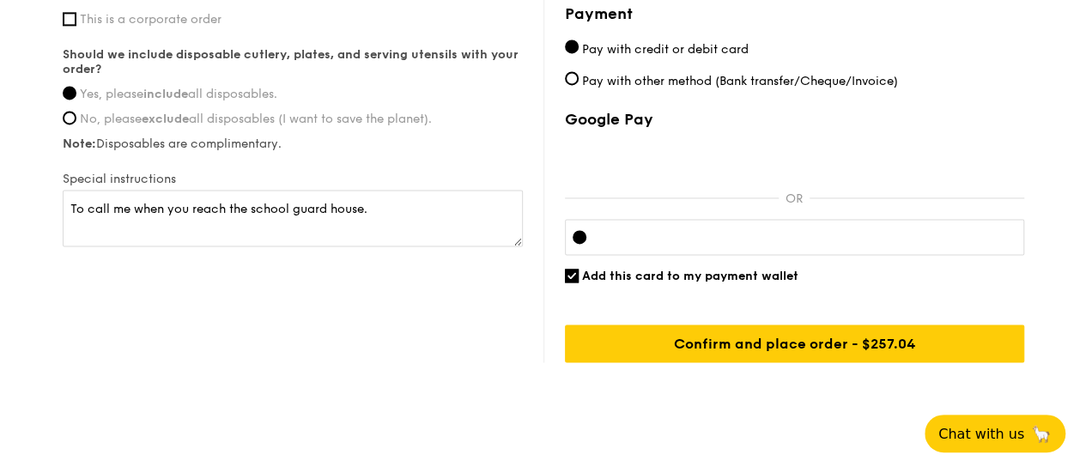
scroll to position [1161, 0]
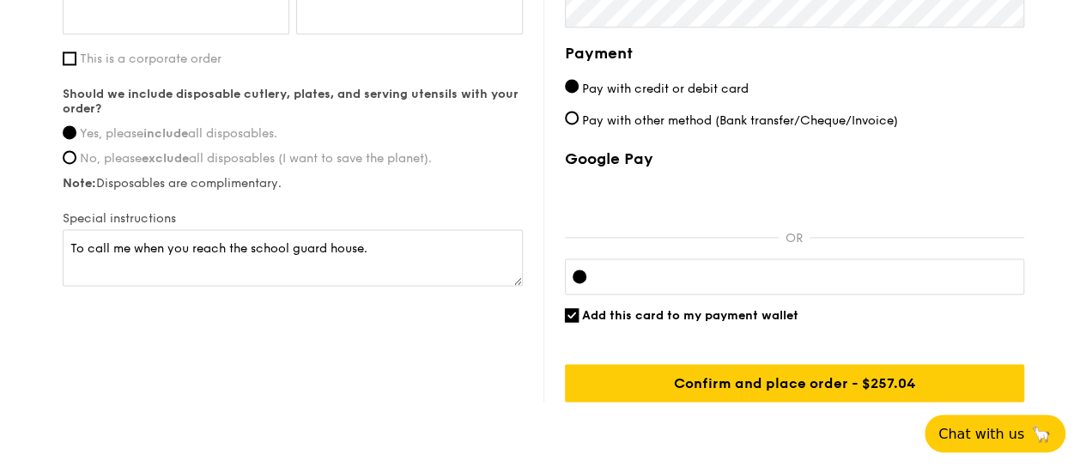
click at [575, 312] on input "Add this card to my payment wallet" at bounding box center [572, 315] width 14 height 14
checkbox input "false"
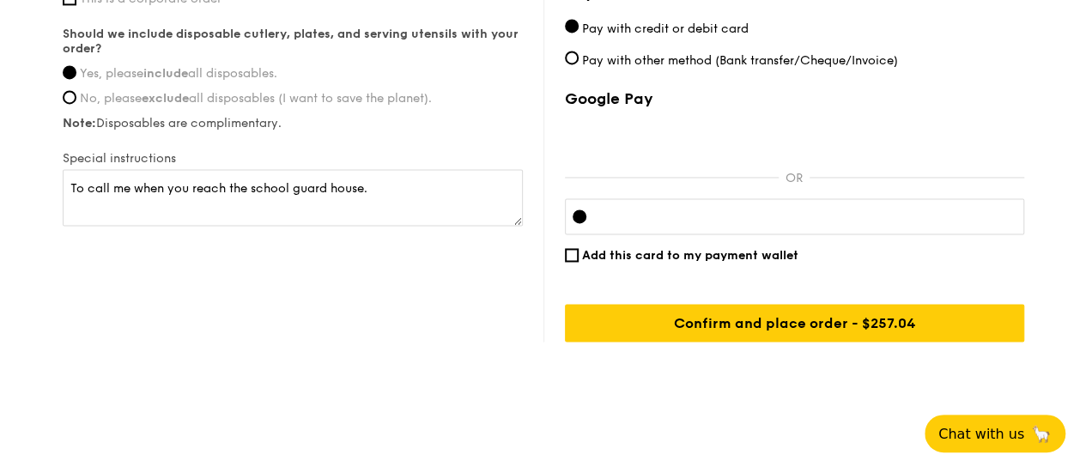
scroll to position [1223, 0]
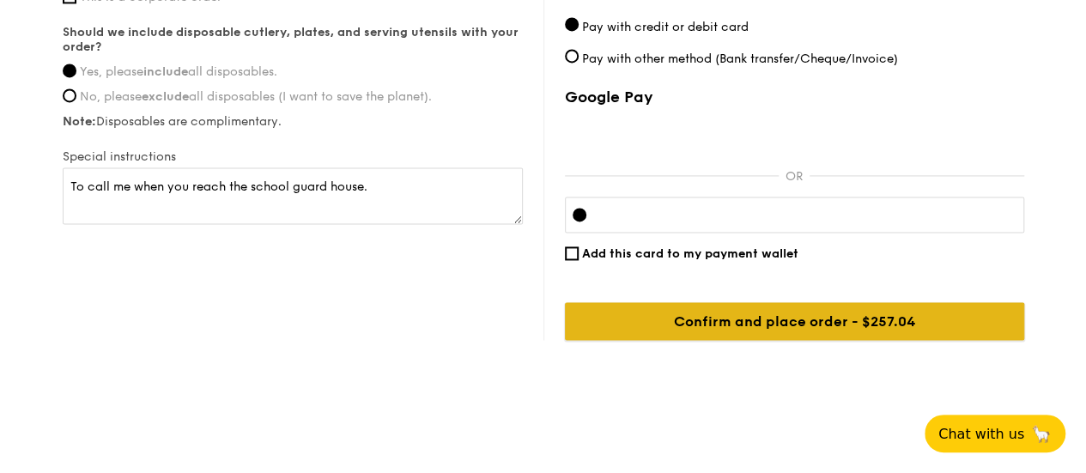
click at [825, 323] on input "Confirm and place order - $257.04" at bounding box center [794, 321] width 459 height 38
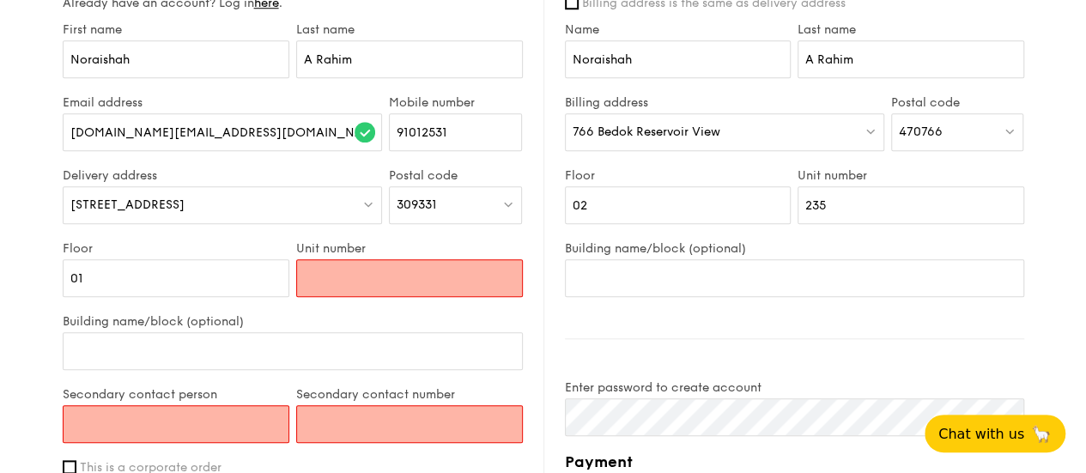
scroll to position [838, 0]
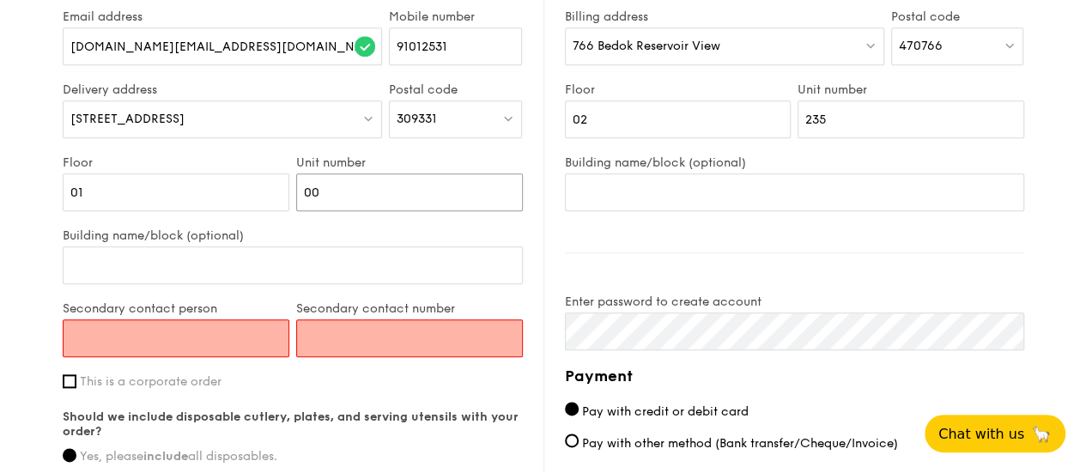
type input "0"
type input "-"
click at [362, 226] on div "Unit number -" at bounding box center [410, 191] width 234 height 73
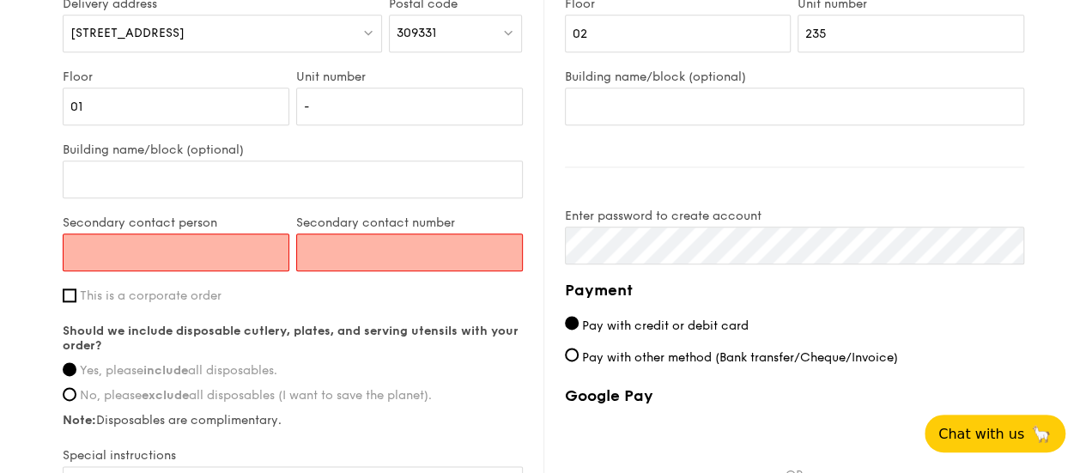
click at [246, 259] on input "Secondary contact person" at bounding box center [176, 253] width 227 height 38
click at [251, 257] on input "Secondary contact person" at bounding box center [176, 253] width 227 height 38
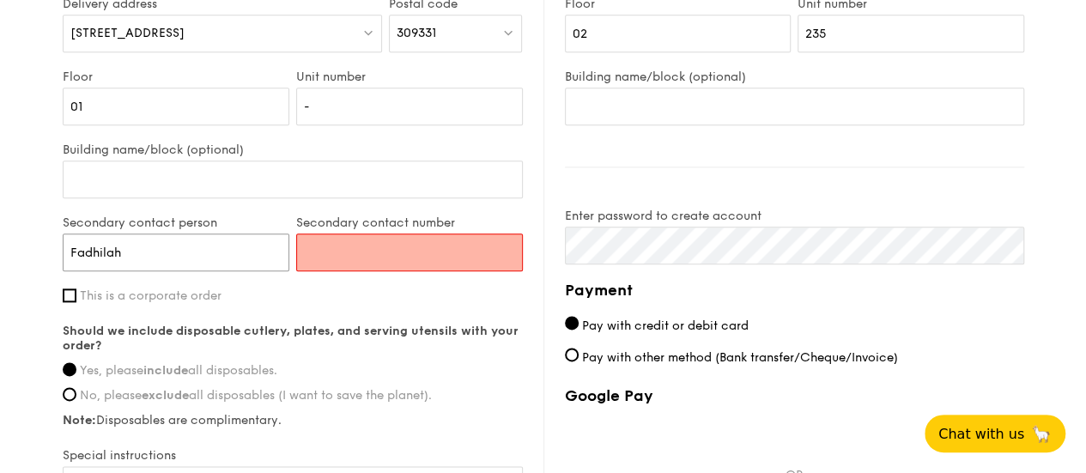
type input "Fadhilah"
click at [428, 245] on input "Secondary contact number" at bounding box center [409, 253] width 227 height 38
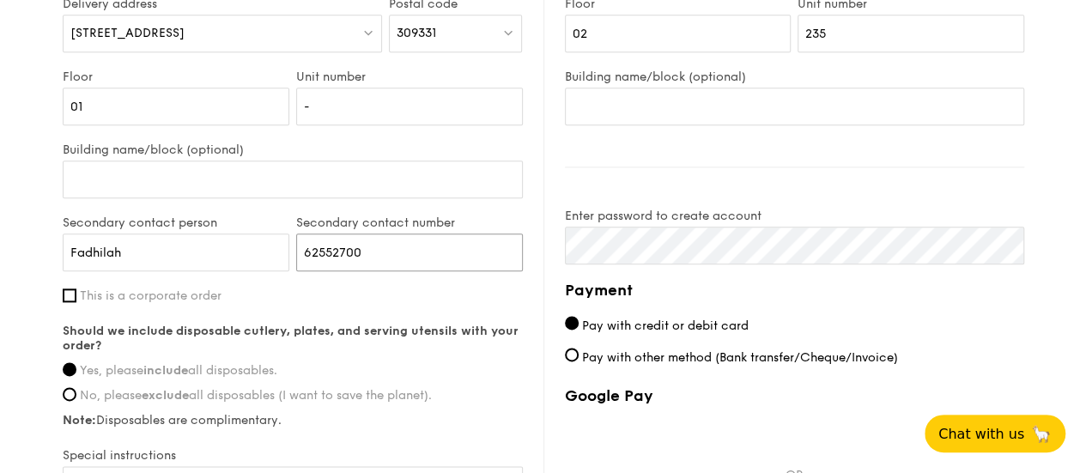
type input "62552700"
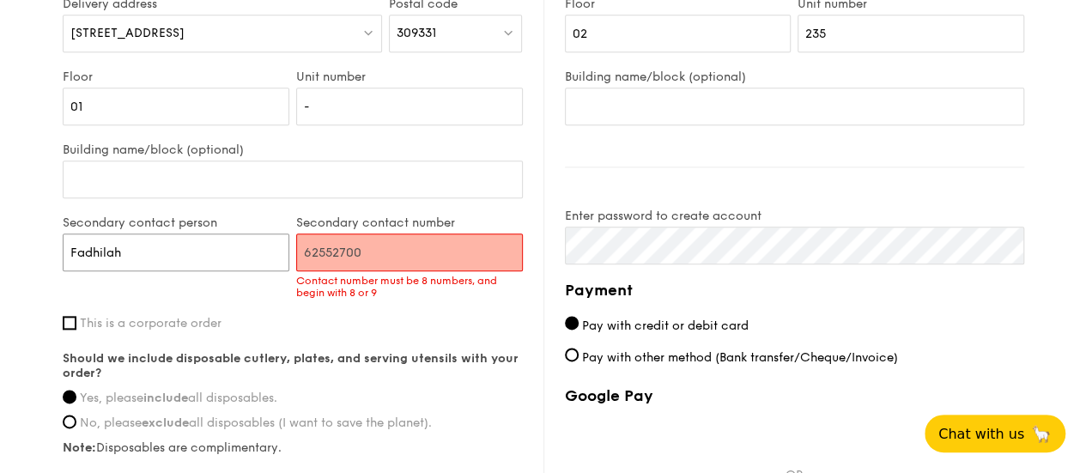
drag, startPoint x: 139, startPoint y: 246, endPoint x: 33, endPoint y: 240, distance: 106.7
click at [390, 250] on input "62552700" at bounding box center [409, 253] width 227 height 38
drag, startPoint x: 373, startPoint y: 249, endPoint x: 265, endPoint y: 245, distance: 107.4
click at [265, 245] on div "Secondary contact person Fadhilah Secondary contact number 62552700 Contact num…" at bounding box center [292, 266] width 467 height 100
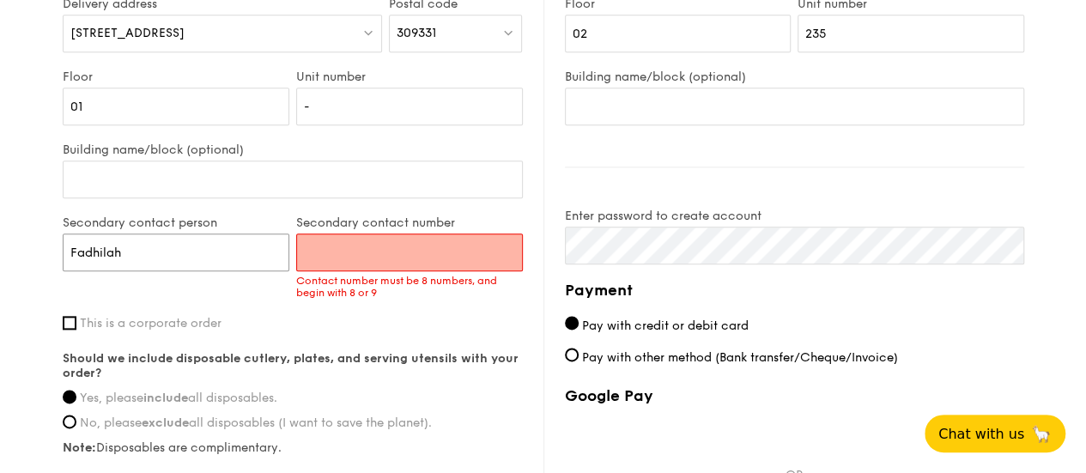
drag, startPoint x: 170, startPoint y: 253, endPoint x: 10, endPoint y: 259, distance: 159.8
type input "Kiran"
click at [374, 255] on input "Secondary contact number" at bounding box center [409, 253] width 227 height 38
click at [364, 243] on input "Secondary contact number" at bounding box center [409, 253] width 227 height 38
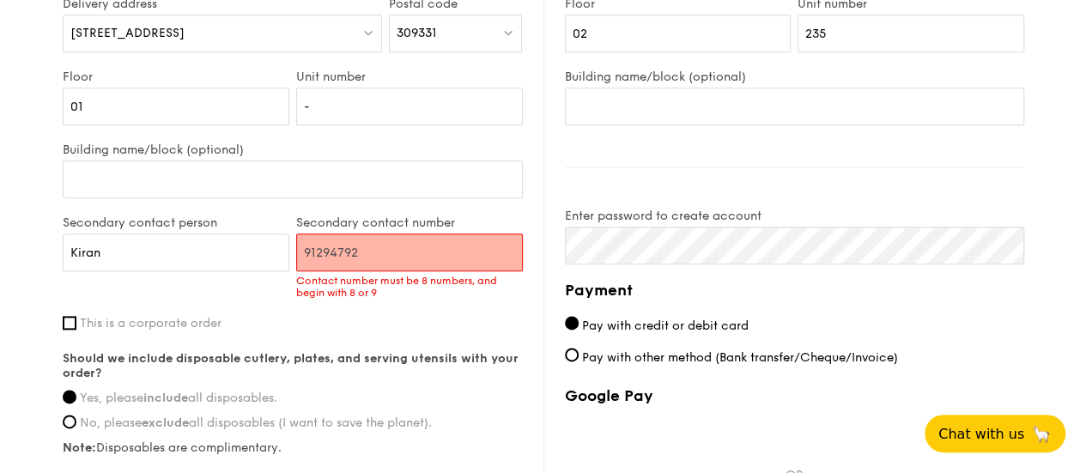
type input "91294792"
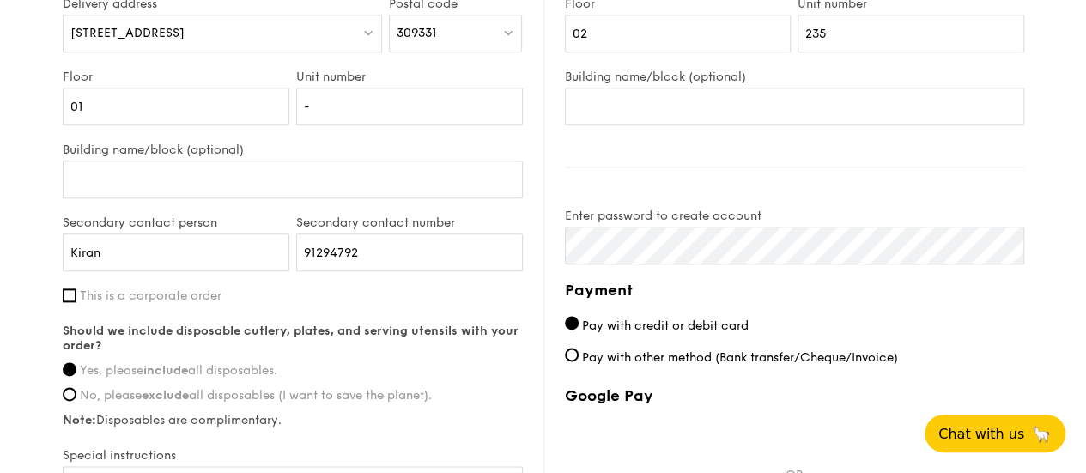
drag, startPoint x: 40, startPoint y: 245, endPoint x: 21, endPoint y: 243, distance: 19.0
type input "Fadhilah"
drag, startPoint x: 376, startPoint y: 248, endPoint x: 240, endPoint y: 234, distance: 136.4
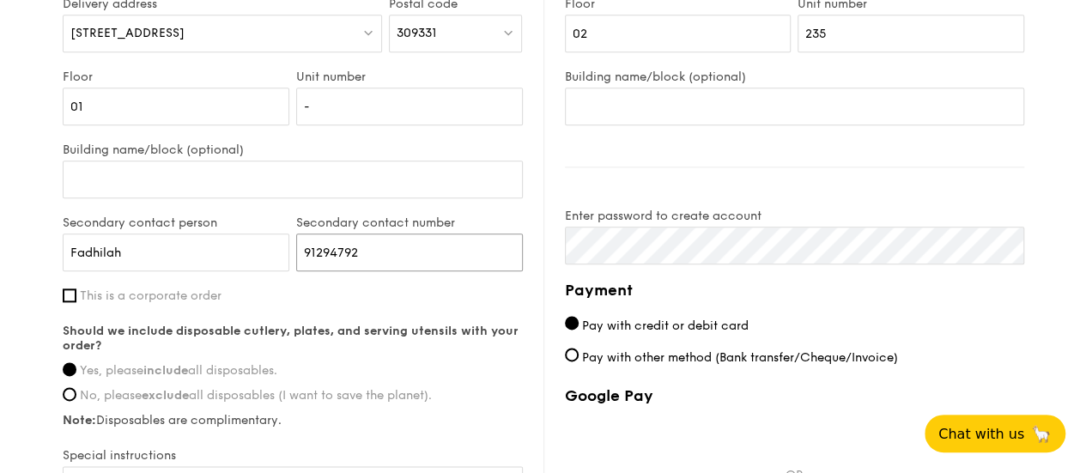
click at [240, 234] on div "Secondary contact person Fadhilah Secondary contact number 91294792" at bounding box center [292, 252] width 467 height 73
type input "91819440"
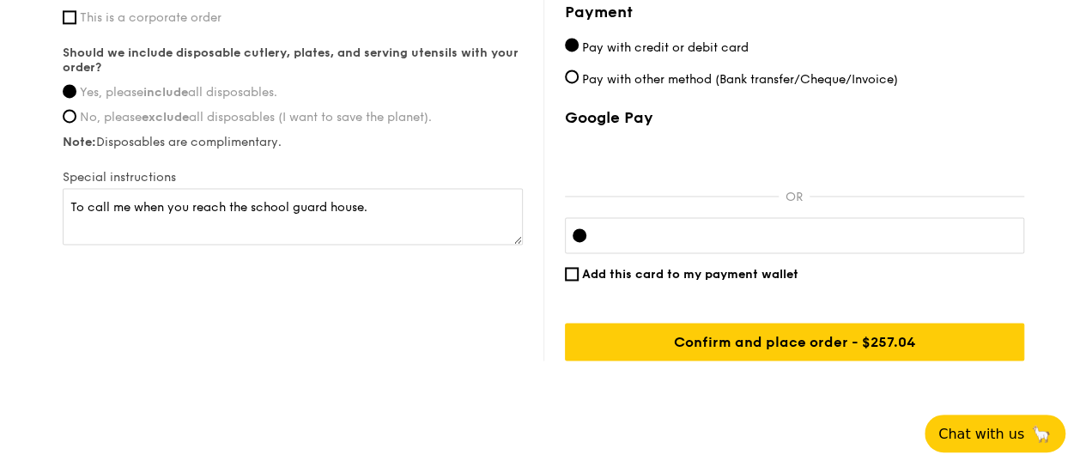
scroll to position [1223, 0]
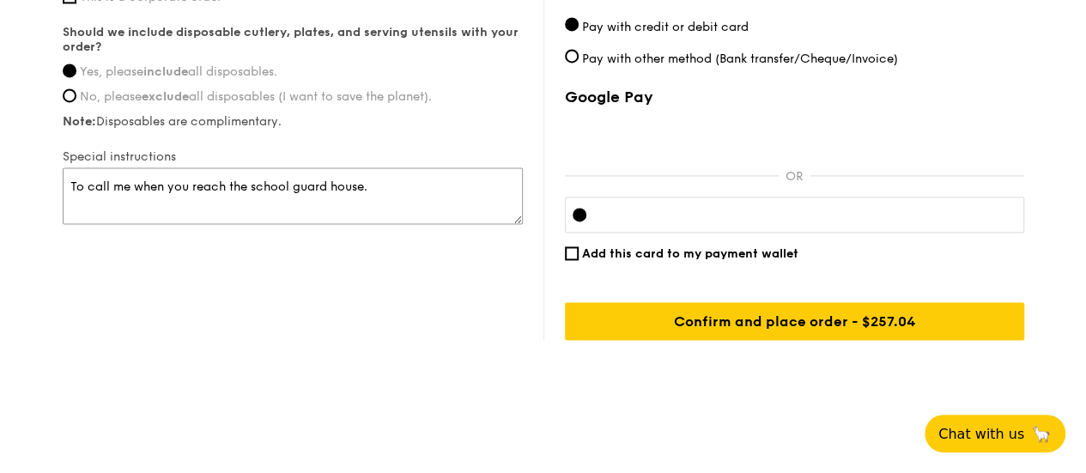
click at [127, 178] on textarea "To call me when you reach the school guard house." at bounding box center [293, 195] width 460 height 57
type textarea "To call me (Noraishah) when you reach the school guard house."
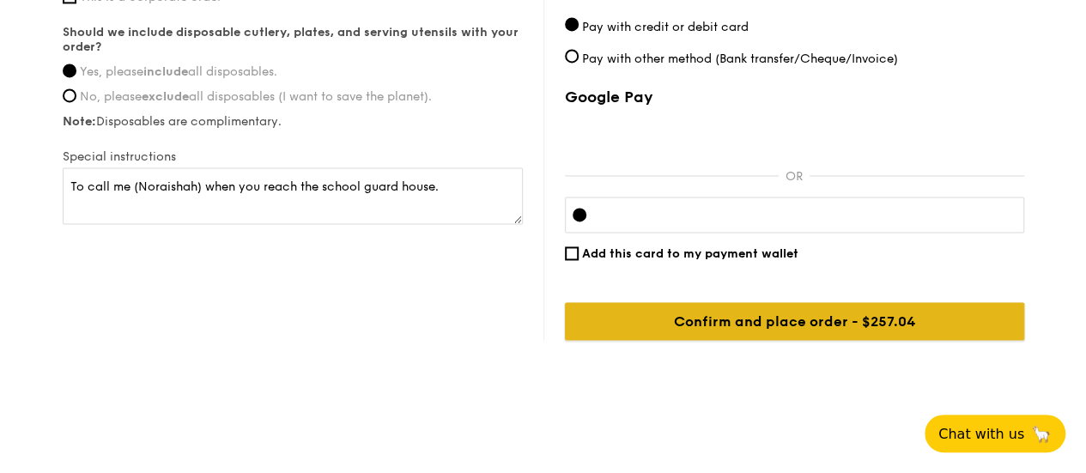
click at [775, 302] on input "Confirm and place order - $257.04" at bounding box center [794, 321] width 459 height 38
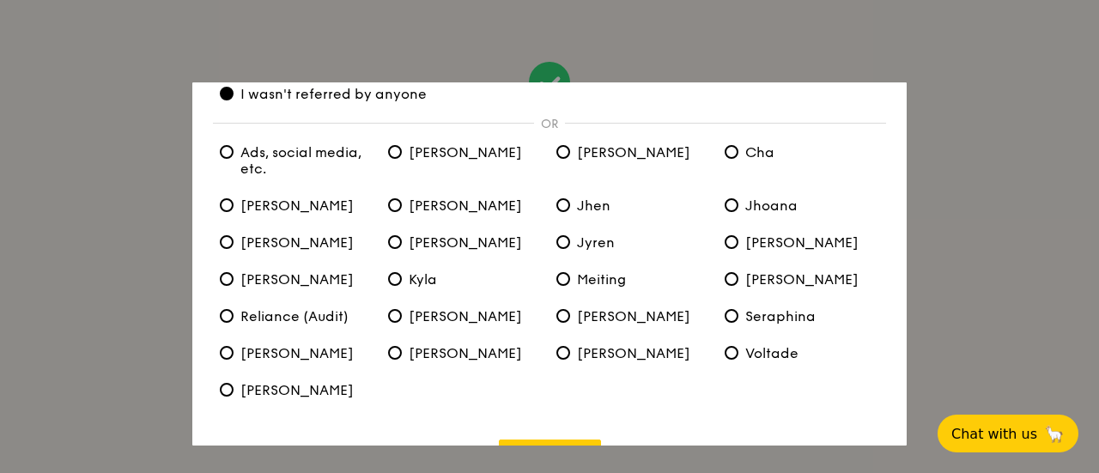
scroll to position [137, 0]
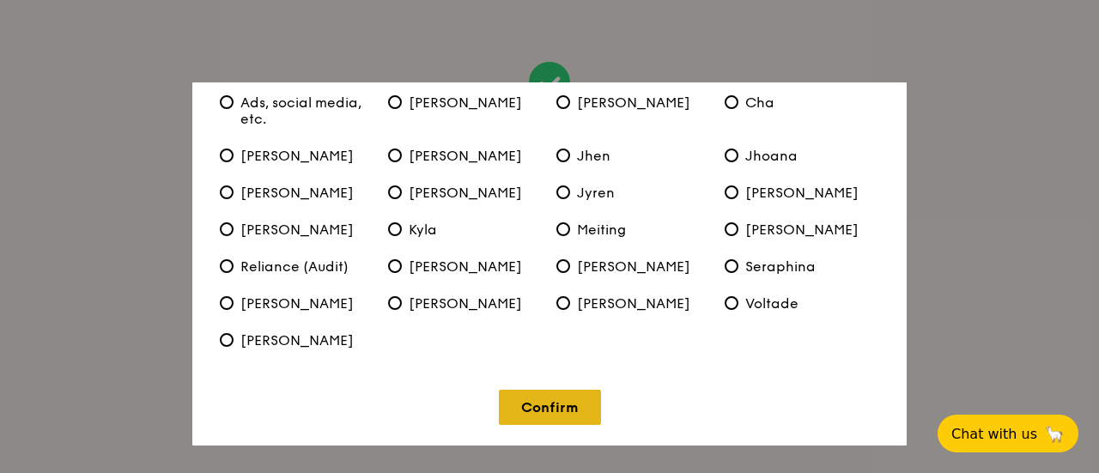
click at [536, 396] on link "Confirm" at bounding box center [550, 407] width 102 height 35
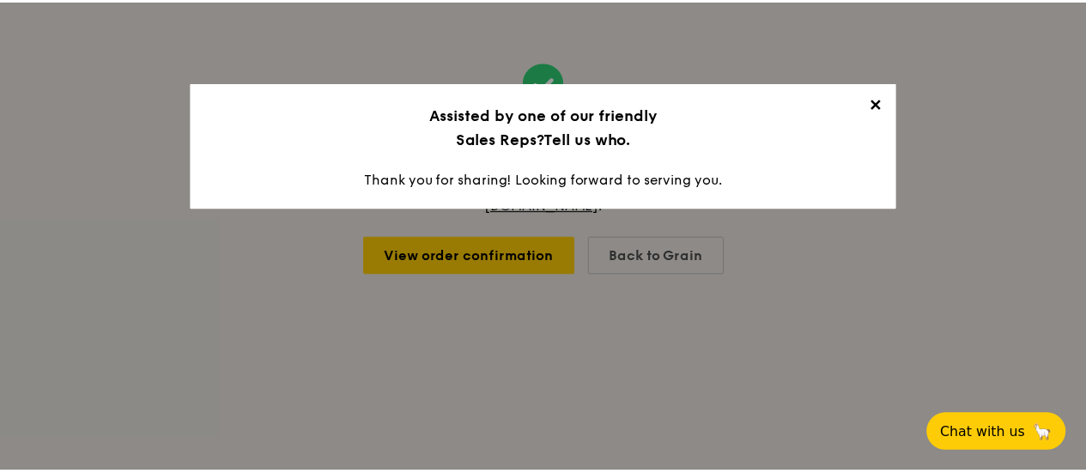
scroll to position [0, 0]
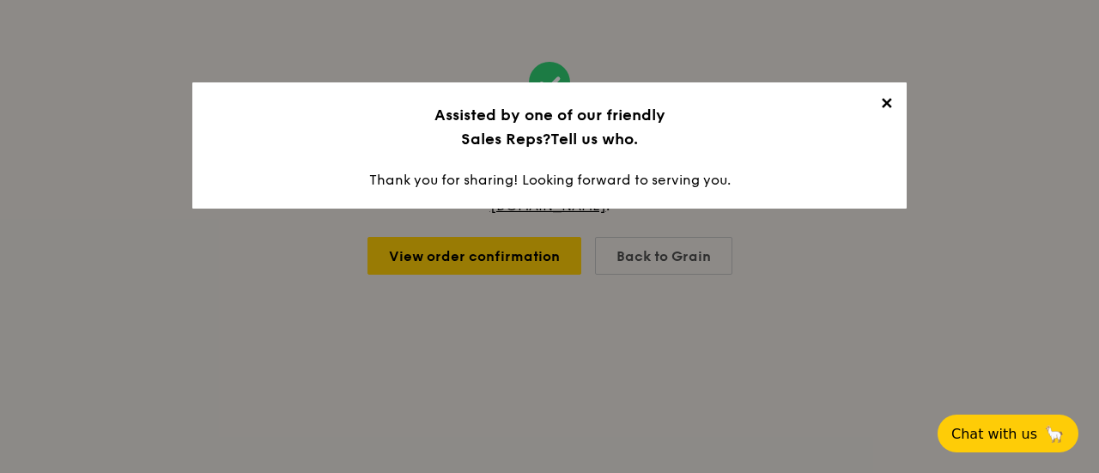
click at [885, 100] on span "✕" at bounding box center [886, 106] width 24 height 24
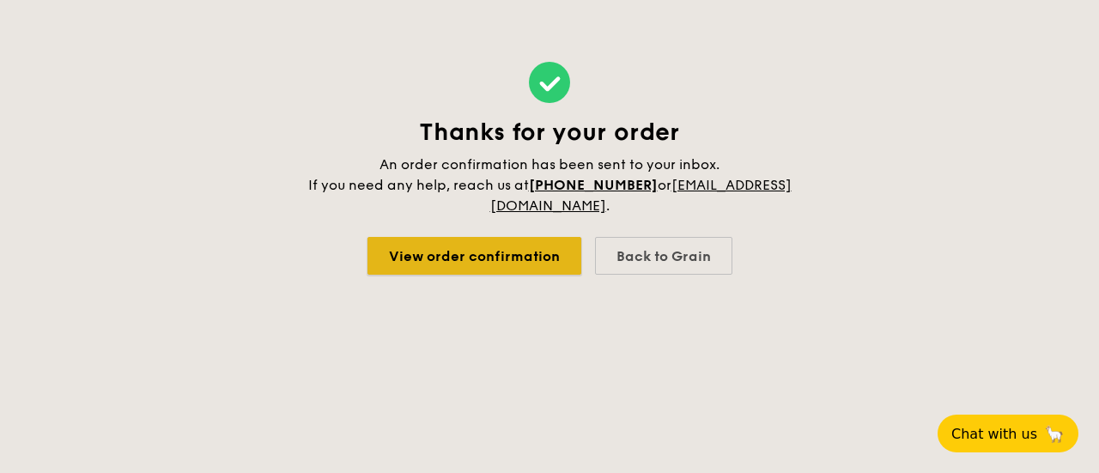
click at [515, 258] on link "View order confirmation" at bounding box center [475, 256] width 214 height 38
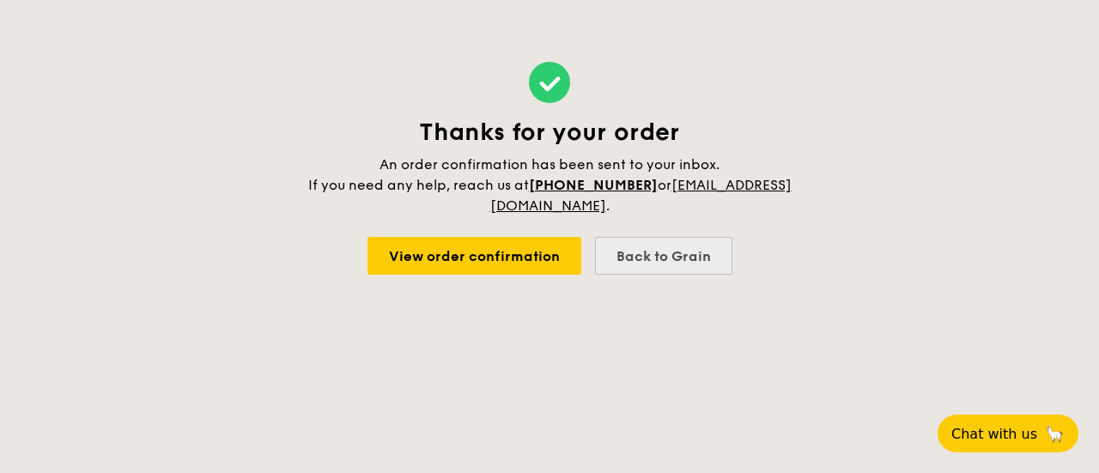
click at [670, 262] on div "Back to Grain" at bounding box center [663, 256] width 137 height 38
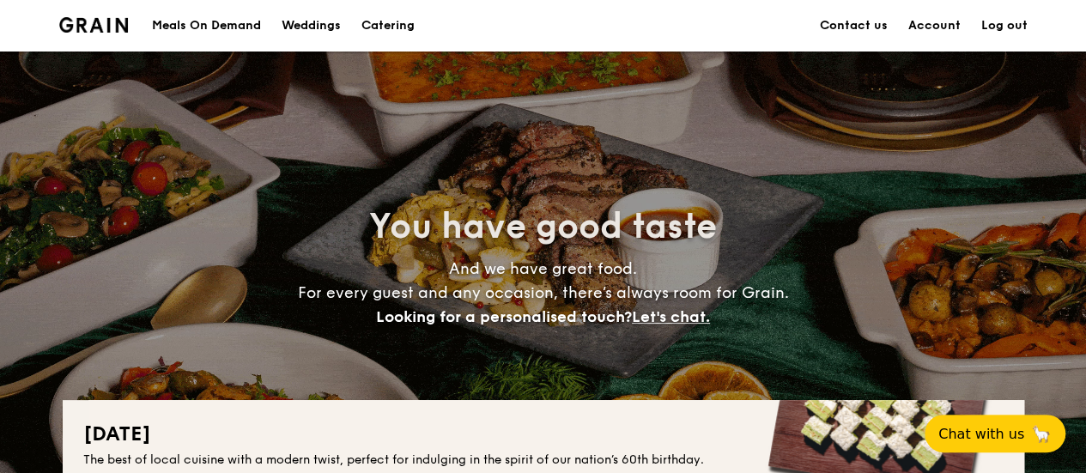
click at [407, 21] on h1 "Catering" at bounding box center [388, 26] width 53 height 52
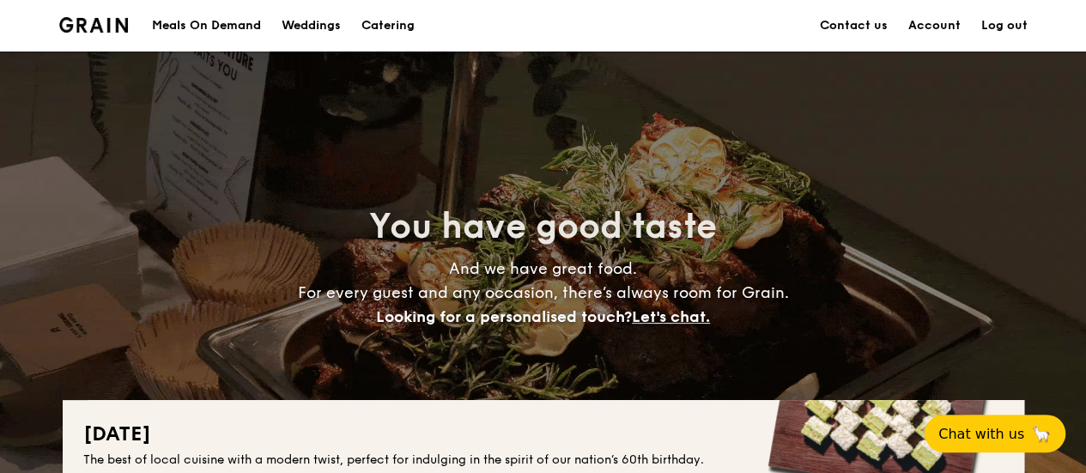
click at [225, 21] on div "Meals On Demand" at bounding box center [206, 26] width 109 height 52
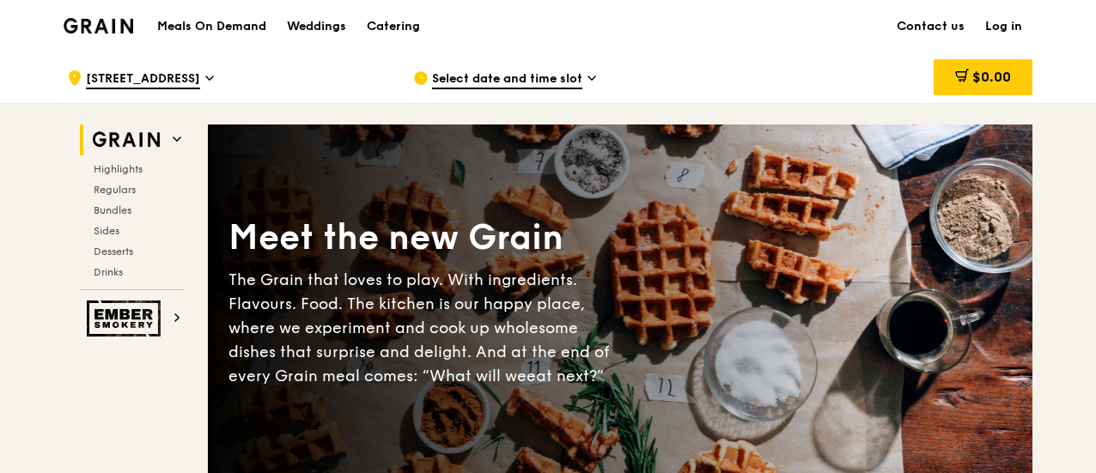
click at [208, 21] on h1 "Meals On Demand" at bounding box center [211, 26] width 109 height 17
click at [115, 188] on span "Regulars" at bounding box center [117, 190] width 46 height 12
click at [380, 22] on div "Catering" at bounding box center [393, 27] width 53 height 52
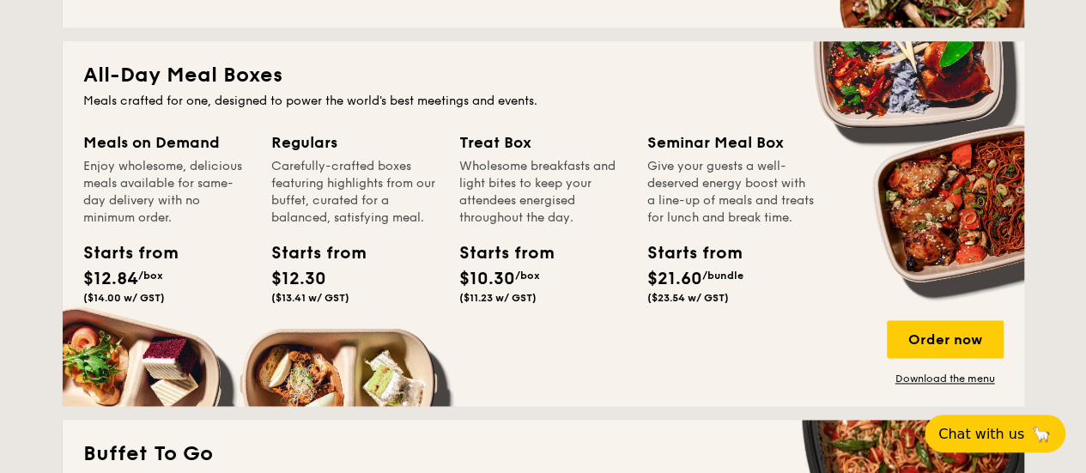
scroll to position [687, 0]
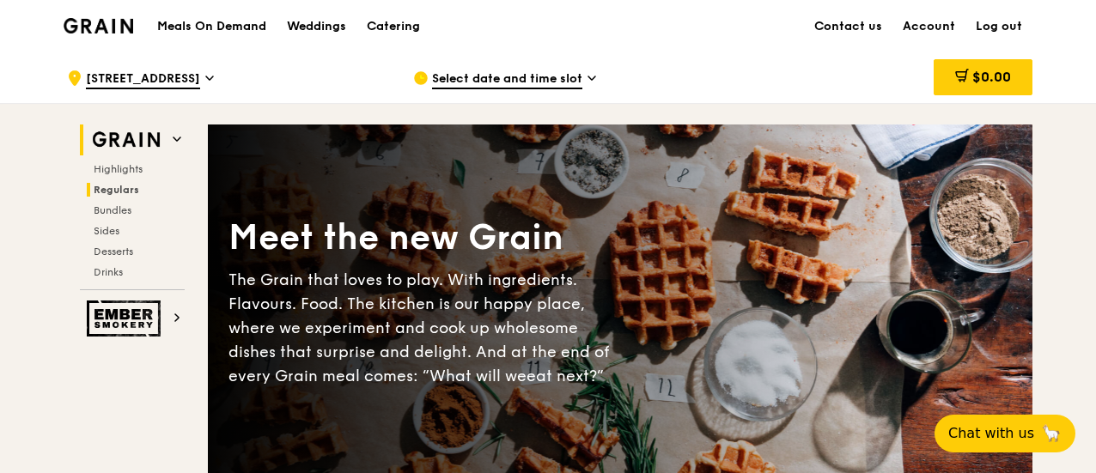
click at [125, 190] on span "Regulars" at bounding box center [117, 190] width 46 height 12
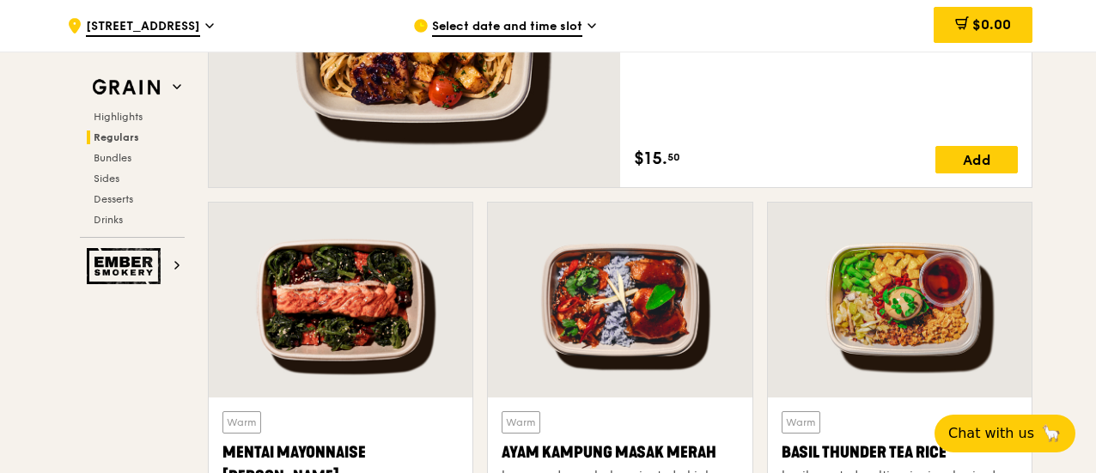
scroll to position [1541, 0]
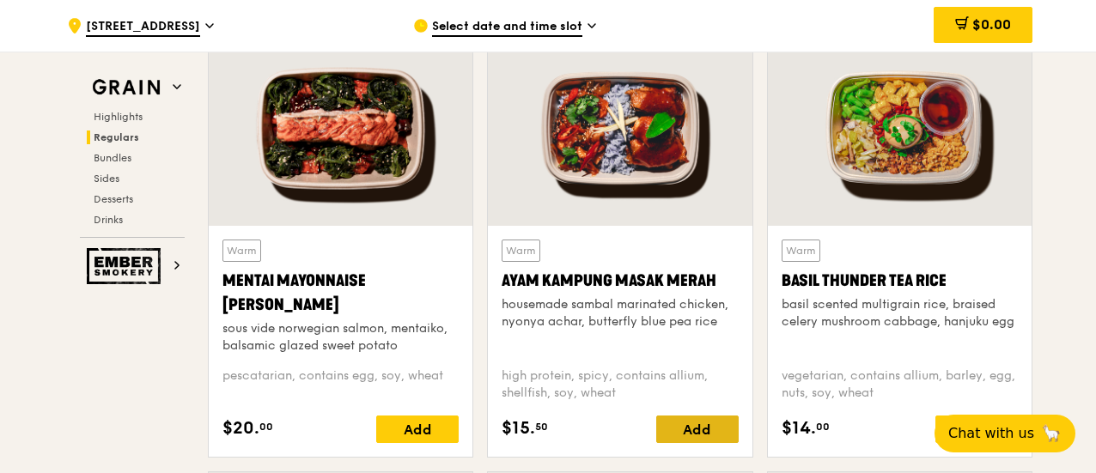
click at [687, 429] on div "Add" at bounding box center [697, 429] width 82 height 27
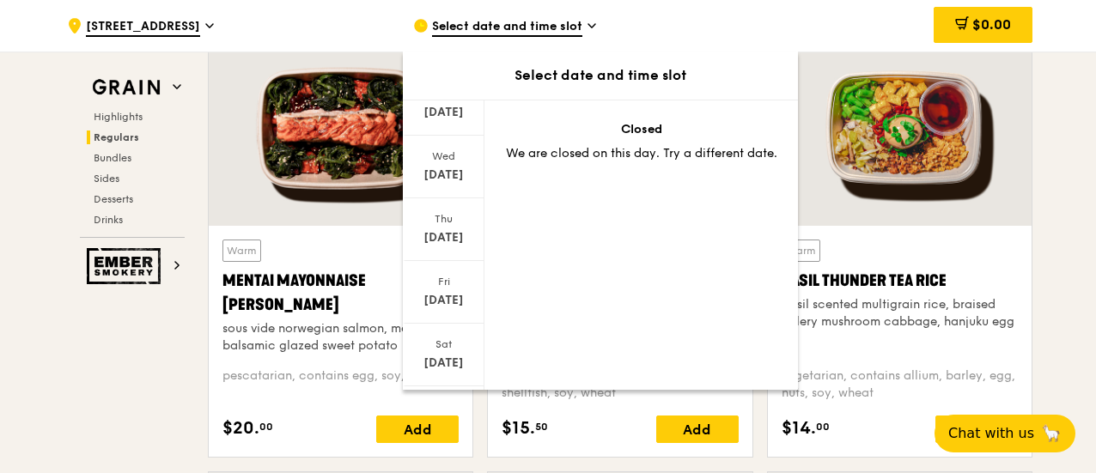
scroll to position [227, 0]
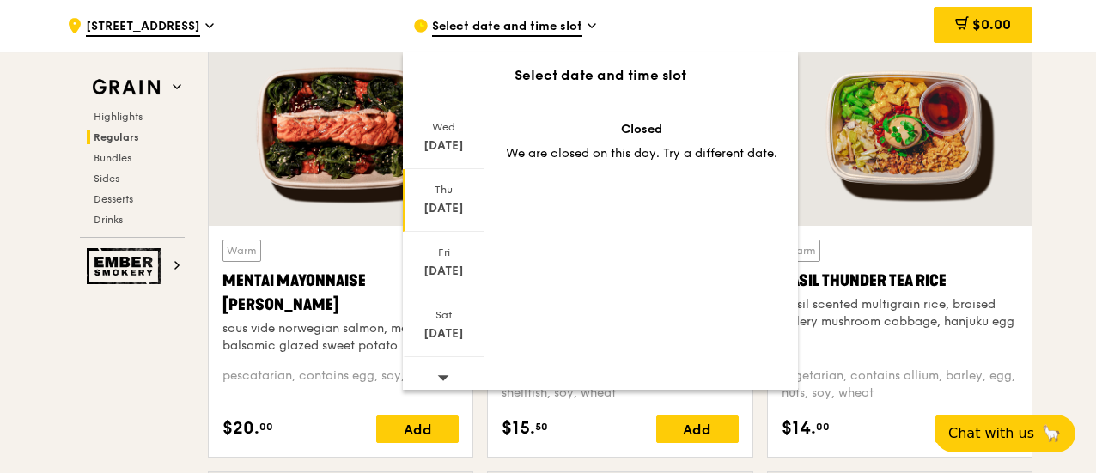
click at [440, 169] on div "Thu Aug 21" at bounding box center [444, 200] width 82 height 63
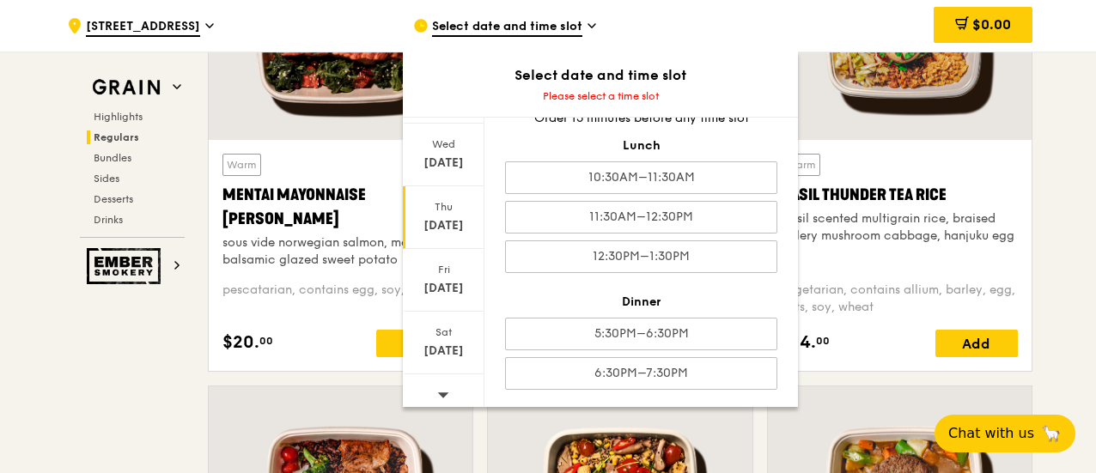
scroll to position [0, 0]
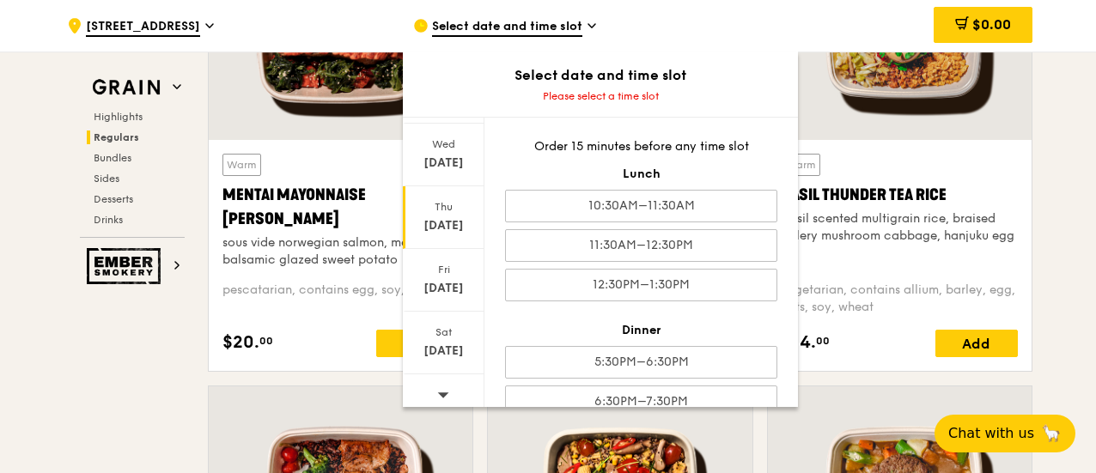
click at [587, 20] on icon at bounding box center [591, 25] width 9 height 15
